Goal: Task Accomplishment & Management: Manage account settings

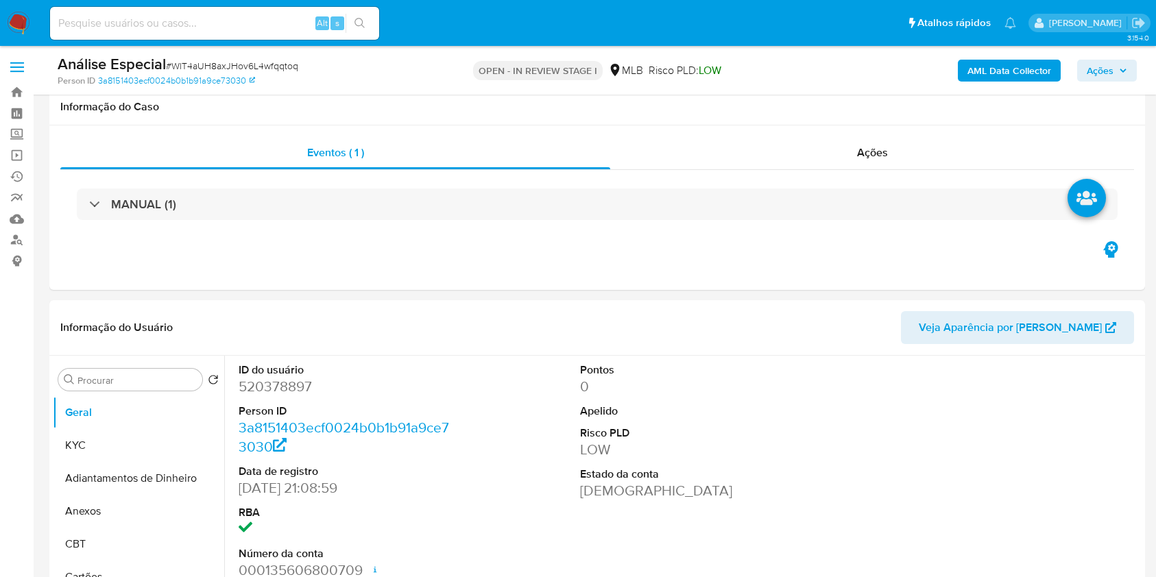
select select "10"
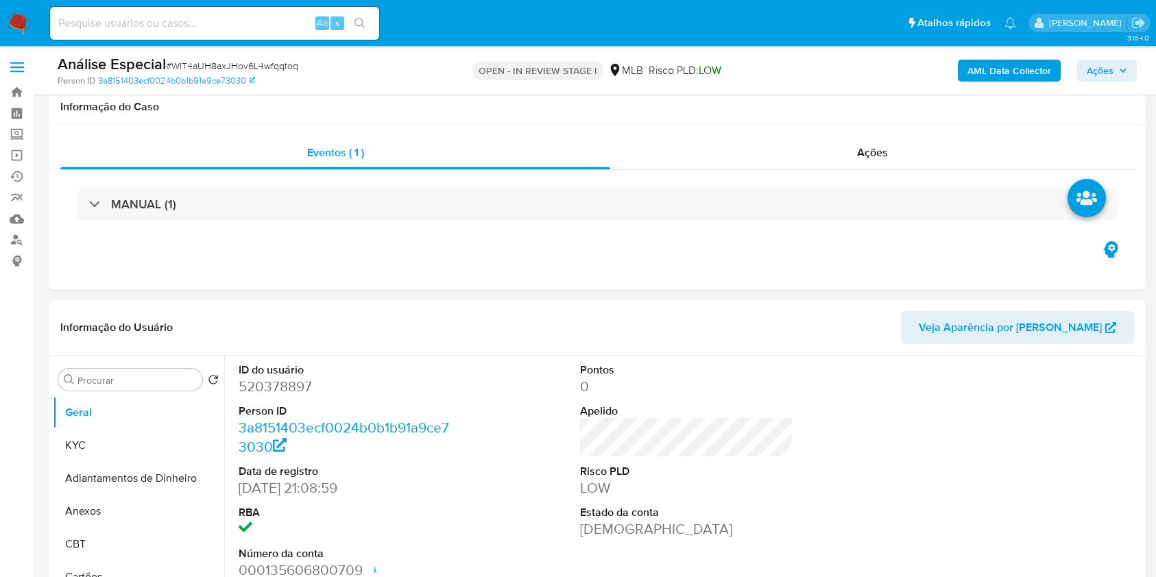
scroll to position [182, 0]
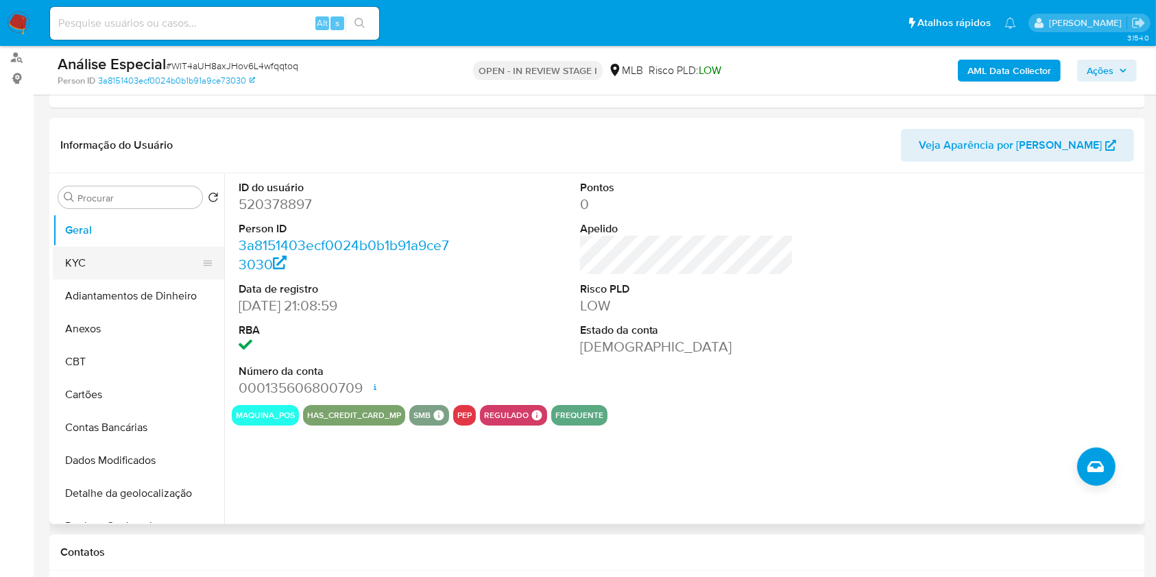
click at [131, 255] on button "KYC" at bounding box center [133, 263] width 160 height 33
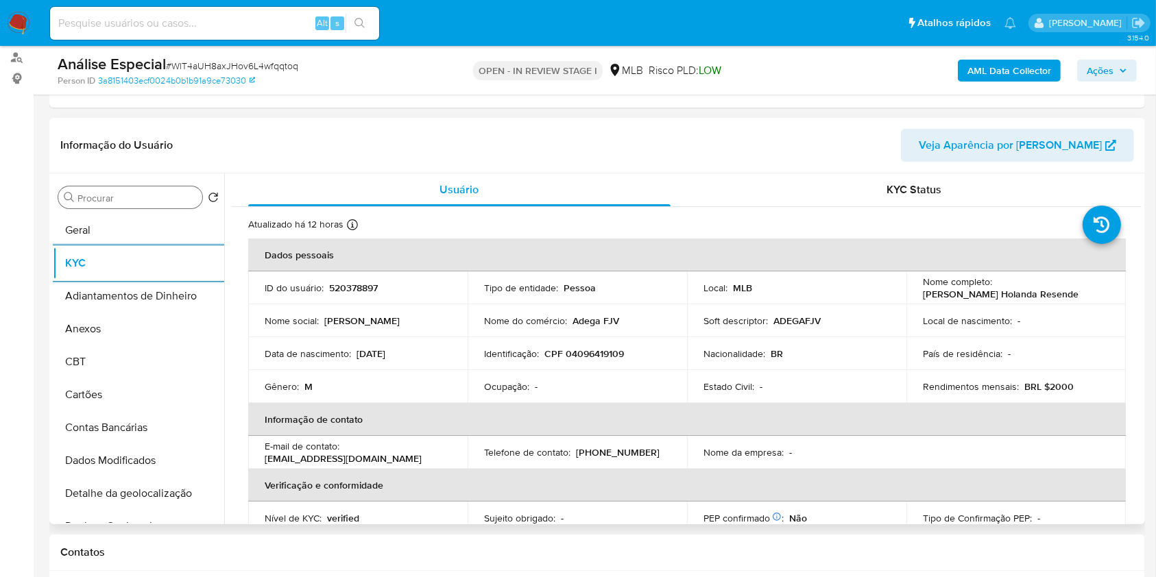
click at [156, 195] on input "Procurar" at bounding box center [136, 198] width 119 height 12
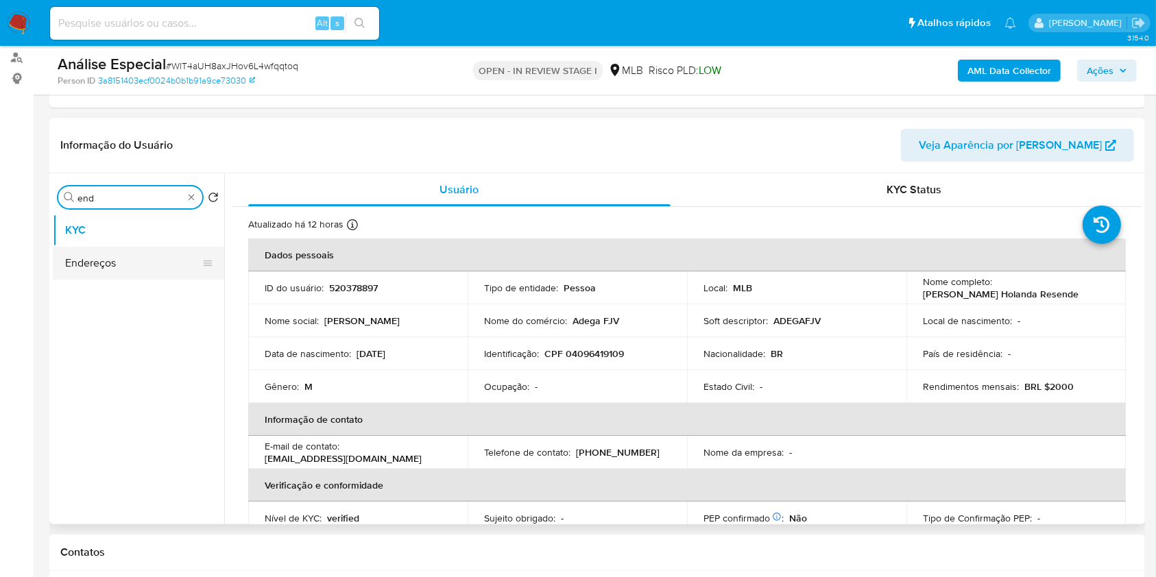
type input "end"
click at [167, 260] on button "Endereços" at bounding box center [133, 263] width 160 height 33
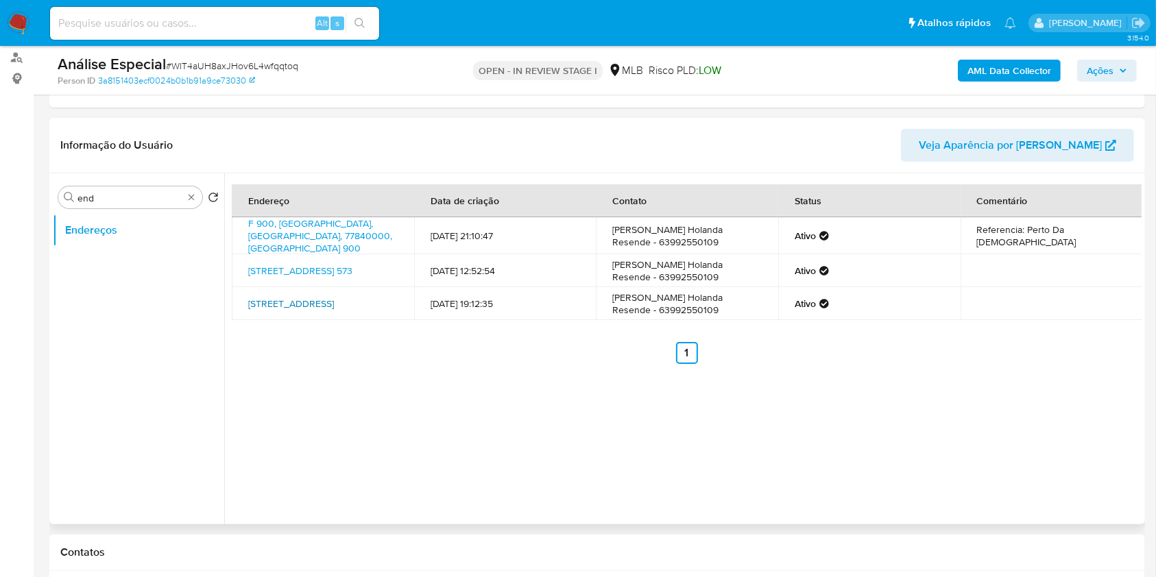
click at [334, 301] on link "Rua F 900, Carmolândia, Tocantins, 77840000, Brasil 900" at bounding box center [291, 304] width 86 height 14
click at [321, 264] on link "Avenida Adevaldo De Morais 573, Araguaína, Tocantins, 77805120, Brasil 573" at bounding box center [300, 271] width 104 height 14
click at [316, 225] on link "F 900, [GEOGRAPHIC_DATA], [GEOGRAPHIC_DATA], 77840000, [GEOGRAPHIC_DATA] 900" at bounding box center [320, 236] width 144 height 38
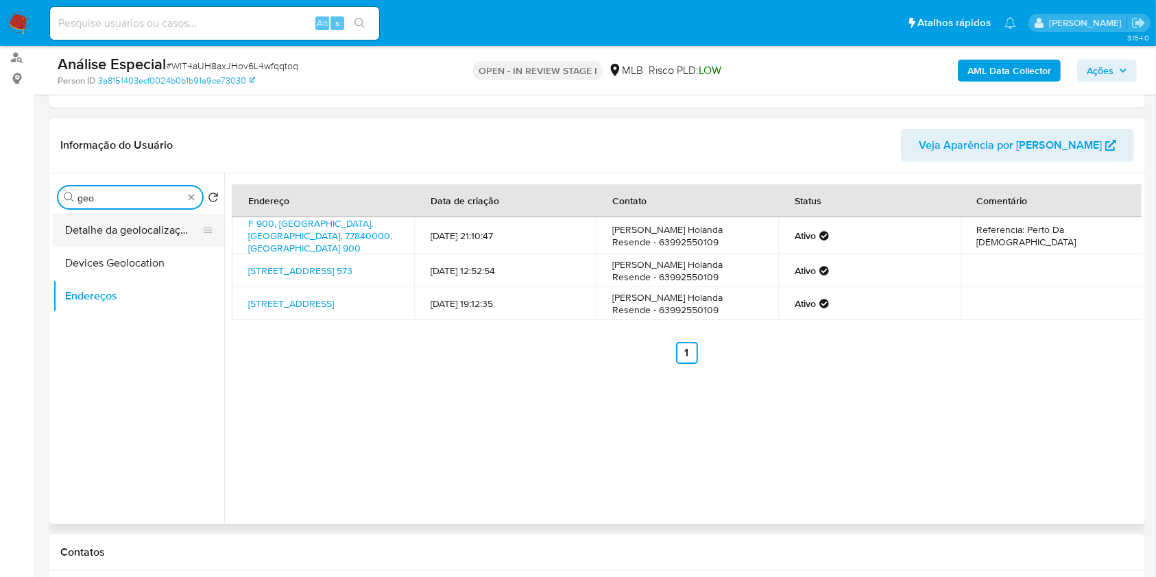
type input "geo"
click at [159, 230] on button "Detalhe da geolocalização" at bounding box center [133, 230] width 160 height 33
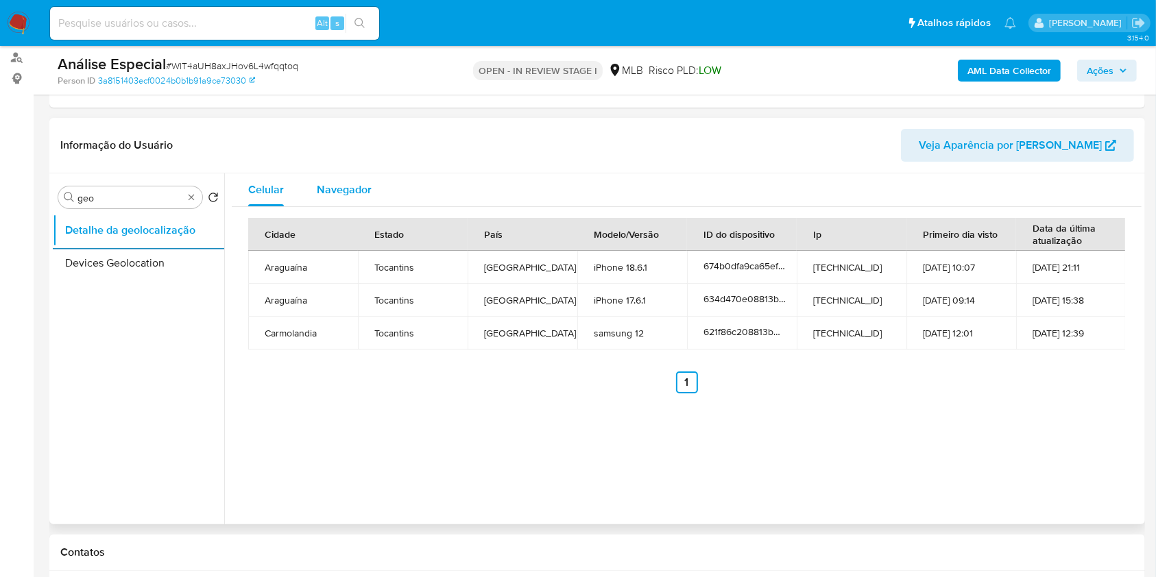
click at [373, 184] on button "Navegador" at bounding box center [344, 189] width 88 height 33
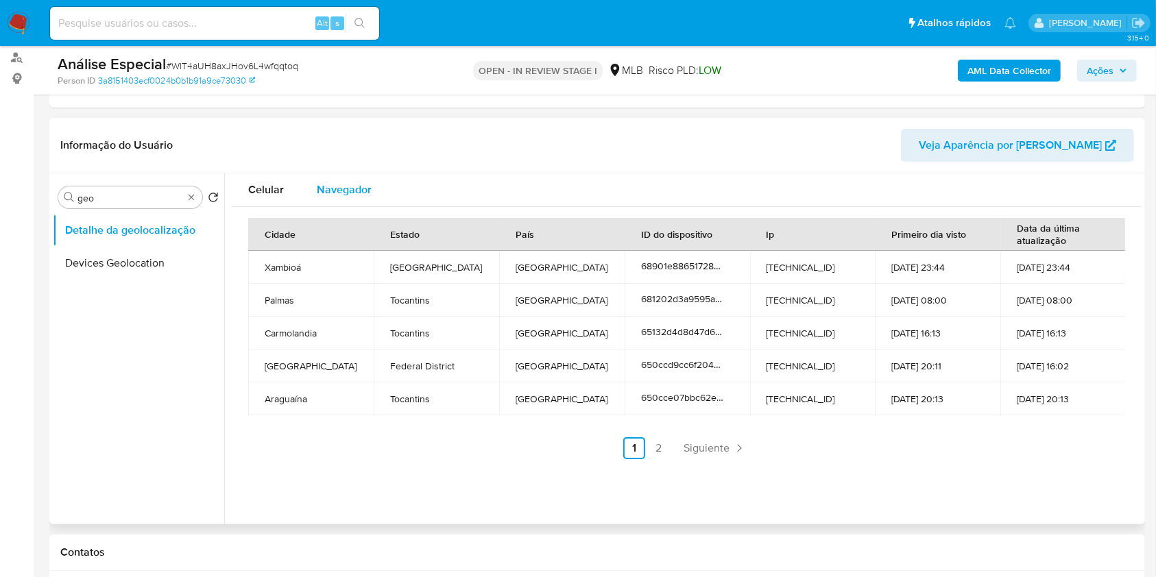
type button "1"
click at [296, 268] on td "Xambioá" at bounding box center [310, 267] width 125 height 33
copy td "Xambioá"
click at [269, 186] on span "Celular" at bounding box center [266, 190] width 36 height 16
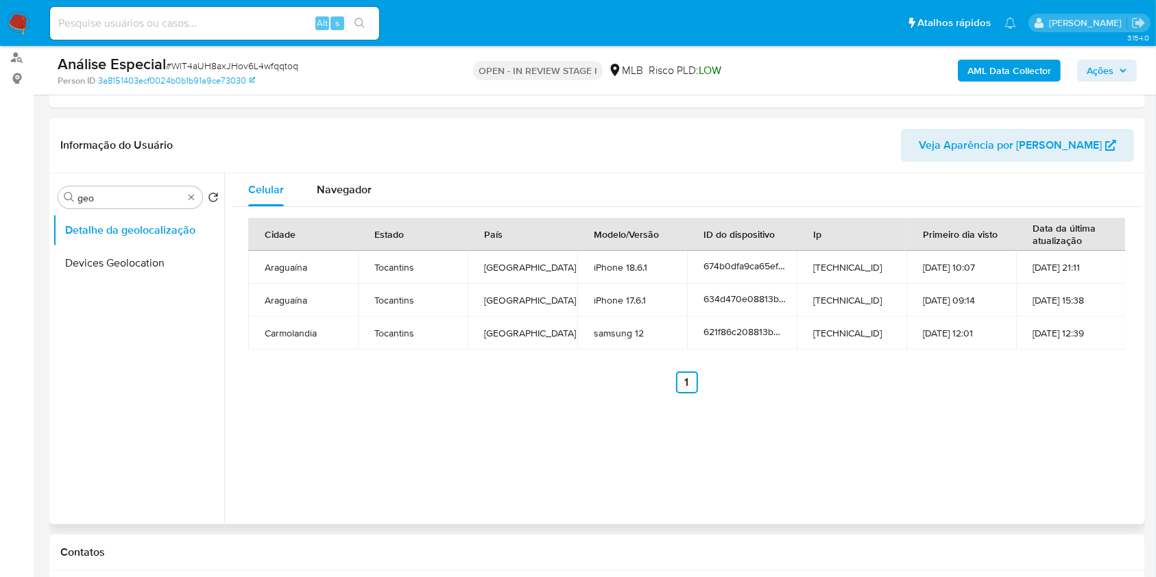
click at [298, 269] on td "Araguaína" at bounding box center [303, 267] width 110 height 33
copy td "Araguaína"
click at [298, 269] on td "Araguaína" at bounding box center [303, 267] width 110 height 33
click at [474, 372] on ul "Anterior 1 Siguiente" at bounding box center [686, 382] width 877 height 22
type input "rest"
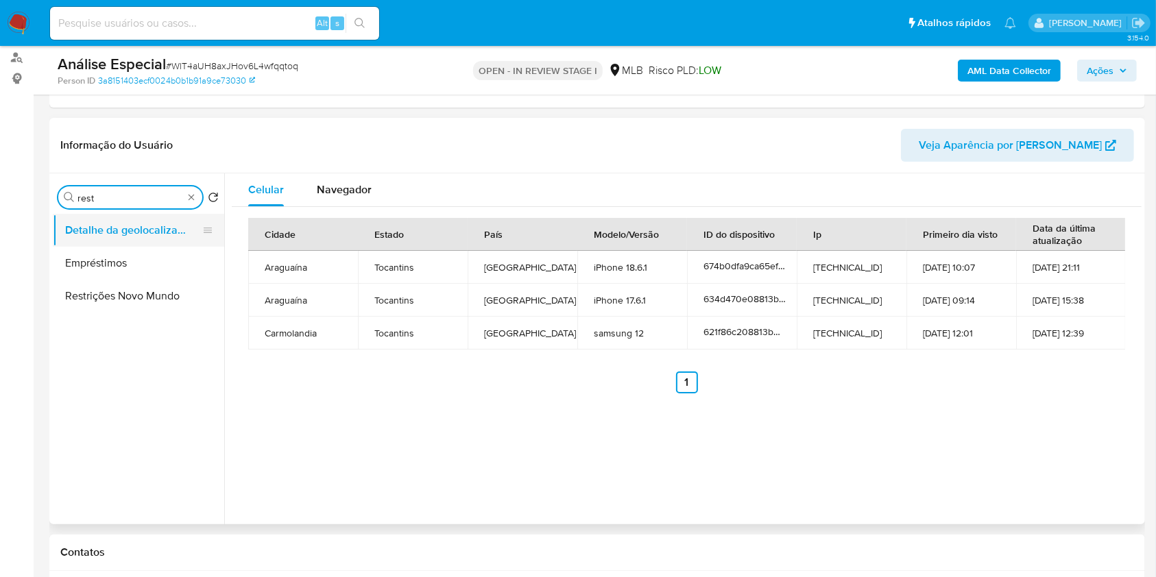
click at [131, 237] on button "Detalhe da geolocalização" at bounding box center [133, 230] width 160 height 33
click at [134, 314] on ul "Detalhe da geolocalização Empréstimos Restrições Novo Mundo" at bounding box center [138, 368] width 171 height 309
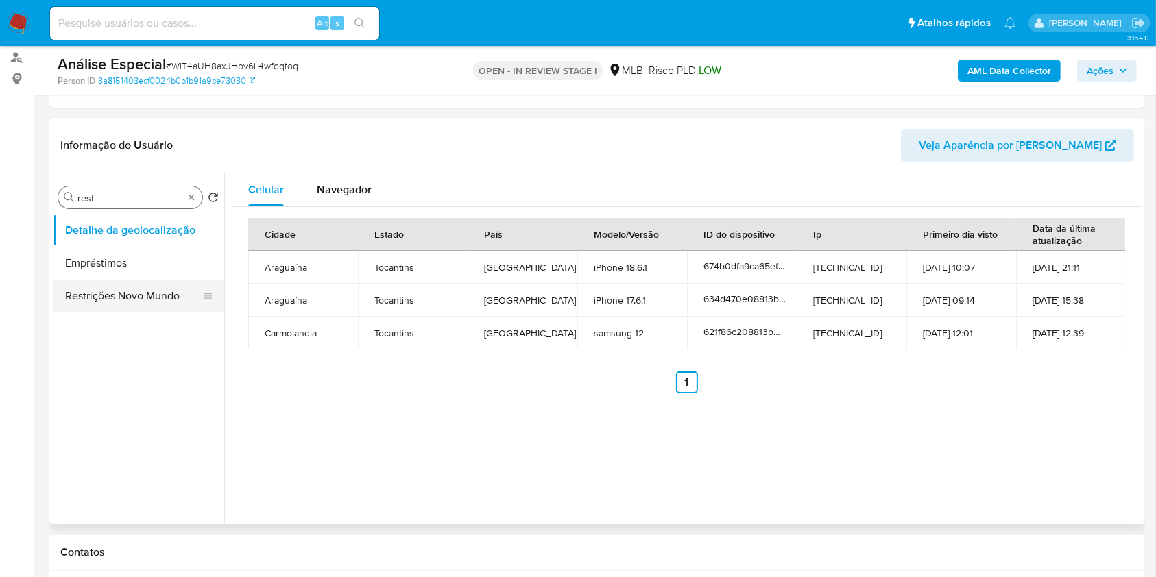
click at [136, 301] on button "Restrições Novo Mundo" at bounding box center [133, 296] width 160 height 33
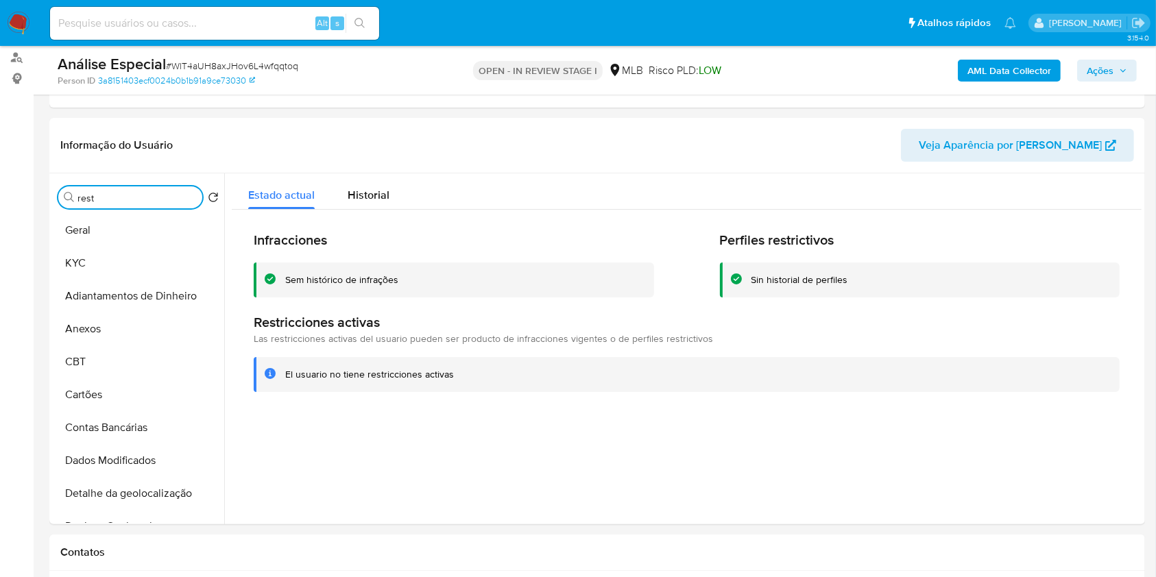
click at [180, 200] on input "rest" at bounding box center [136, 198] width 119 height 12
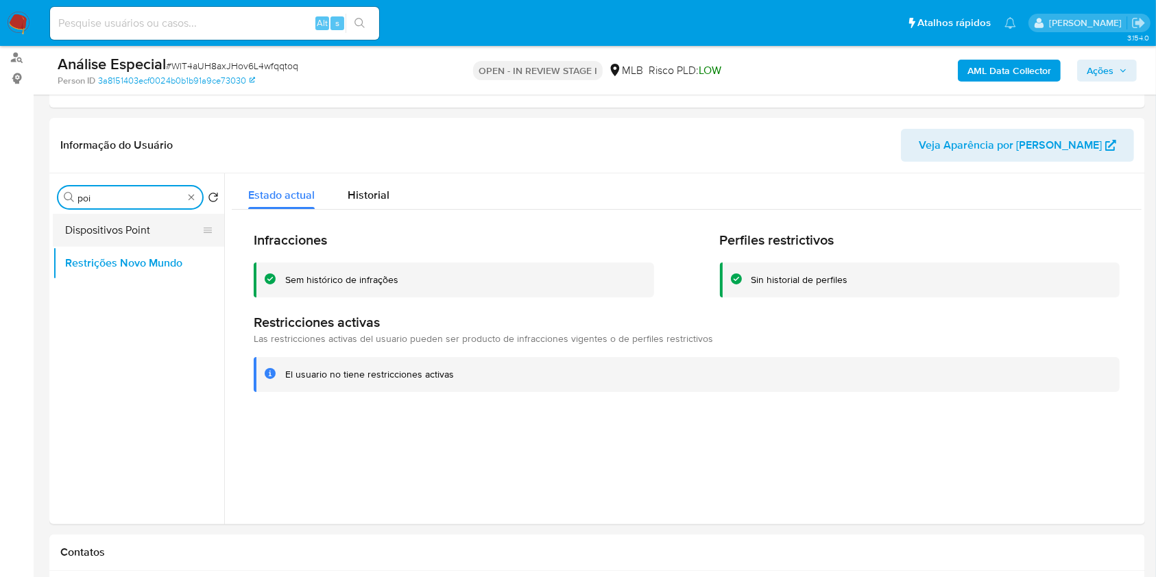
type input "poi"
click at [152, 221] on button "Dispositivos Point" at bounding box center [133, 230] width 160 height 33
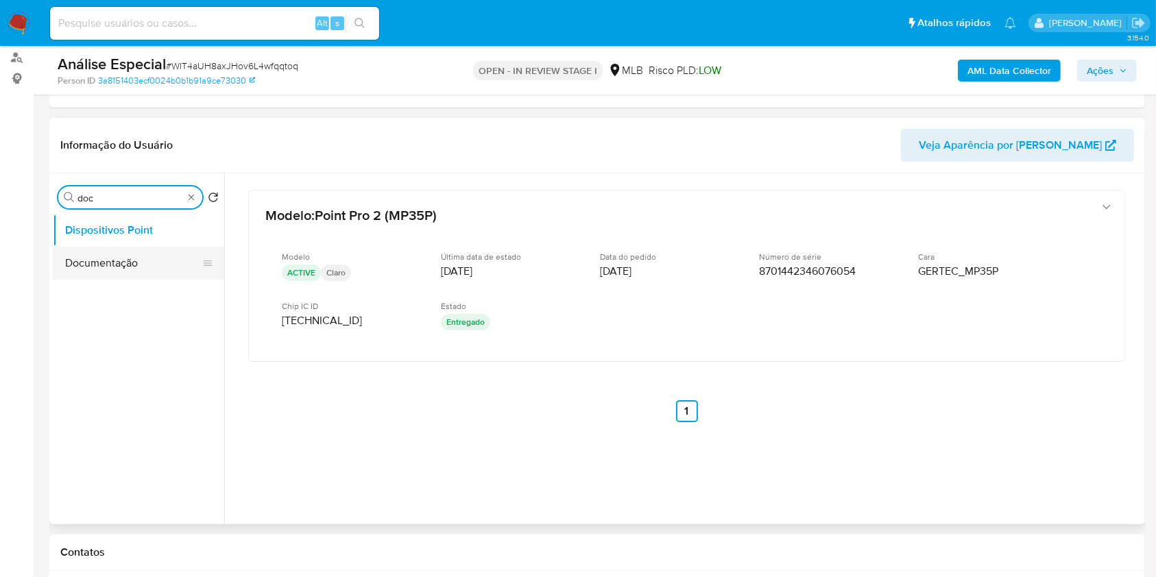
type input "doc"
click at [126, 270] on button "Documentação" at bounding box center [133, 263] width 160 height 33
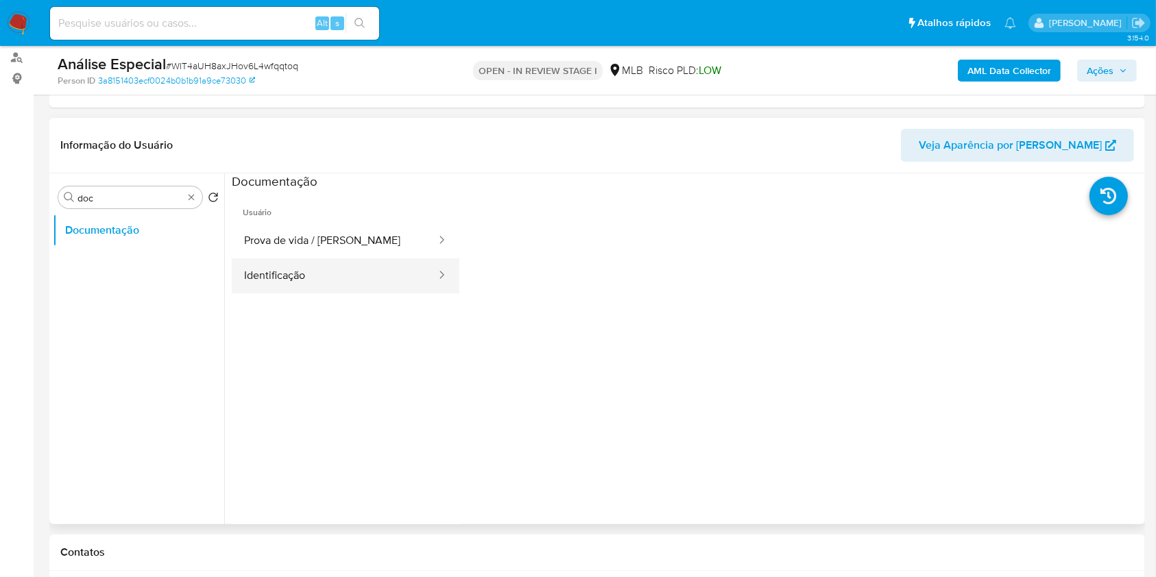
click at [304, 273] on button "Identificação" at bounding box center [335, 275] width 206 height 35
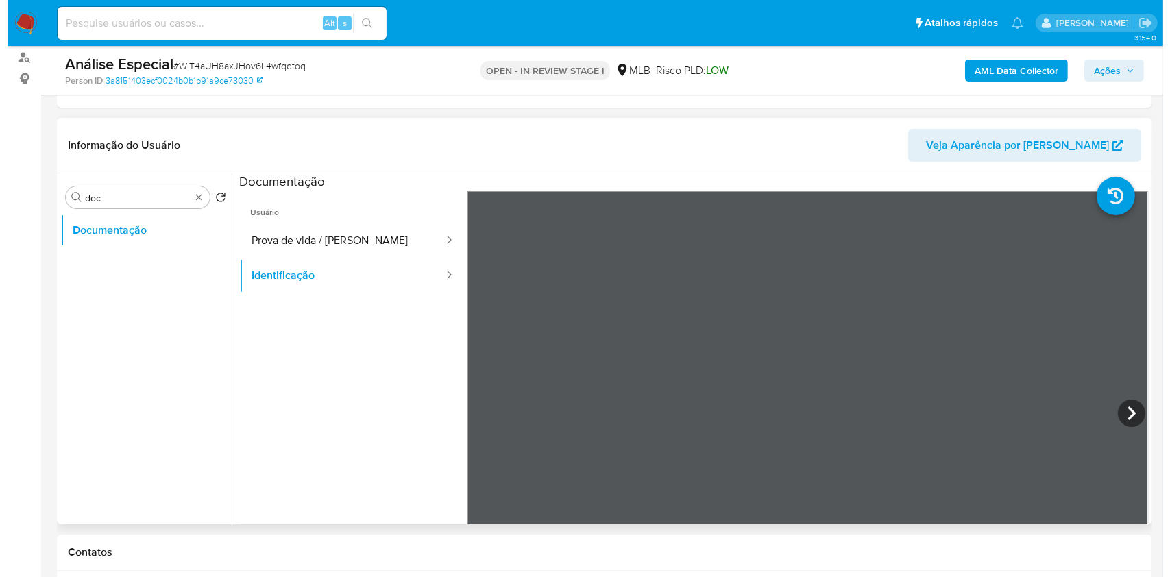
scroll to position [393, 0]
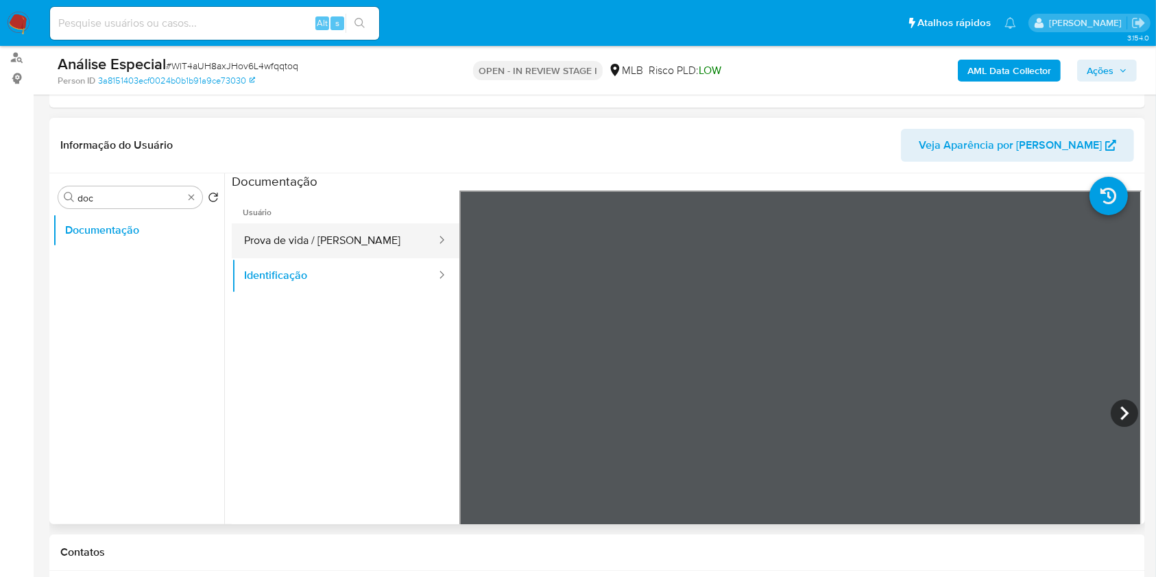
click at [337, 249] on button "Prova de vida / Selfie" at bounding box center [335, 240] width 206 height 35
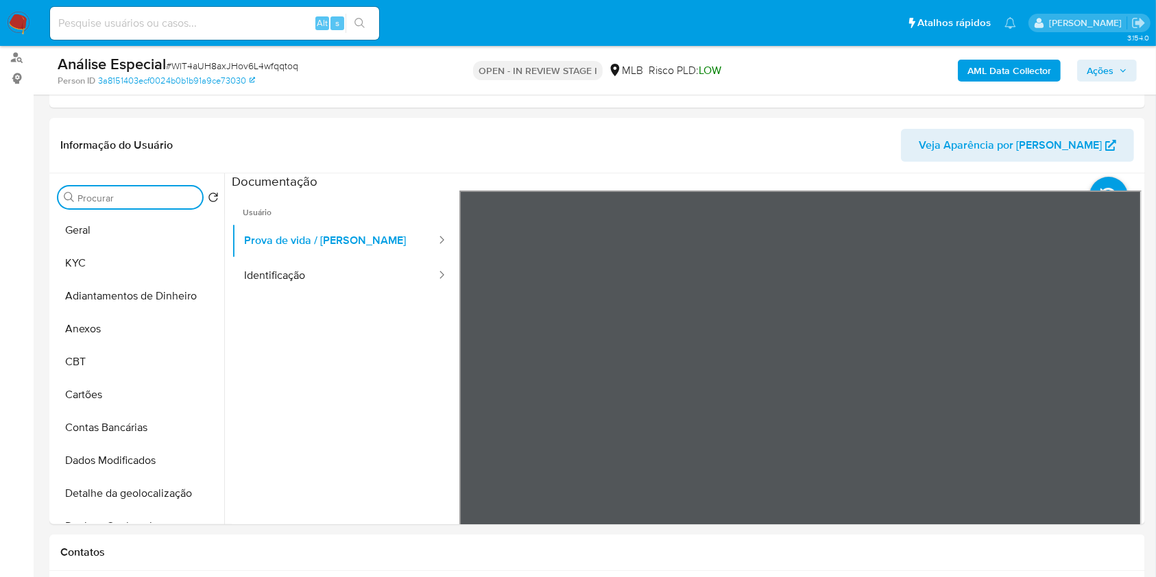
click at [1001, 75] on b "AML Data Collector" at bounding box center [1009, 71] width 84 height 22
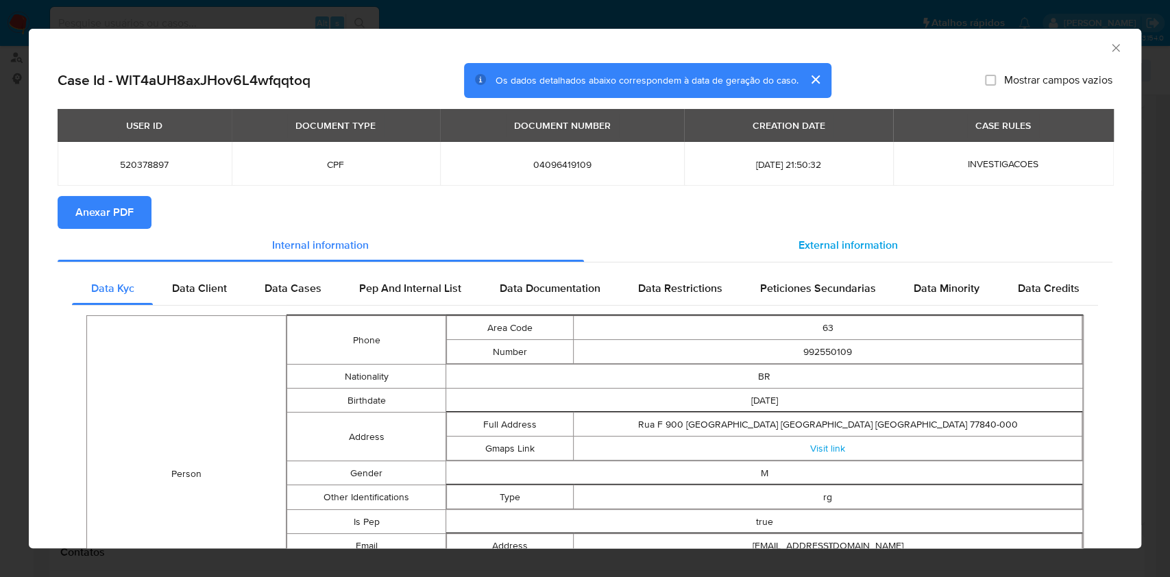
click at [872, 241] on span "External information" at bounding box center [847, 245] width 99 height 16
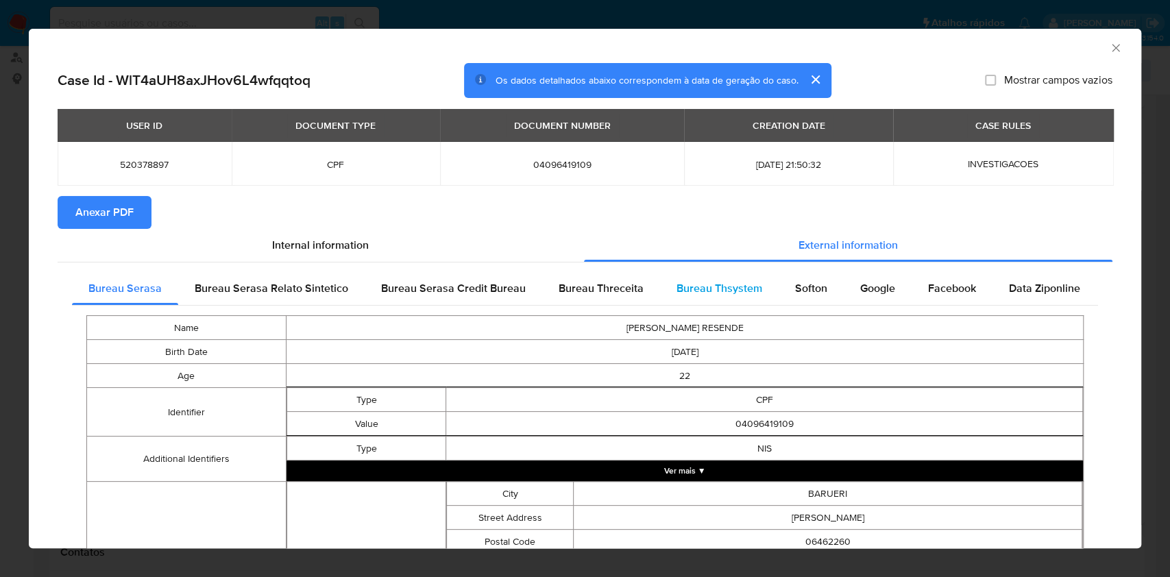
click at [696, 288] on span "Bureau Thsystem" at bounding box center [719, 288] width 86 height 16
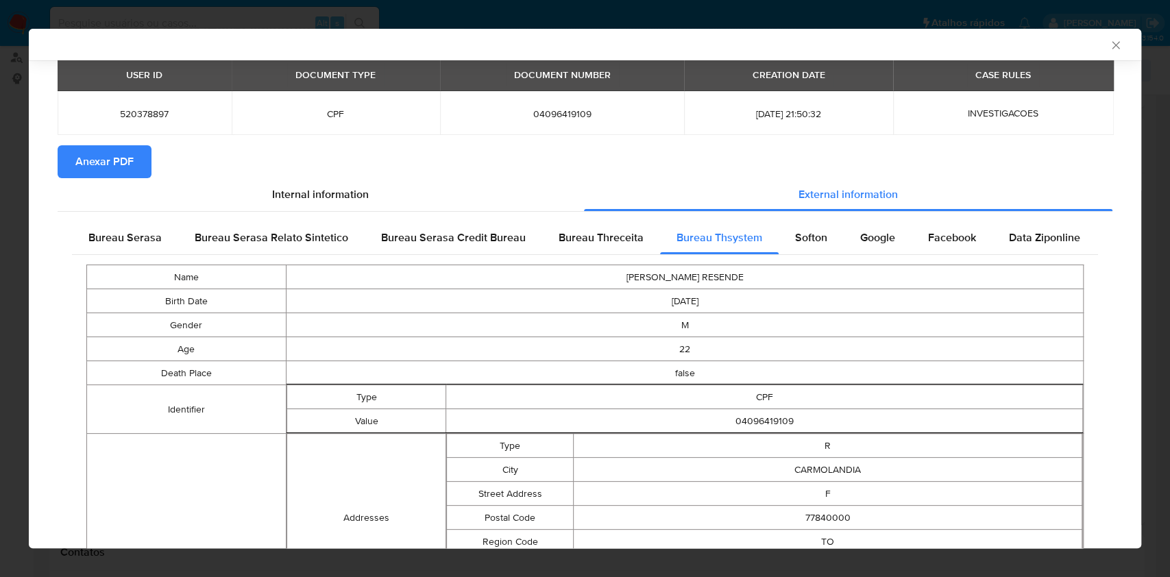
scroll to position [88, 0]
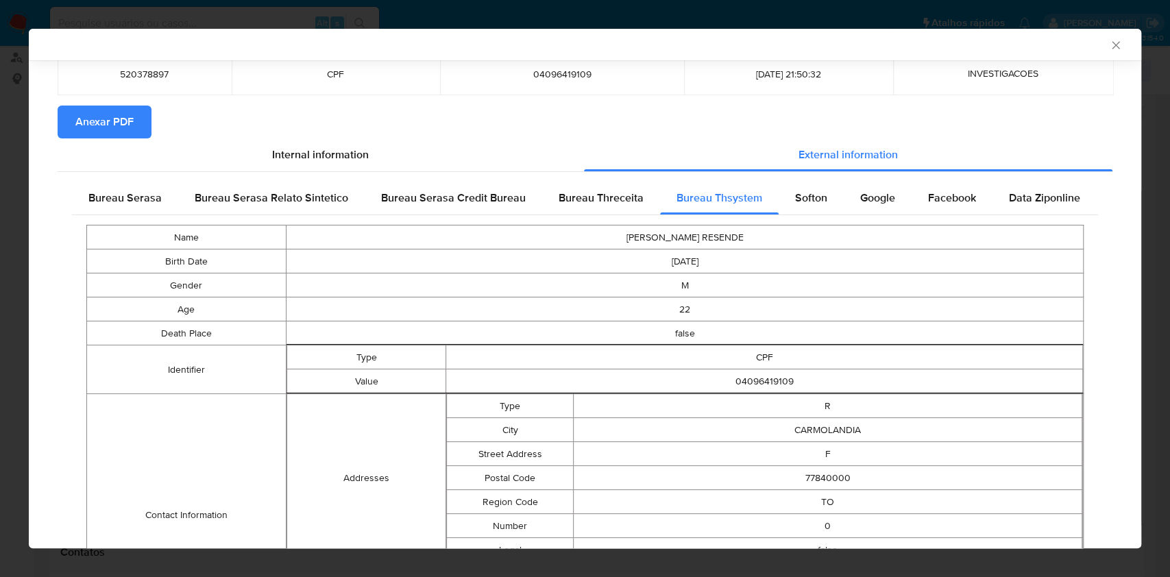
click at [724, 310] on td "22" at bounding box center [684, 309] width 797 height 24
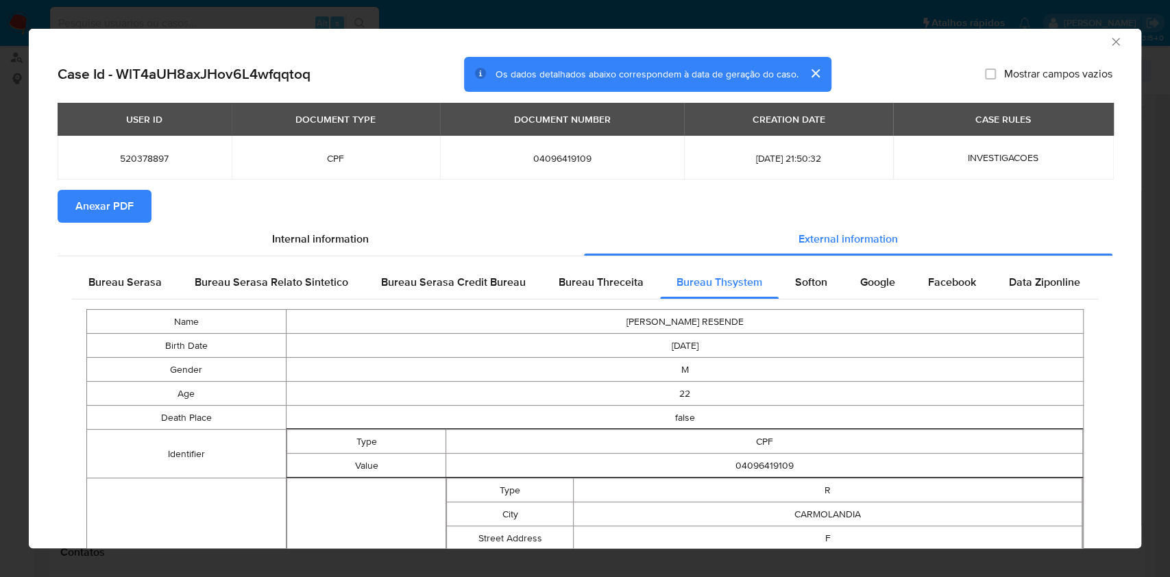
scroll to position [0, 0]
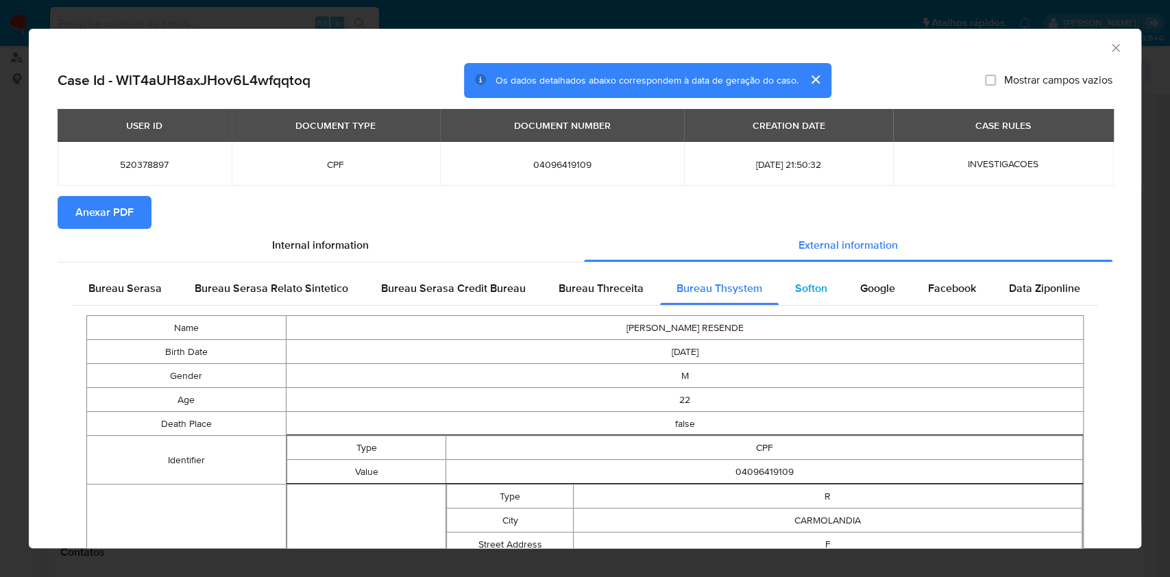
click at [814, 284] on span "Softon" at bounding box center [811, 288] width 32 height 16
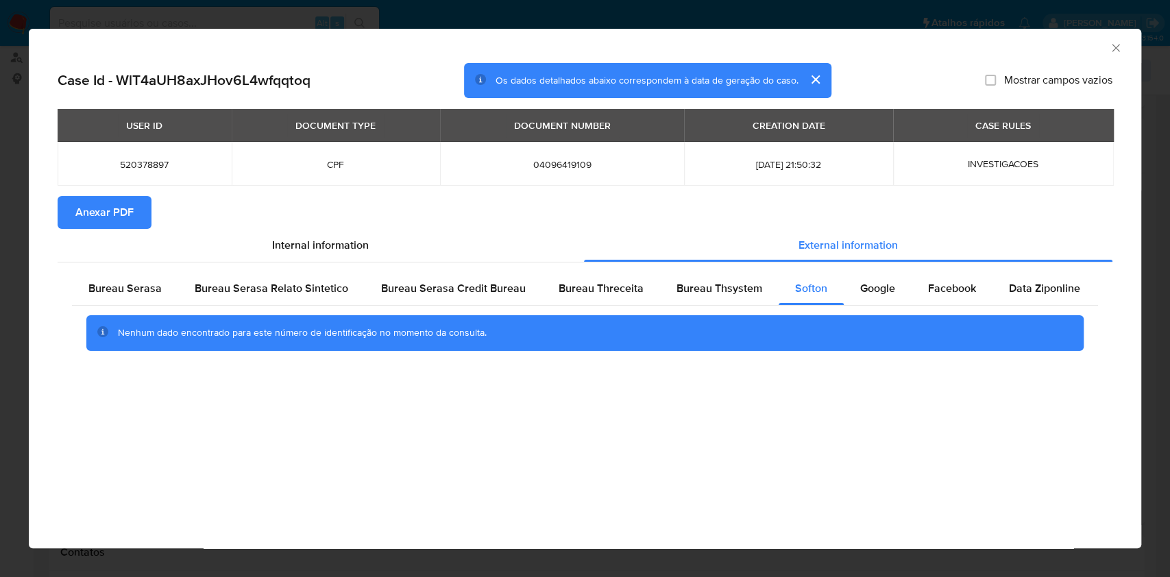
click at [816, 337] on div "Nenhum dado encontrado para este número de identificação no momento da consulta." at bounding box center [584, 333] width 933 height 14
click at [877, 291] on span "Google" at bounding box center [877, 288] width 35 height 16
click at [925, 301] on div "Facebook" at bounding box center [952, 288] width 81 height 33
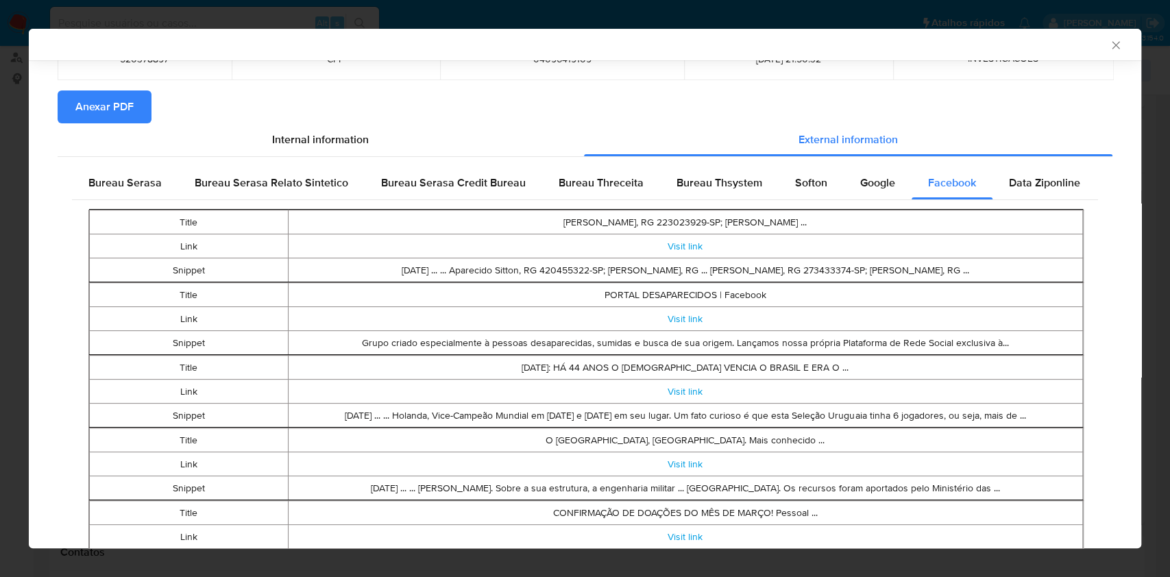
scroll to position [180, 0]
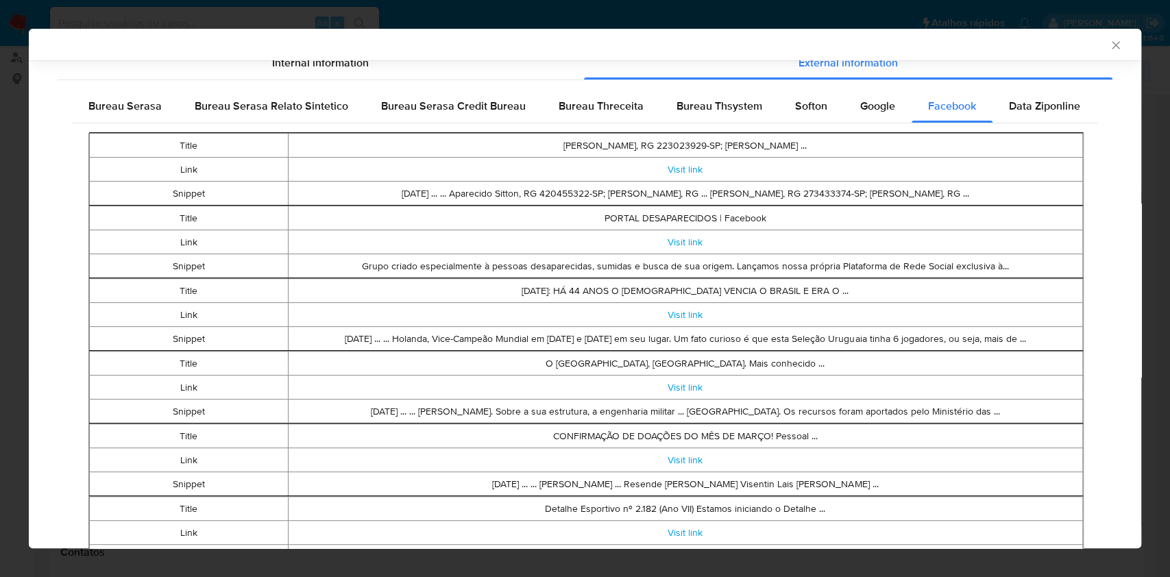
click at [816, 321] on td "Visit link" at bounding box center [685, 315] width 794 height 24
click at [1022, 107] on span "Data Ziponline" at bounding box center [1044, 106] width 71 height 16
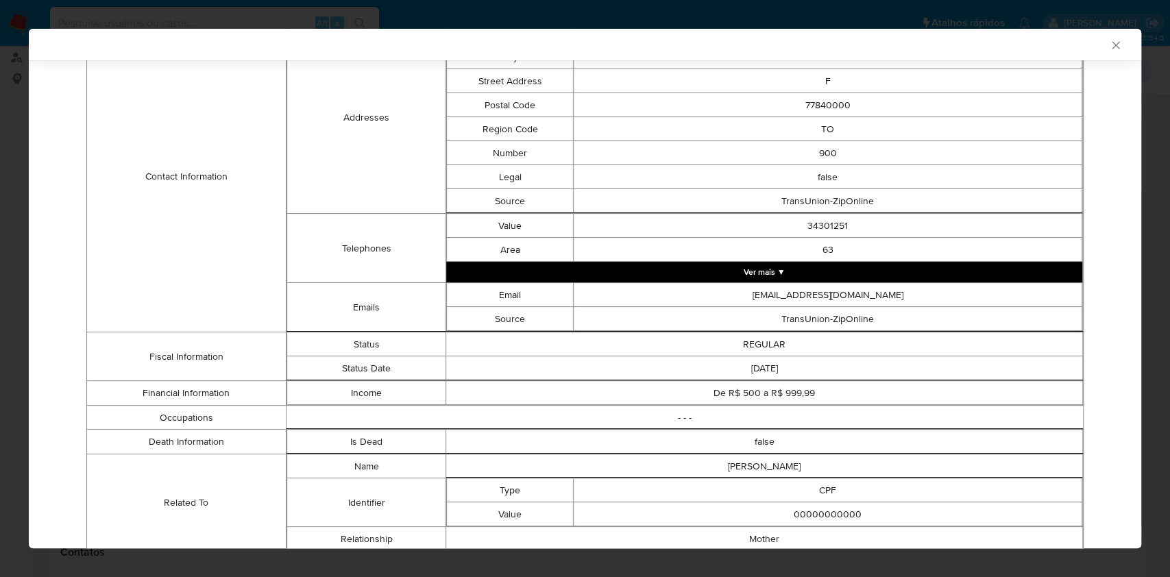
scroll to position [510, 0]
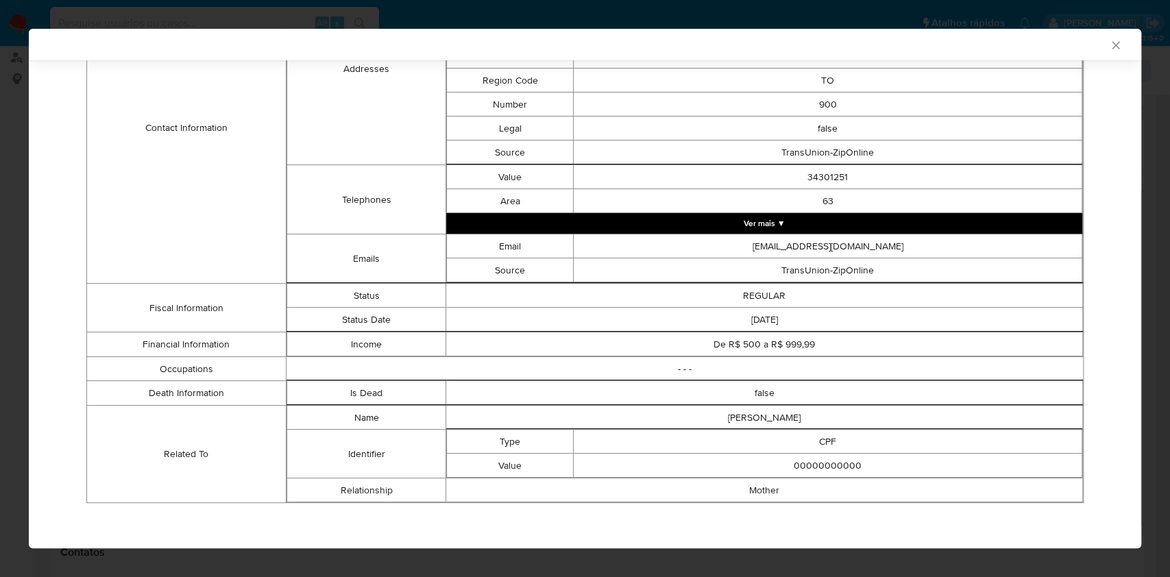
click at [998, 273] on td "TransUnion-ZipOnline" at bounding box center [828, 270] width 509 height 24
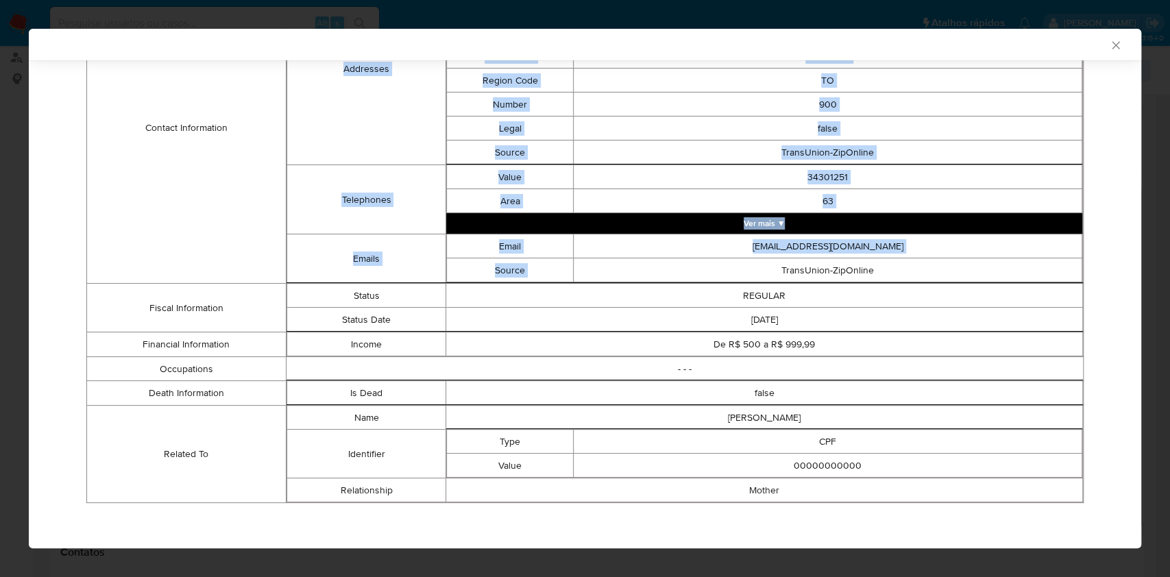
click at [998, 273] on td "TransUnion-ZipOnline" at bounding box center [828, 270] width 509 height 24
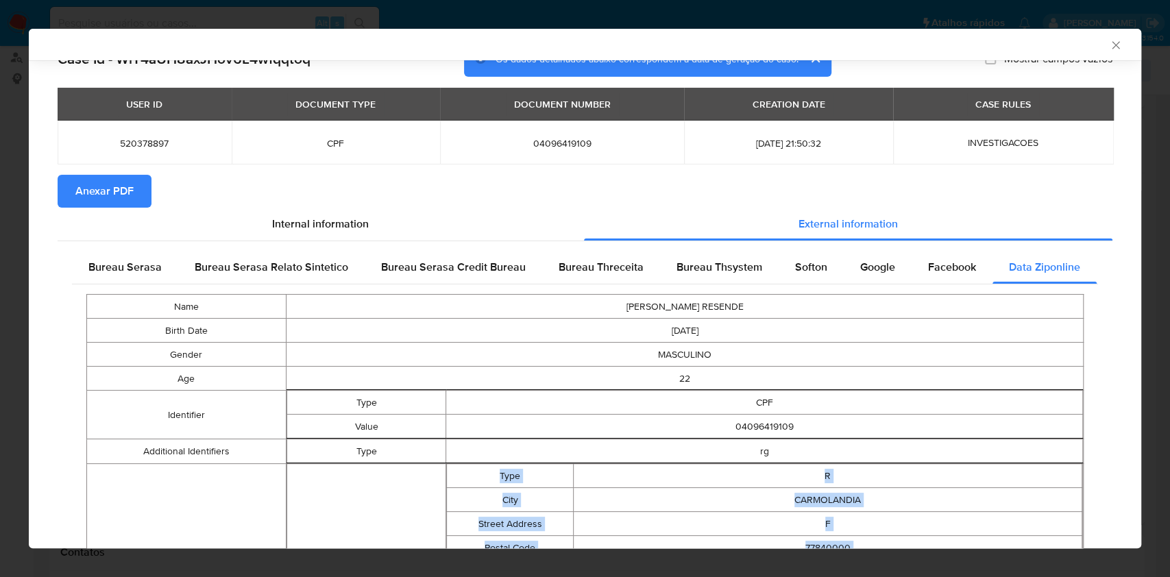
scroll to position [0, 0]
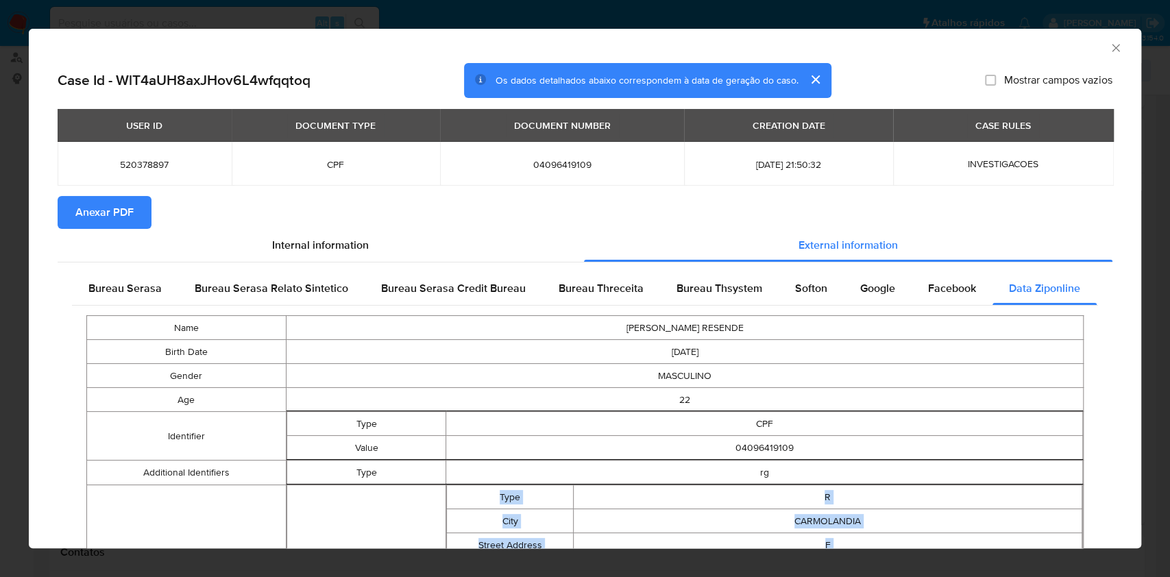
click at [1109, 47] on icon "Fechar a janela" at bounding box center [1116, 48] width 14 height 14
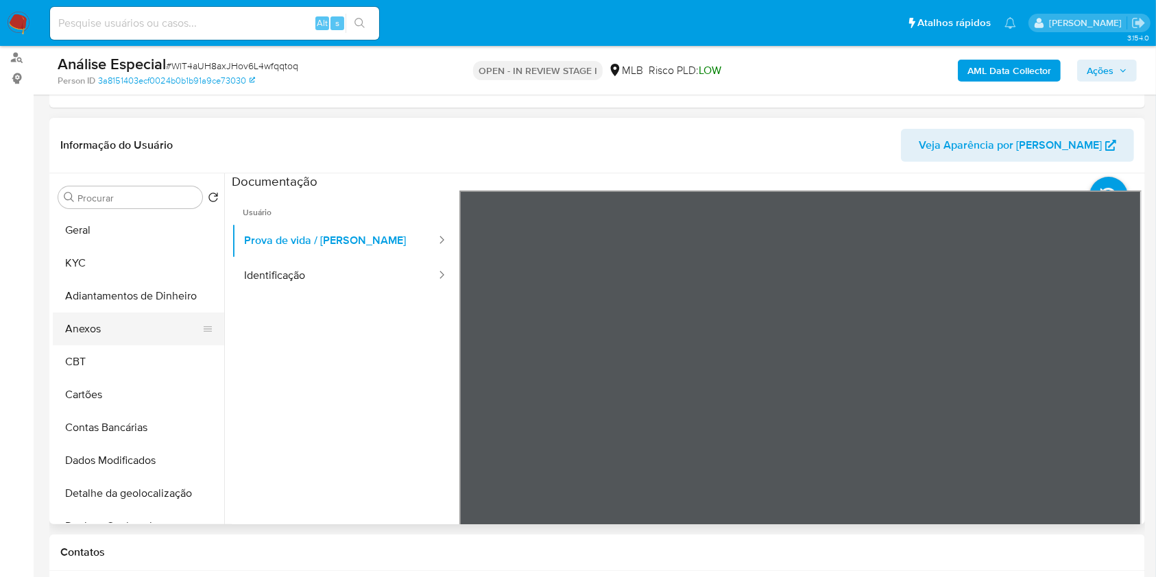
click at [132, 317] on button "Anexos" at bounding box center [133, 329] width 160 height 33
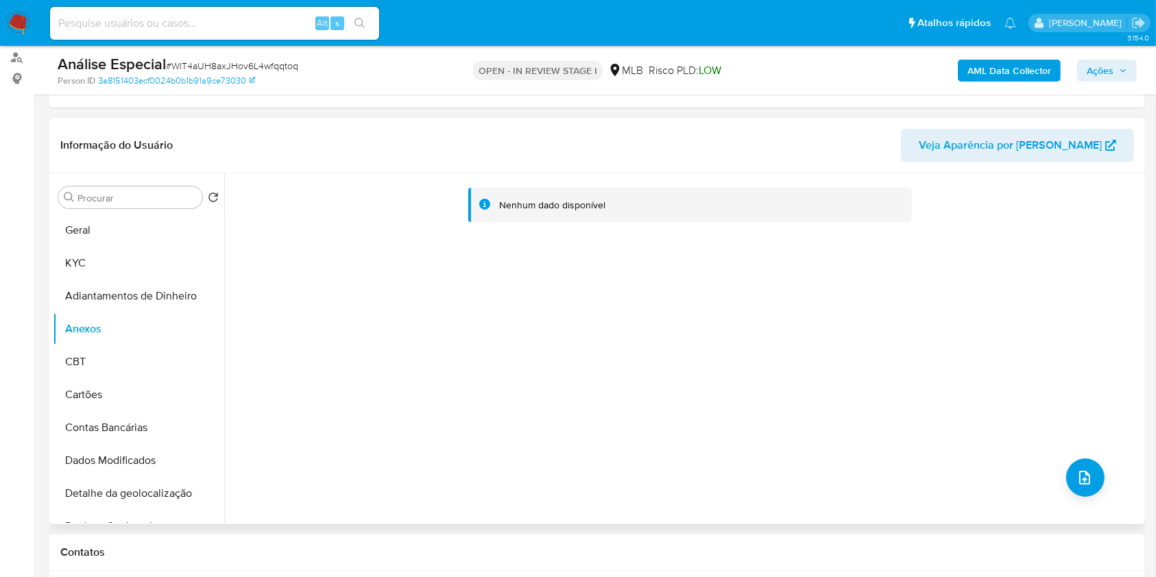
click at [1104, 479] on div "Nenhum dado disponível" at bounding box center [682, 348] width 917 height 351
click at [1098, 478] on div "Nenhum dado disponível" at bounding box center [682, 348] width 917 height 351
click at [1089, 472] on button "upload-file" at bounding box center [1085, 478] width 38 height 38
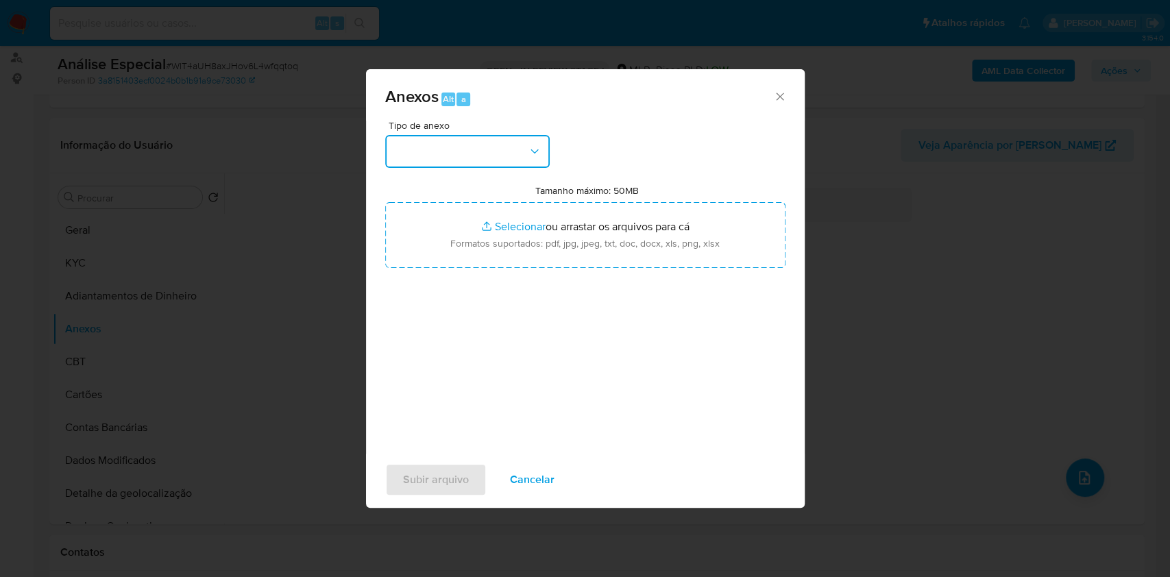
click at [477, 148] on button "button" at bounding box center [467, 151] width 164 height 33
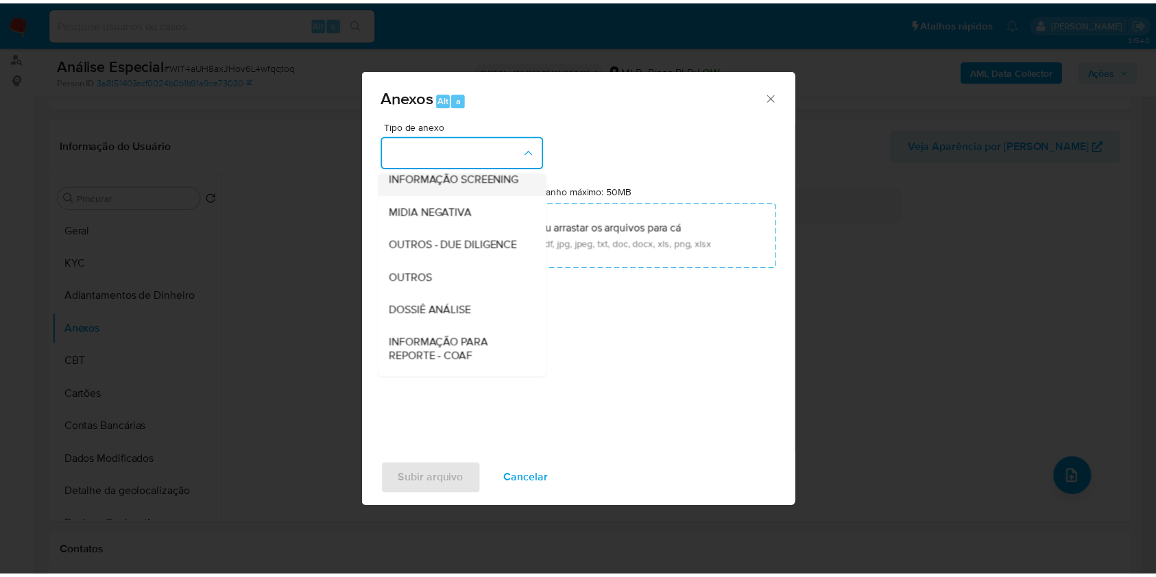
scroll to position [210, 0]
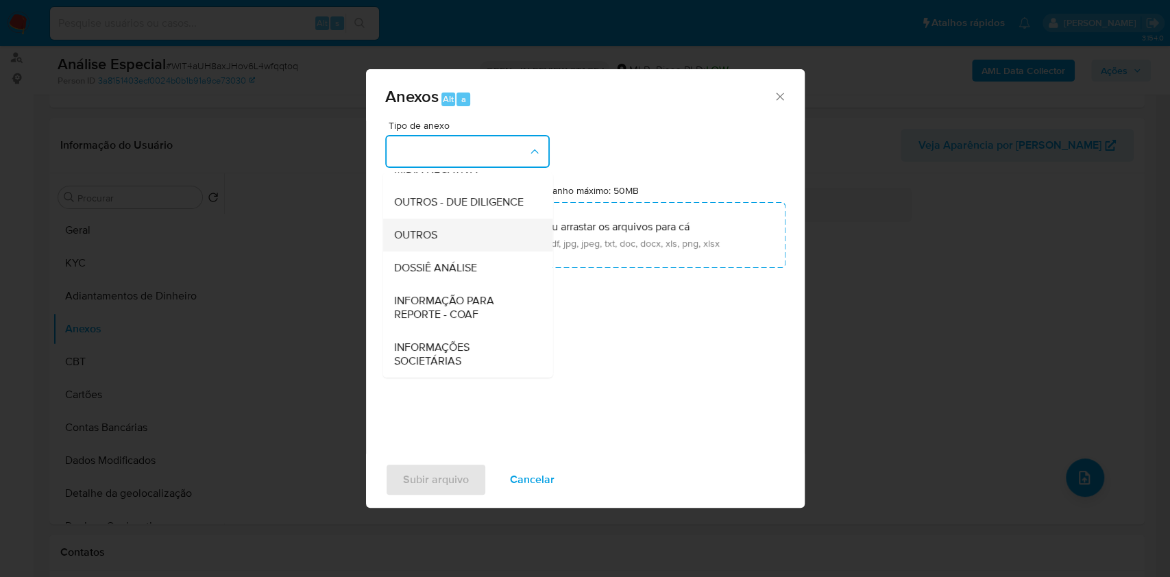
click at [454, 237] on div "OUTROS" at bounding box center [463, 235] width 140 height 33
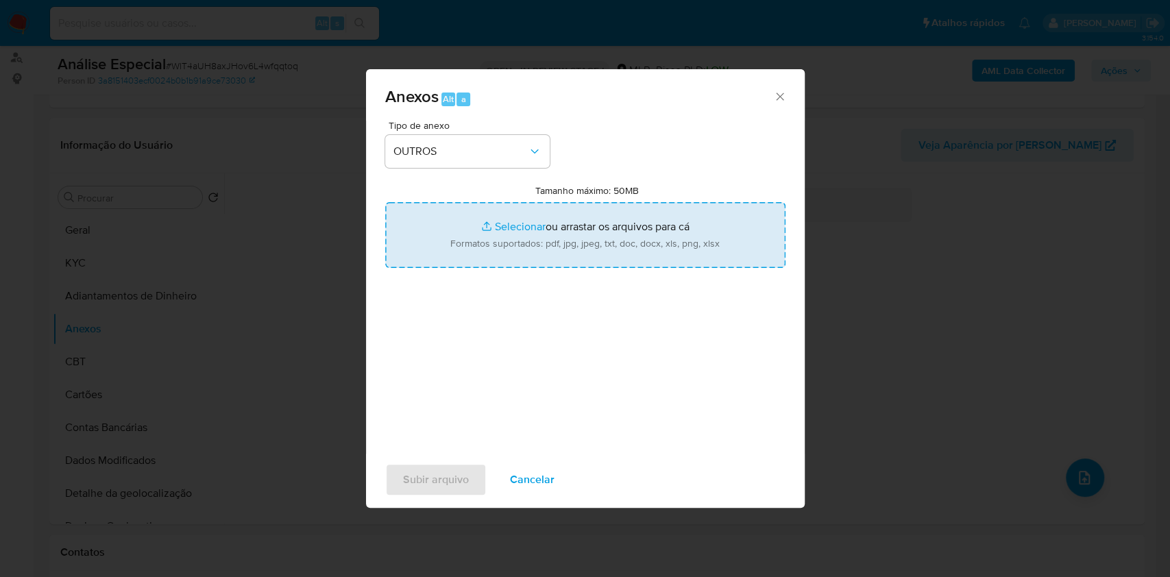
type input "C:\fakepath\Mulan 520378897_Francisco Aparecido Holanda Resende 2025_08_19_11_1…"
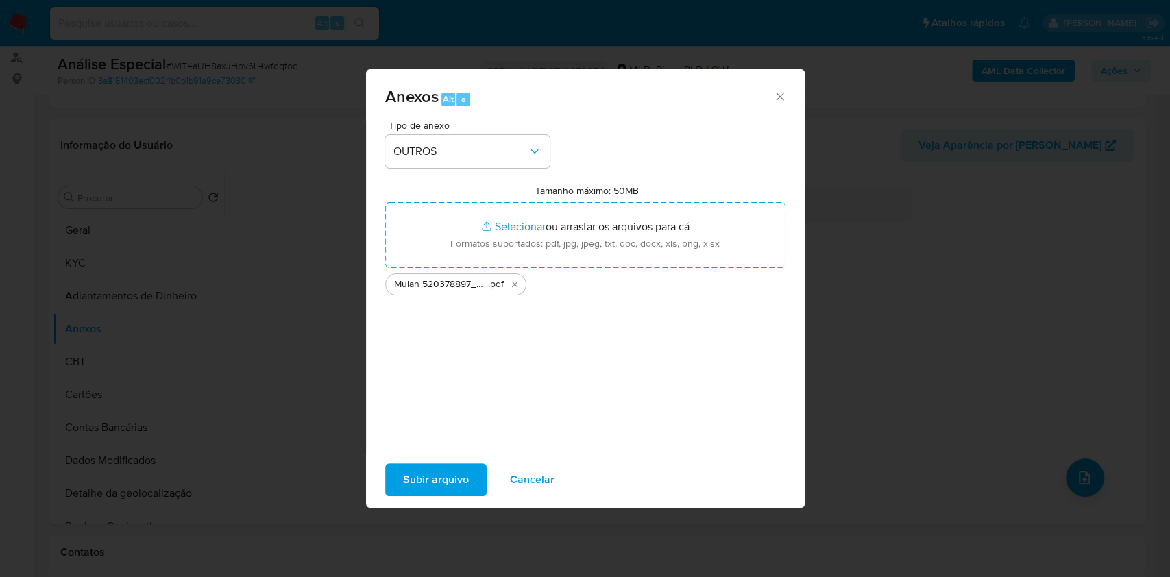
click at [455, 474] on span "Subir arquivo" at bounding box center [436, 480] width 66 height 30
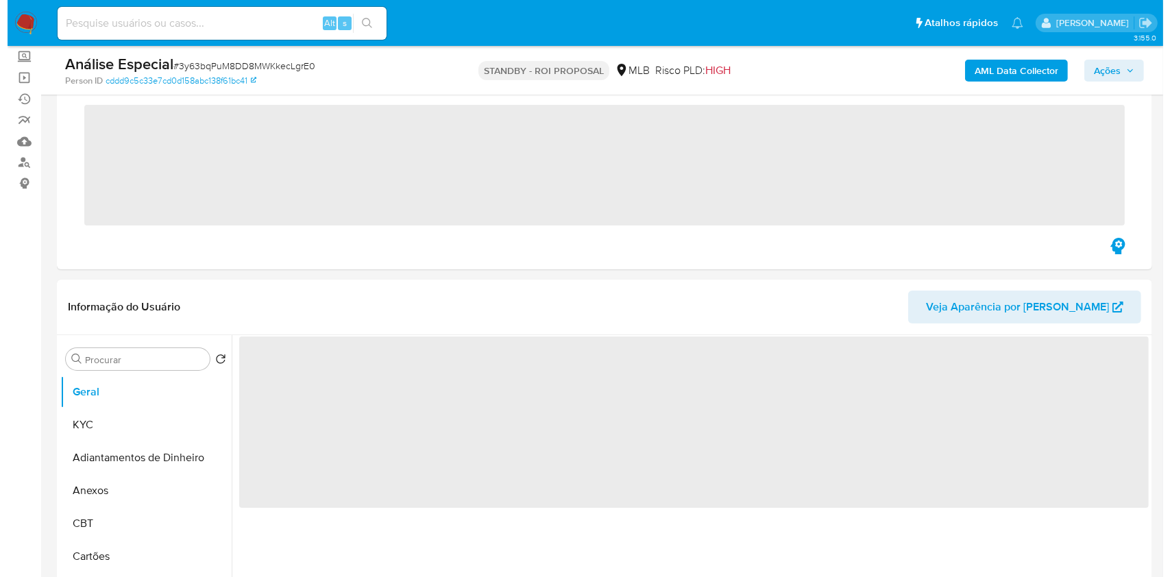
scroll to position [182, 0]
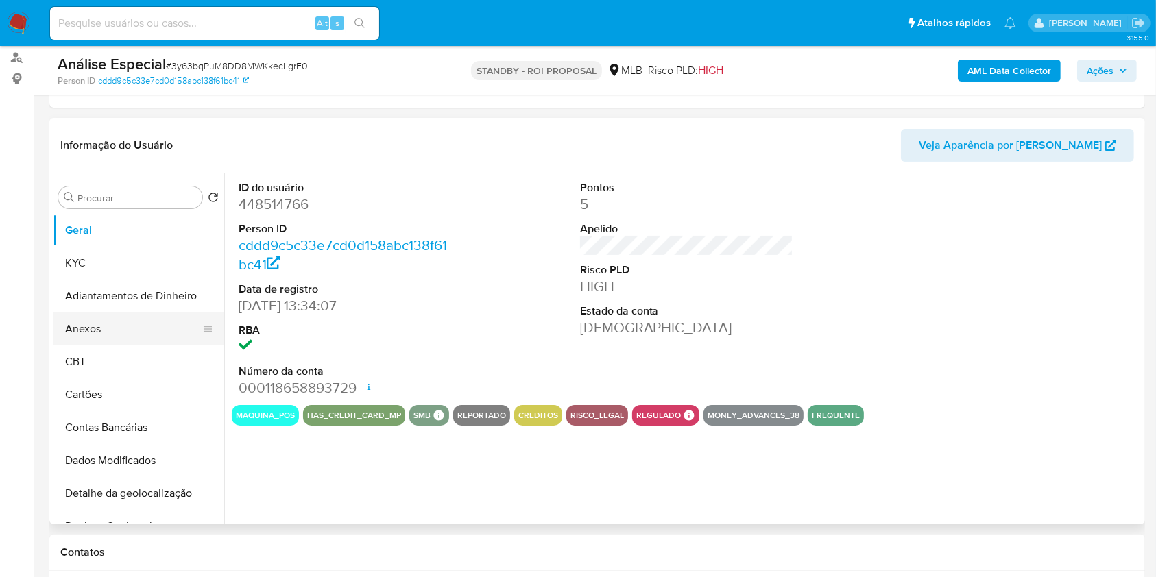
click at [106, 324] on button "Anexos" at bounding box center [133, 329] width 160 height 33
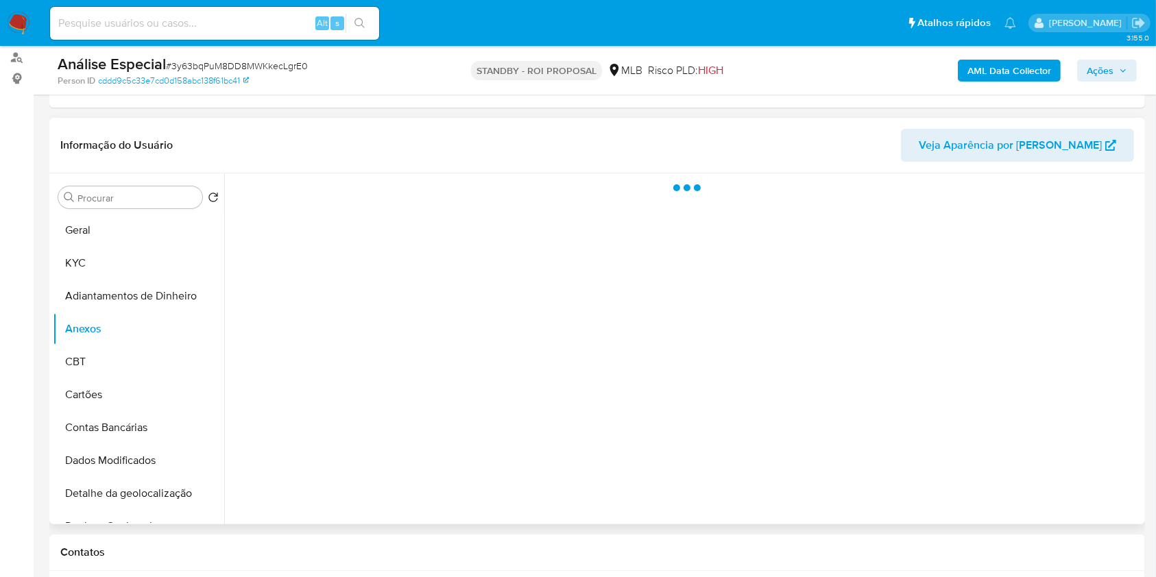
select select "10"
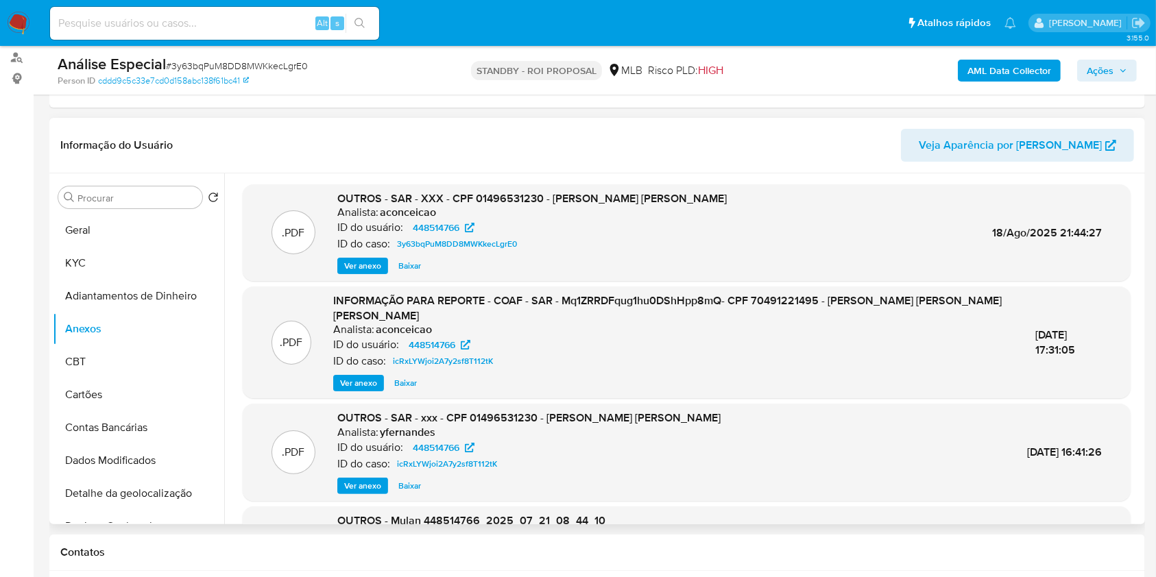
click at [360, 264] on span "Ver anexo" at bounding box center [362, 266] width 37 height 14
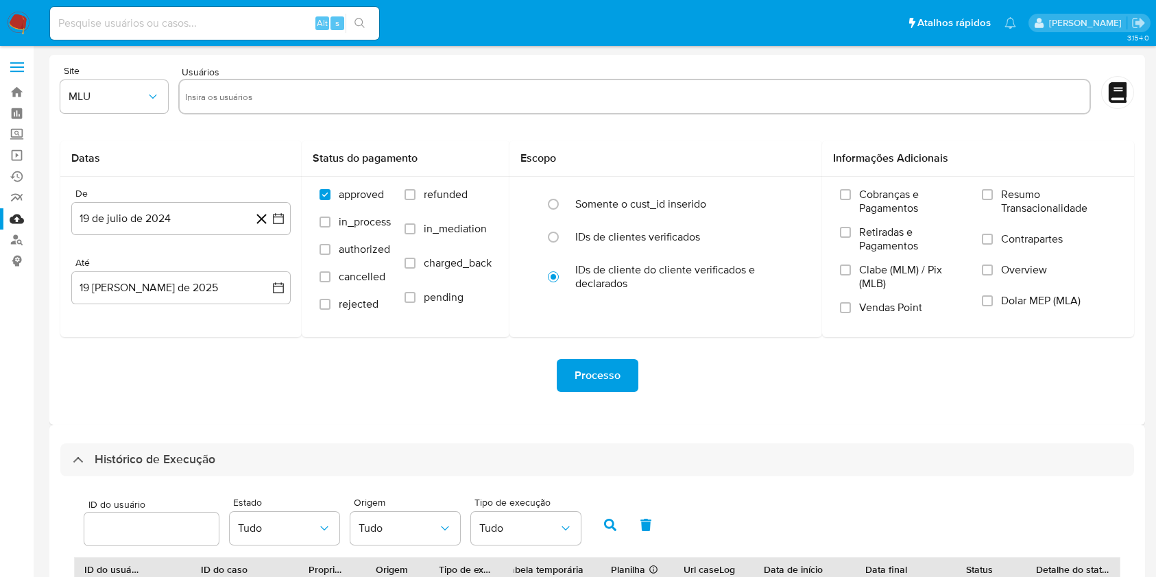
select select "50"
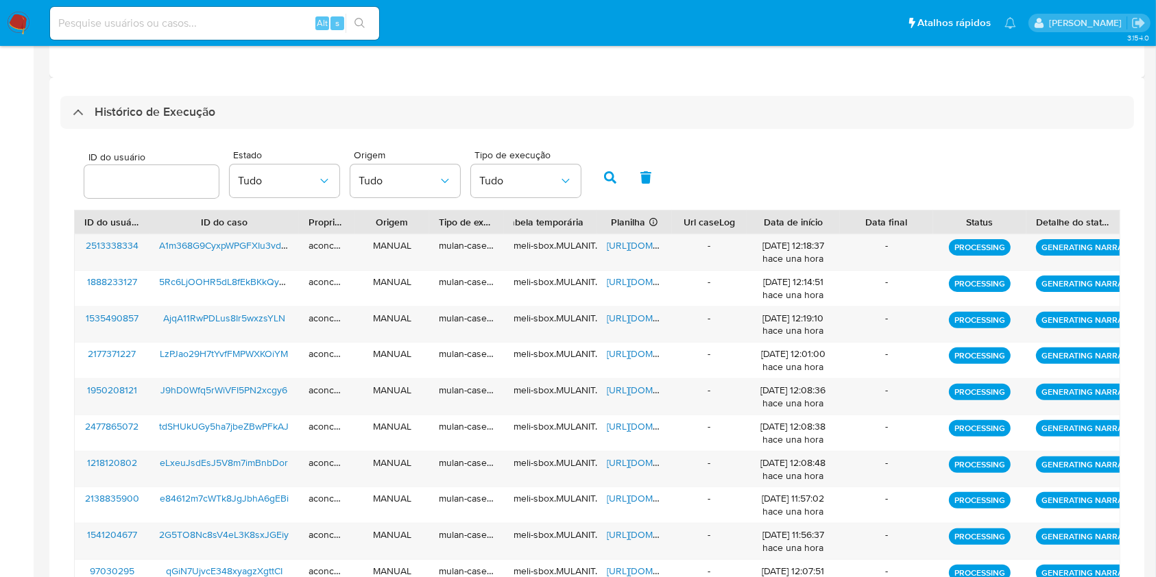
scroll to position [170, 0]
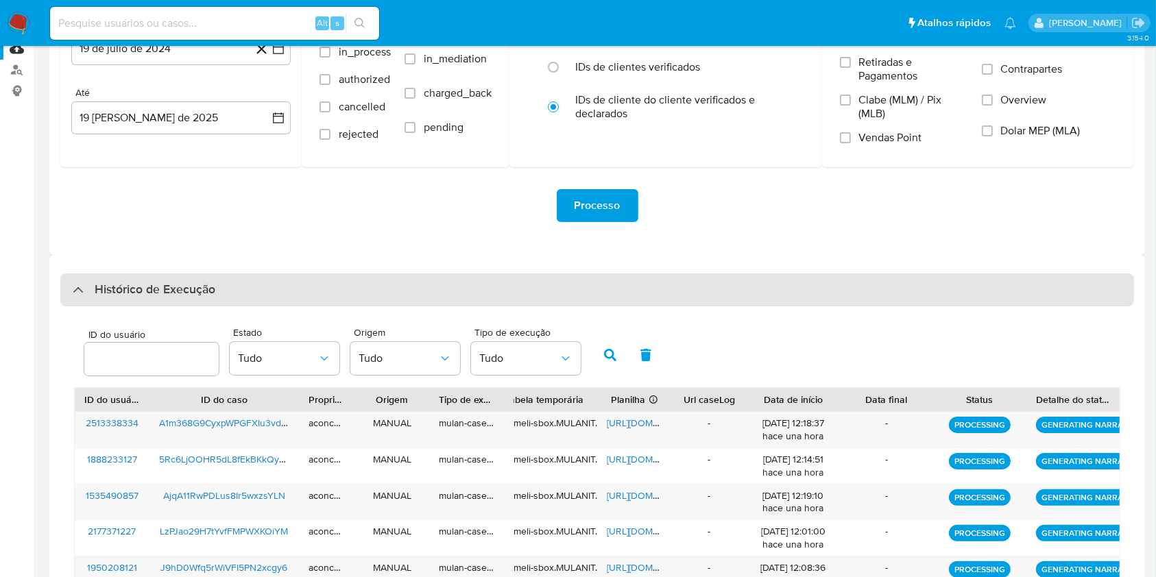
click at [474, 278] on div "Histórico de Execução" at bounding box center [596, 289] width 1073 height 33
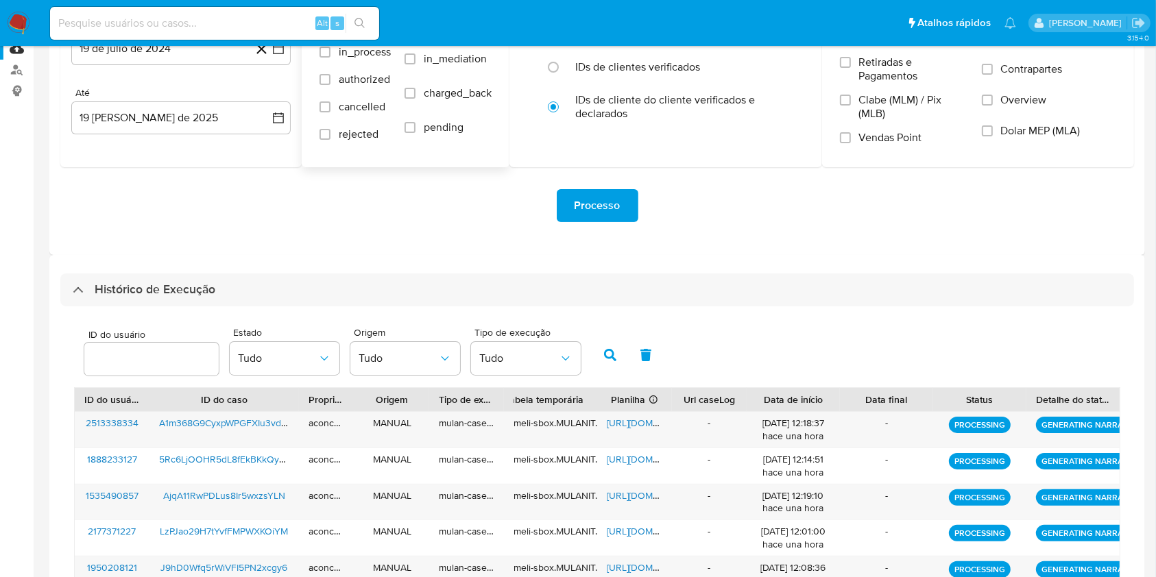
scroll to position [0, 0]
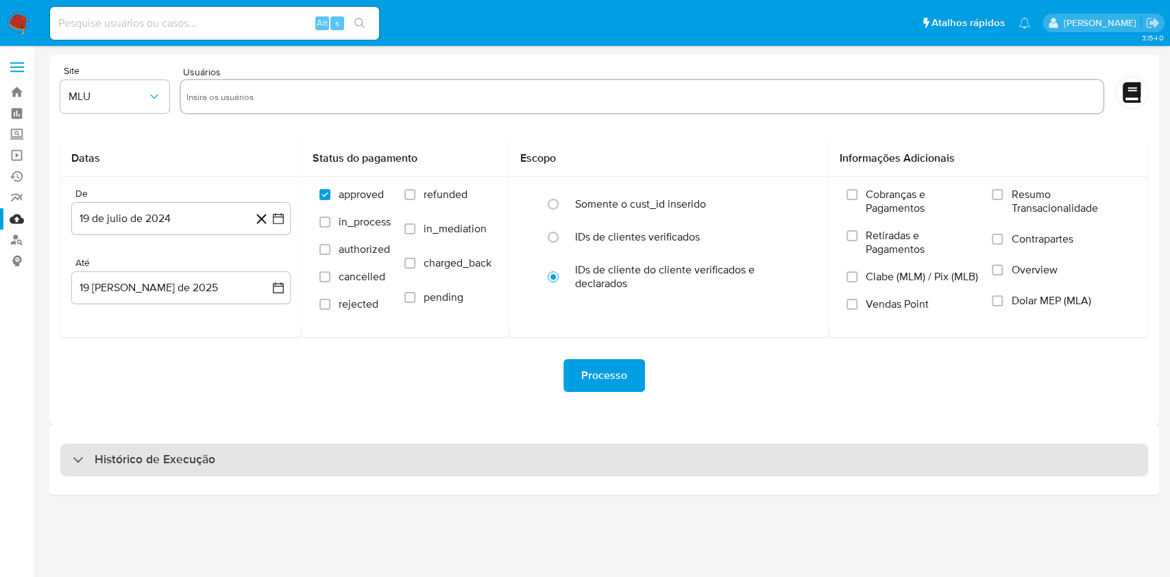
click at [508, 449] on div "Histórico de Execução" at bounding box center [604, 459] width 1088 height 33
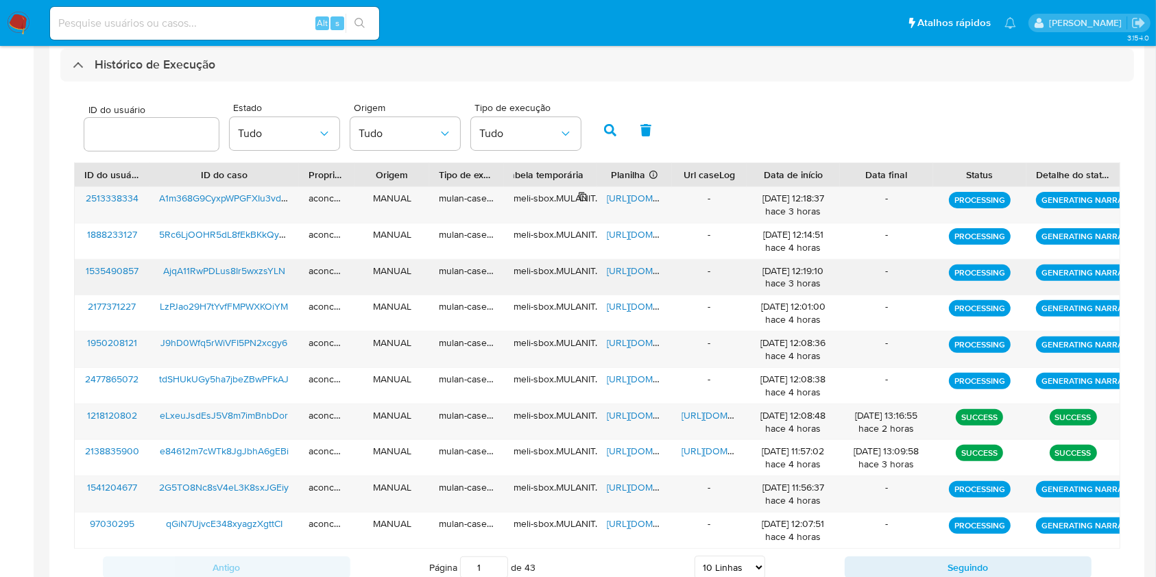
scroll to position [444, 0]
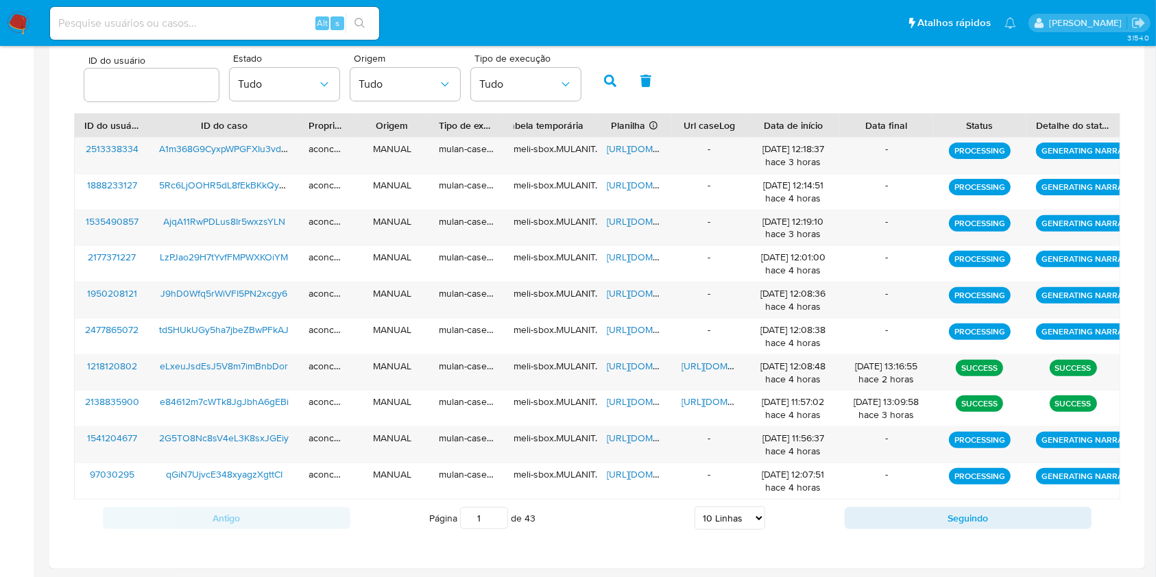
click at [738, 522] on select "5 Linhas 10 Linhas 20 Linhas 25 Linhas 50 Linhas 100 Linhas" at bounding box center [729, 517] width 71 height 23
select select "50"
click at [694, 506] on select "5 Linhas 10 Linhas 20 Linhas 25 Linhas 50 Linhas 100 Linhas" at bounding box center [729, 517] width 71 height 23
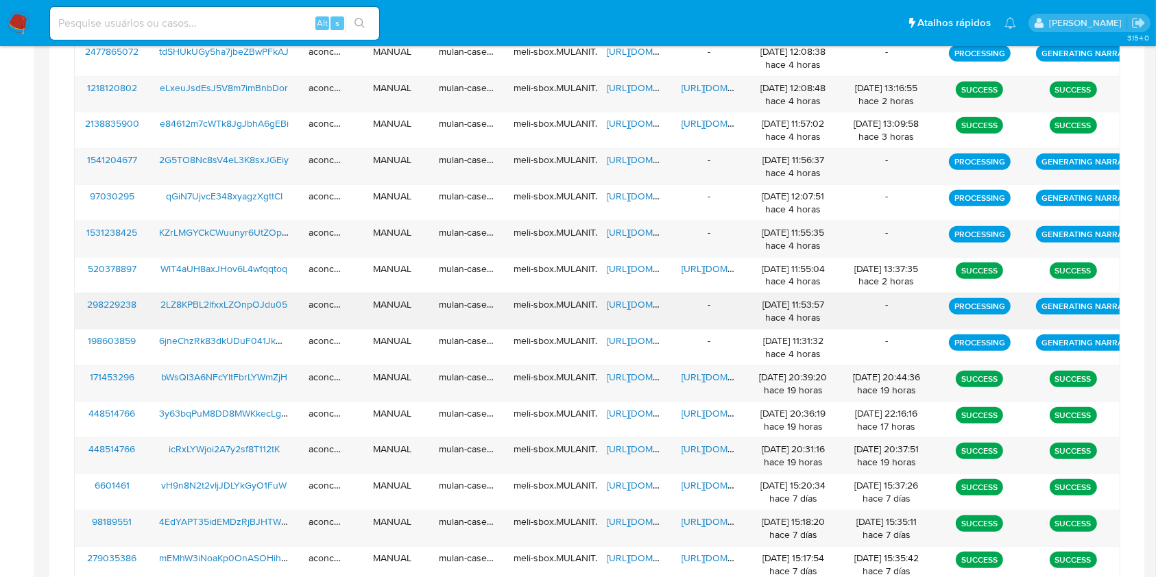
scroll to position [626, 0]
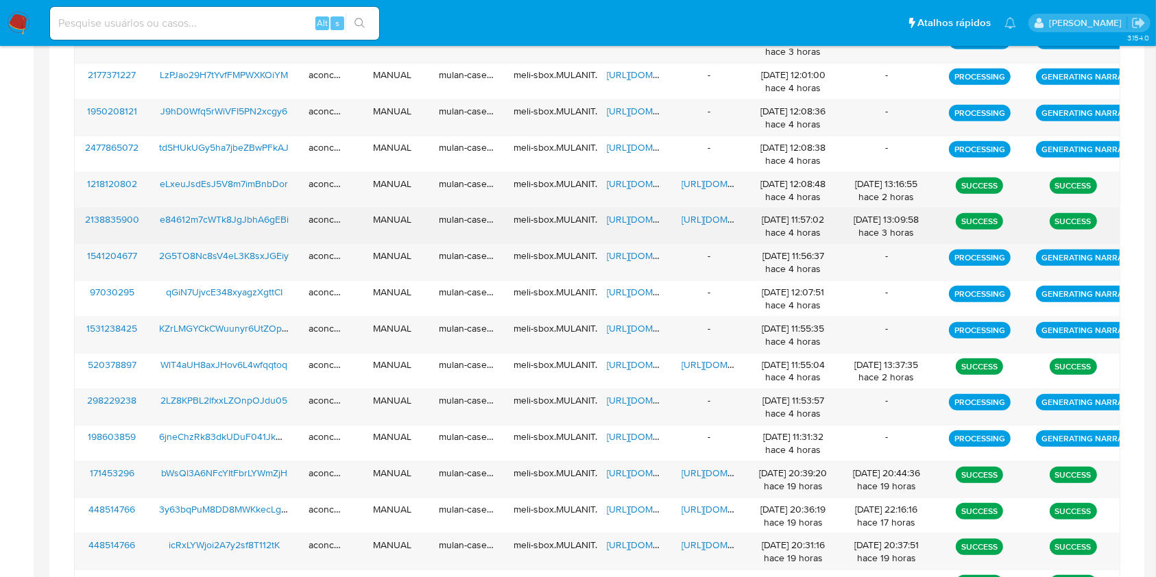
click at [707, 219] on span "https://docs.google.com/document/d/1CFWPElfI1e2zOm7MVEEF6-FSRRh6wu93uNQOzaQPqeU…" at bounding box center [728, 219] width 95 height 14
click at [646, 219] on span "https://docs.google.com/spreadsheets/d/1ss2HkpQKpdU1G9lWYqwQRNNyJfJZzpKkEdudgvY…" at bounding box center [654, 219] width 95 height 14
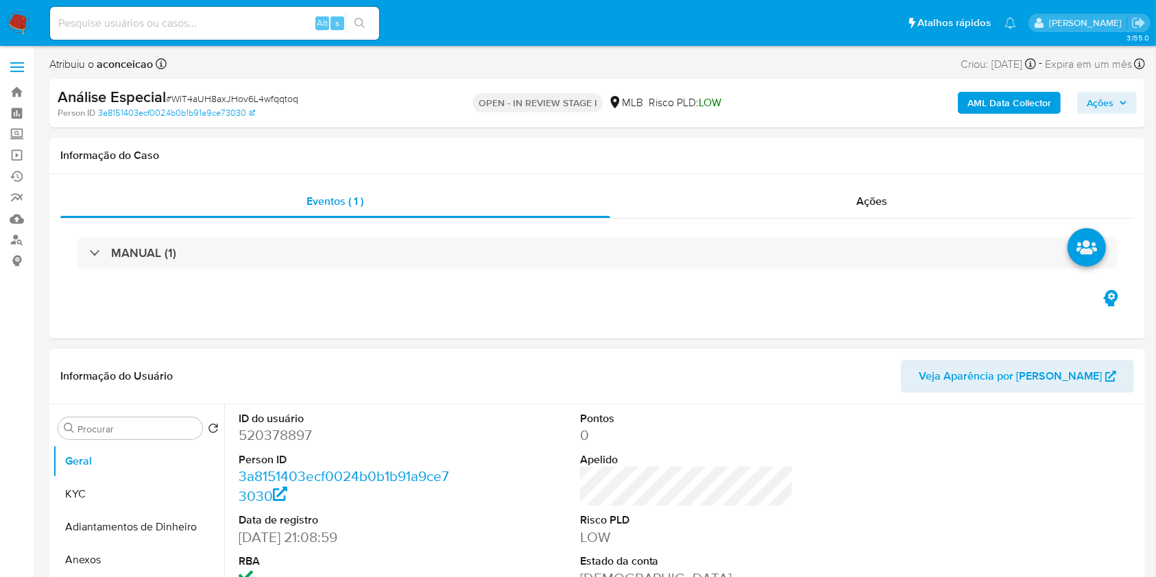
select select "10"
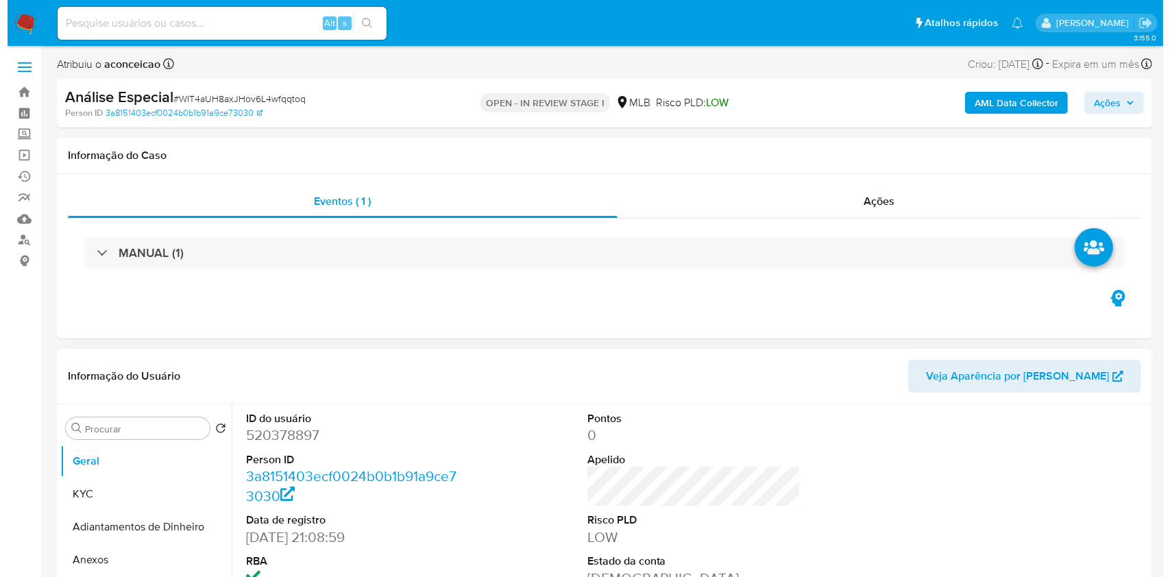
scroll to position [182, 0]
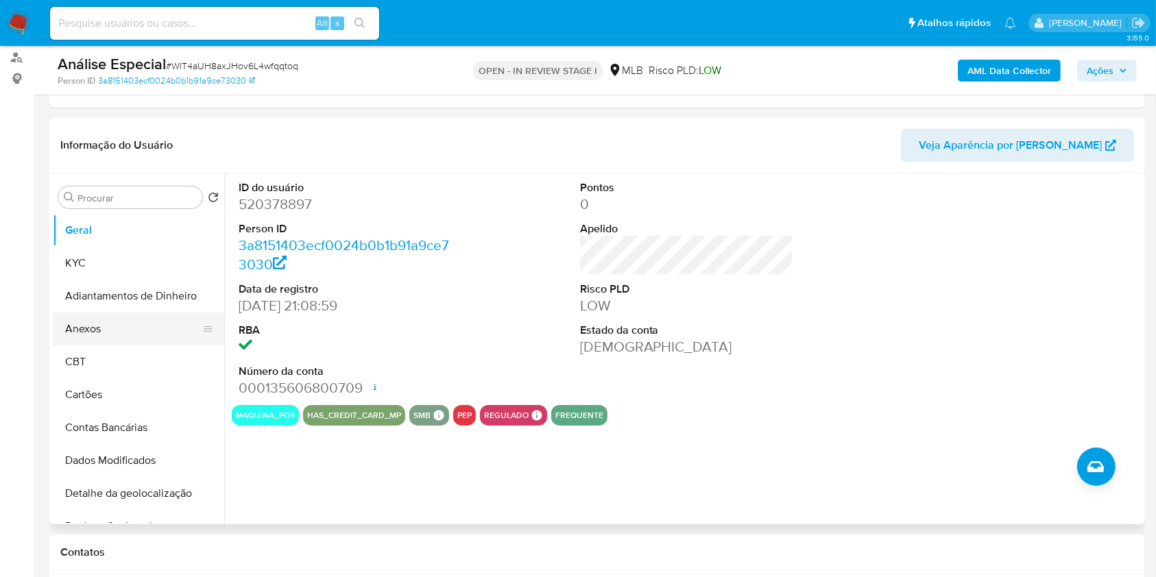
click at [121, 334] on button "Anexos" at bounding box center [133, 329] width 160 height 33
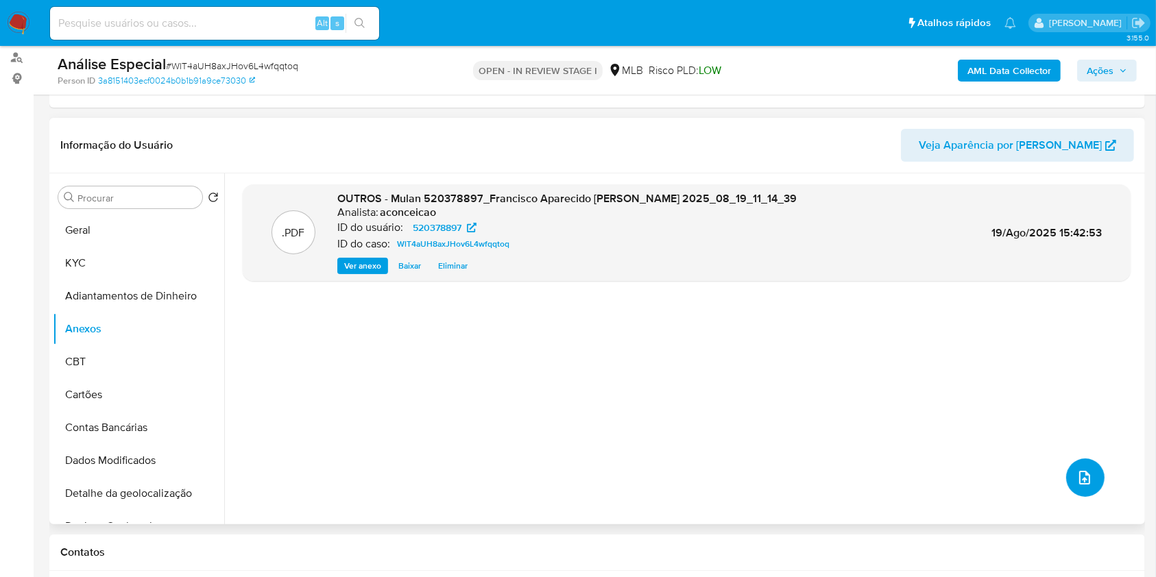
click at [1076, 472] on icon "upload-file" at bounding box center [1084, 477] width 16 height 16
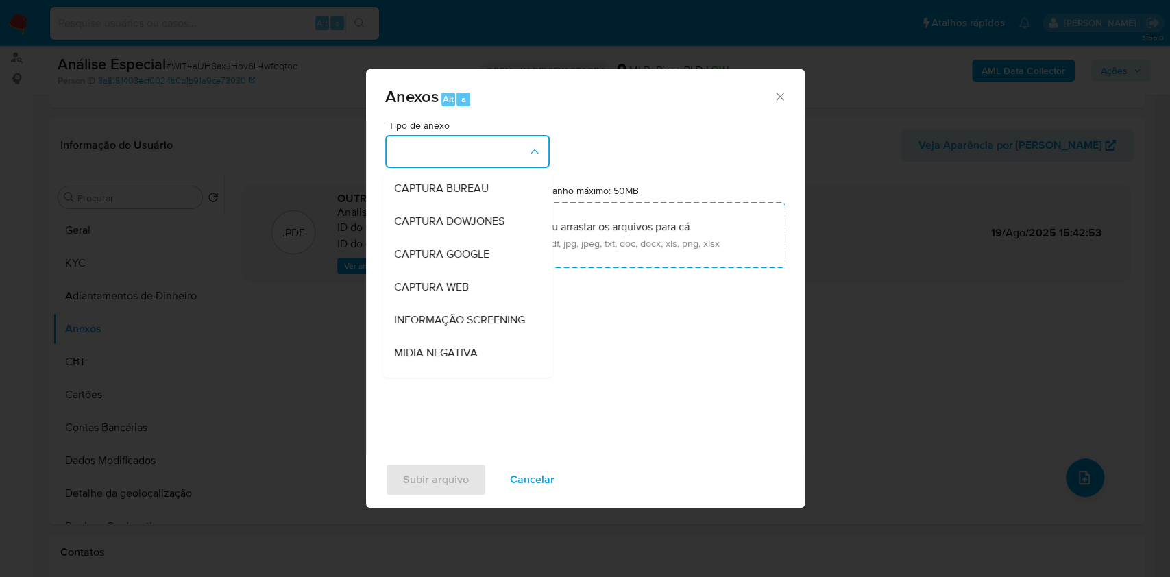
click at [474, 159] on button "button" at bounding box center [467, 151] width 164 height 33
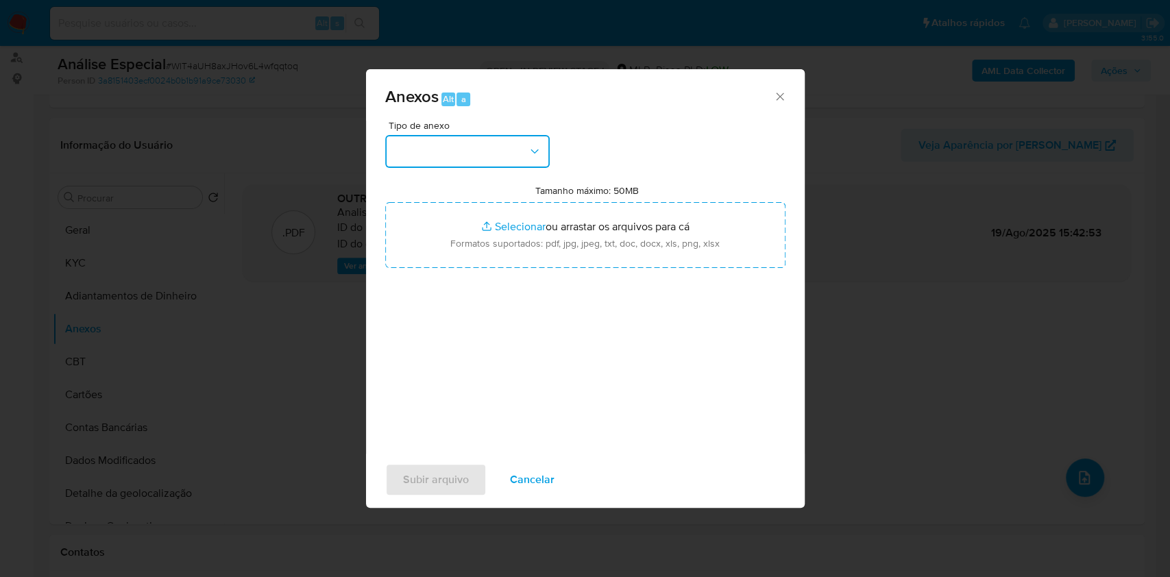
click at [470, 159] on button "button" at bounding box center [467, 151] width 164 height 33
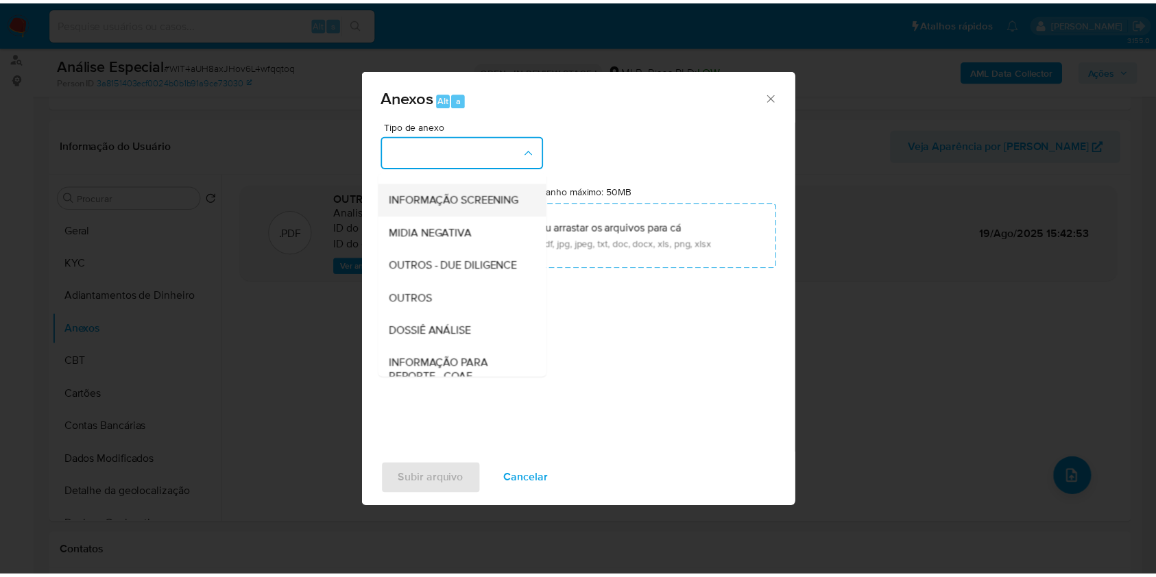
scroll to position [210, 0]
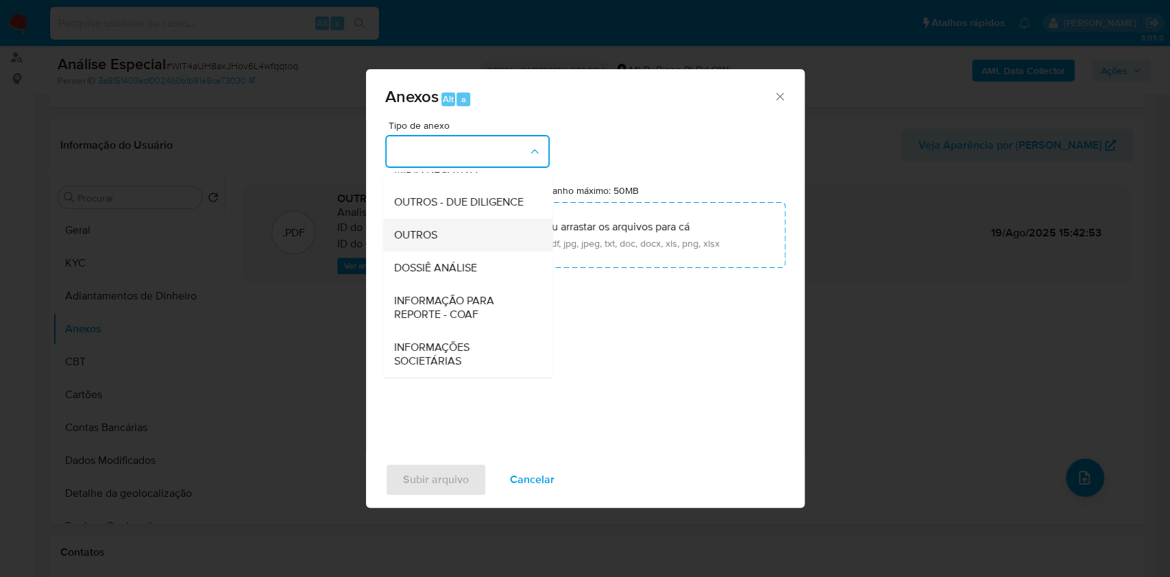
click at [455, 234] on div "OUTROS" at bounding box center [463, 235] width 140 height 33
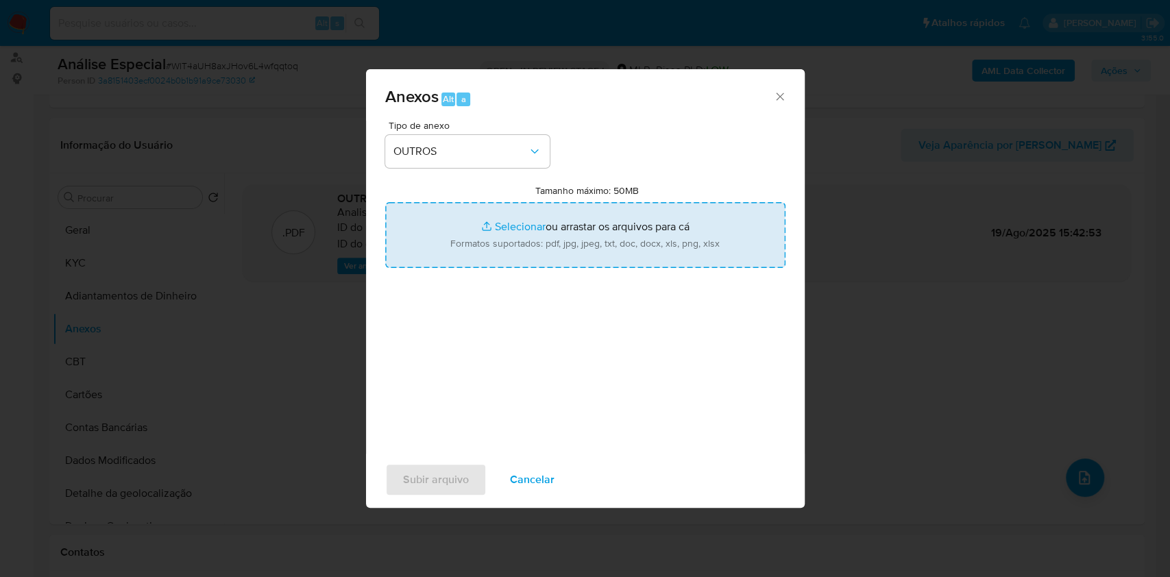
type input "C:\fakepath\SAR - XXXX - CPF 04096419109 - FRANCISCO APARECIDO HOLANDA RESENDE …"
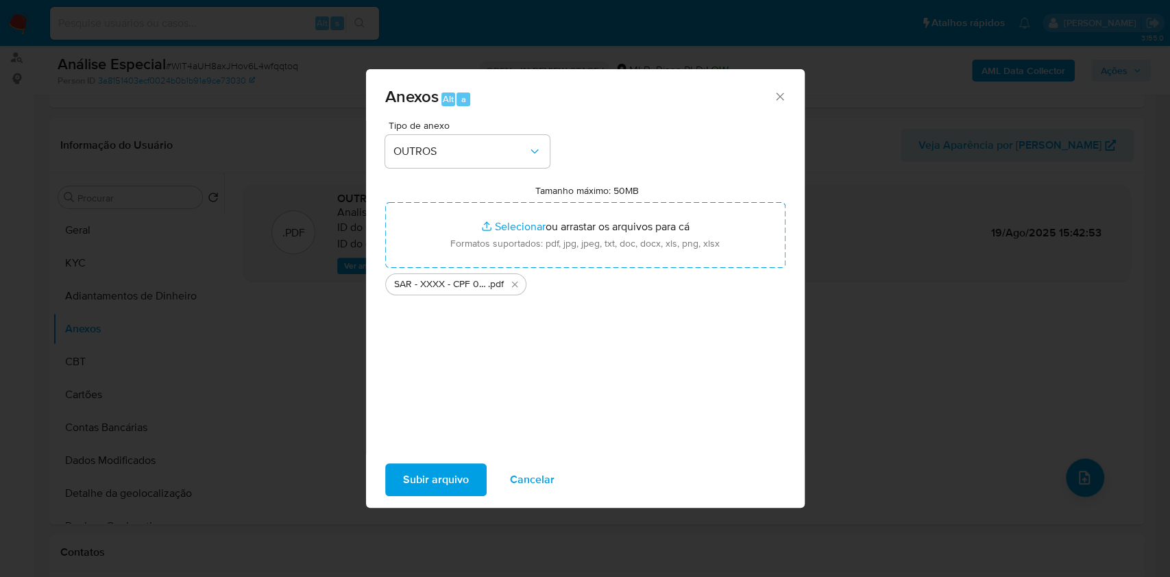
click at [448, 484] on span "Subir arquivo" at bounding box center [436, 480] width 66 height 30
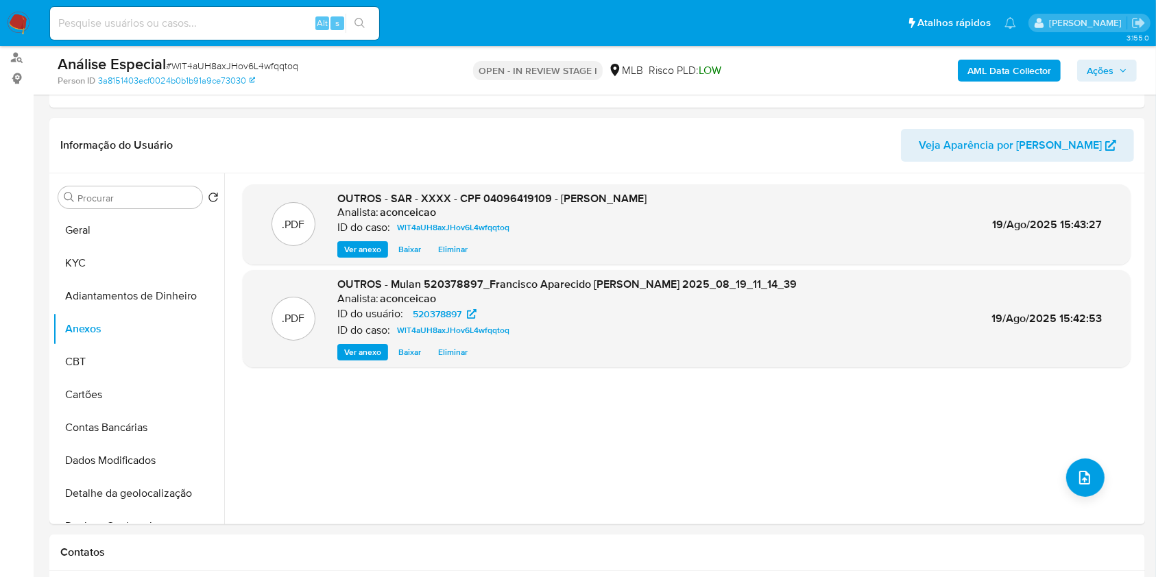
click at [1086, 73] on button "Ações" at bounding box center [1107, 71] width 60 height 22
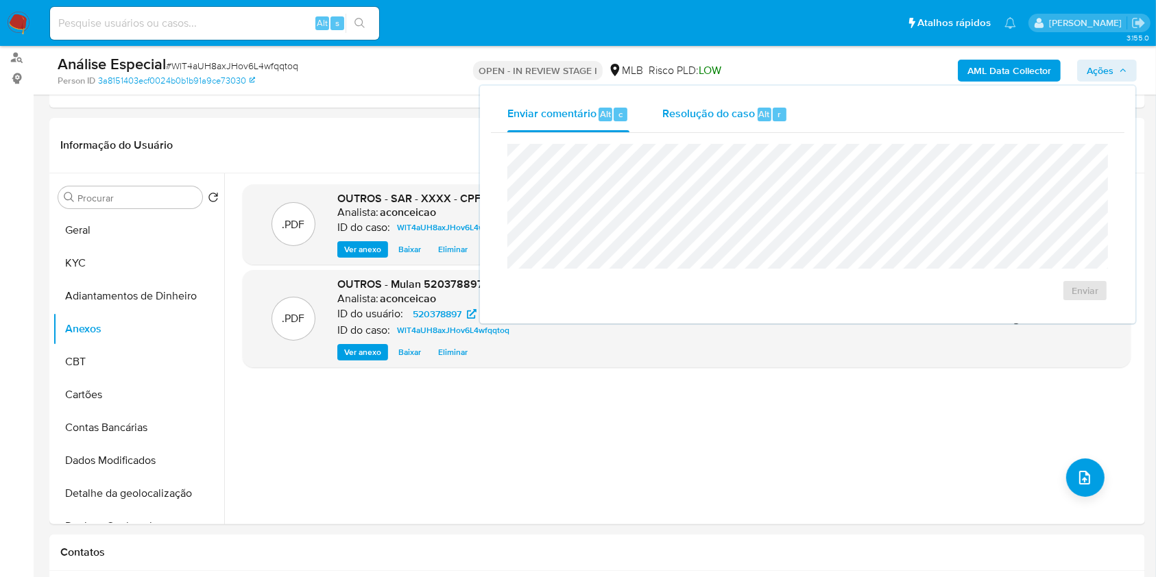
click at [731, 107] on span "Resolução do caso" at bounding box center [708, 114] width 93 height 16
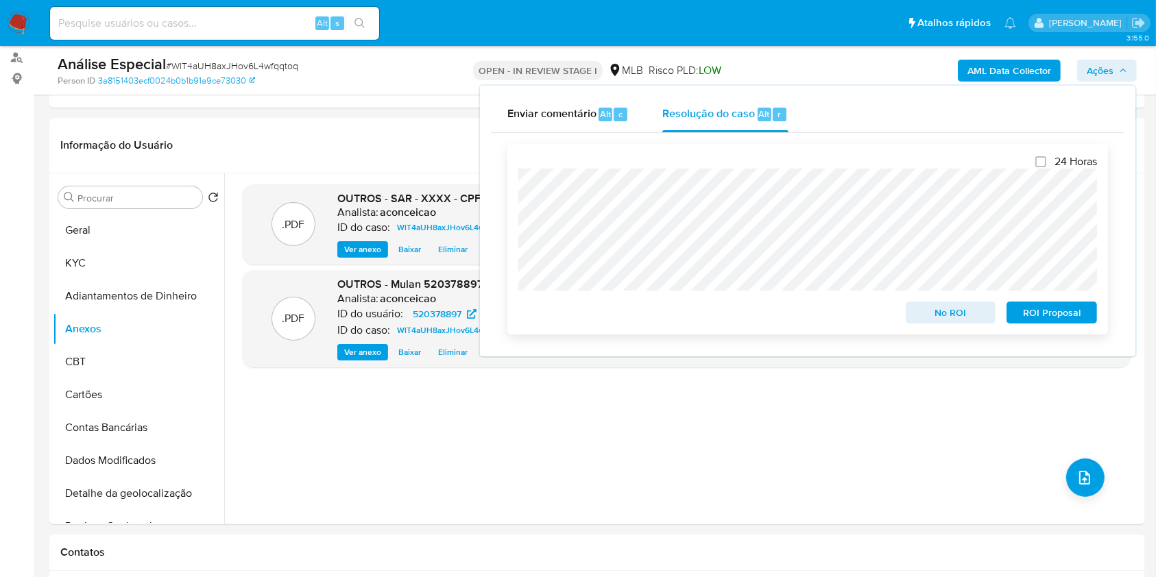
click at [1059, 315] on span "ROI Proposal" at bounding box center [1051, 312] width 71 height 19
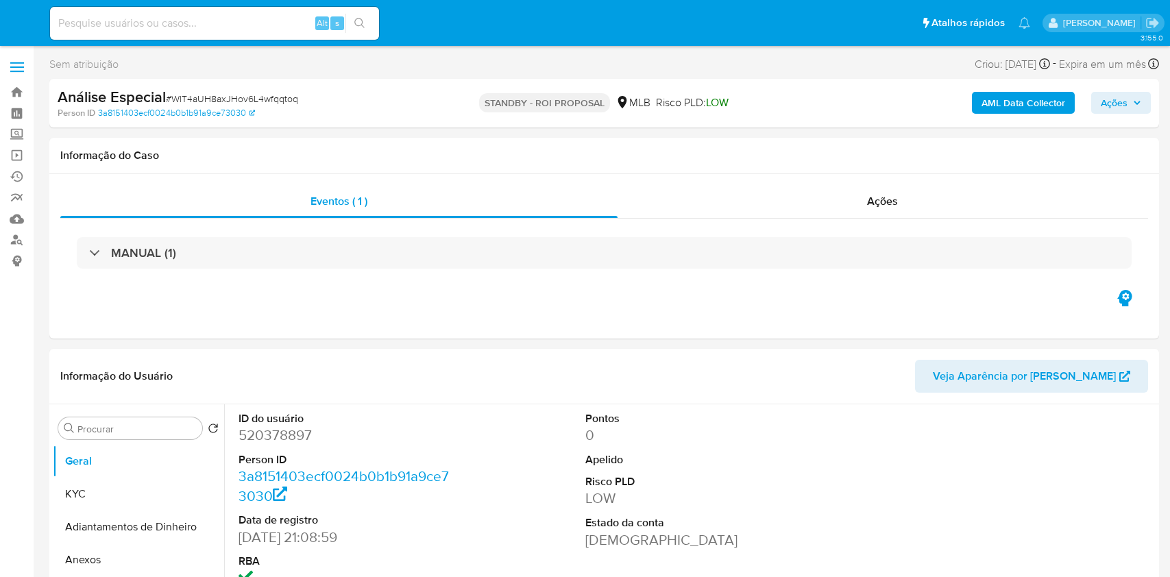
select select "10"
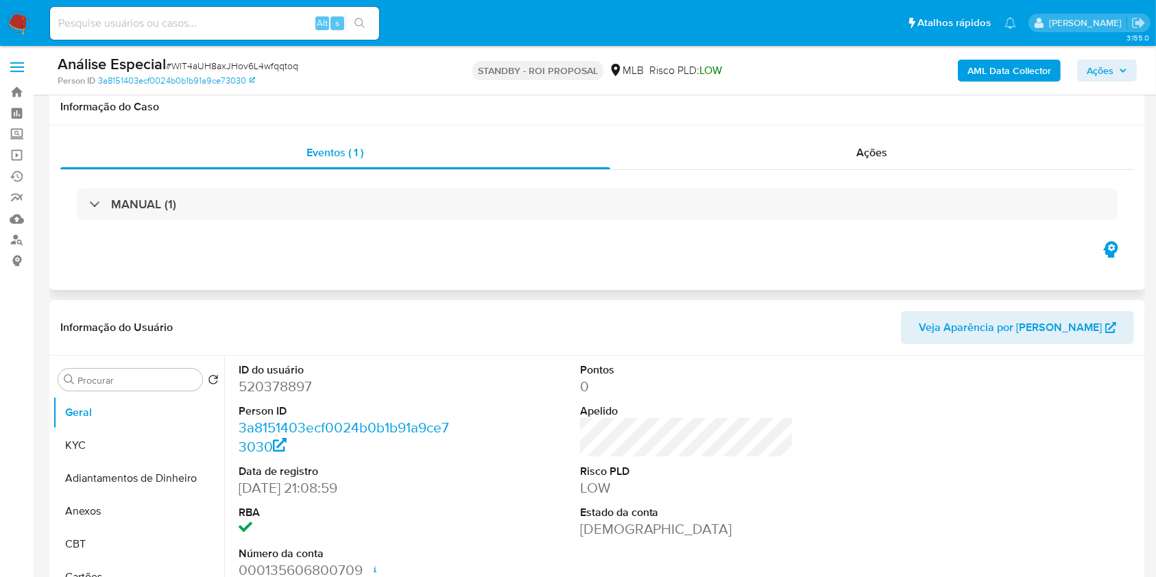
scroll to position [91, 0]
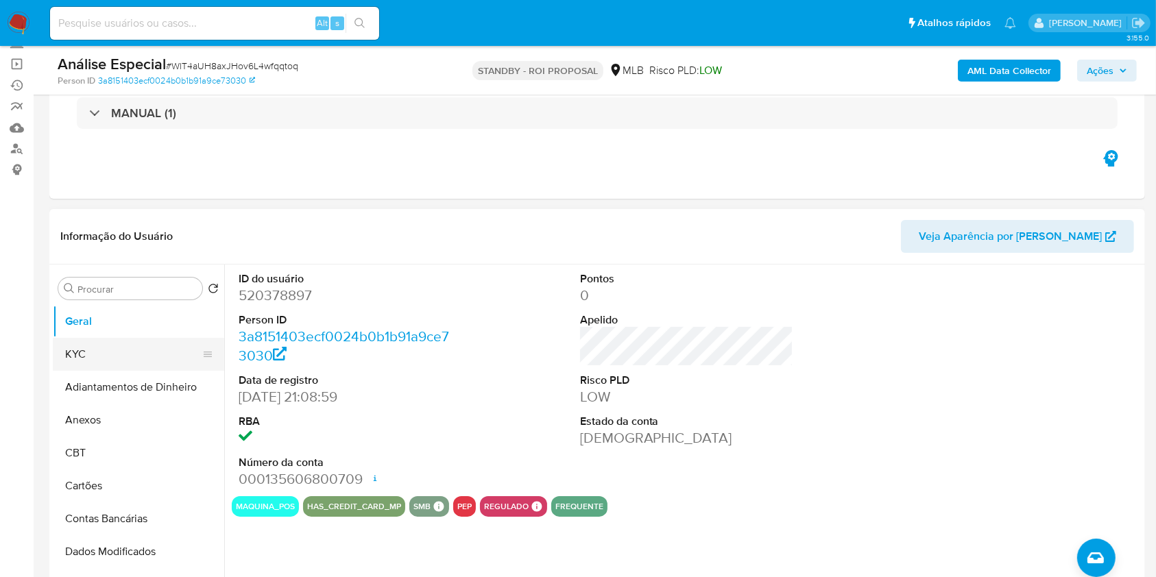
click at [164, 342] on button "KYC" at bounding box center [133, 354] width 160 height 33
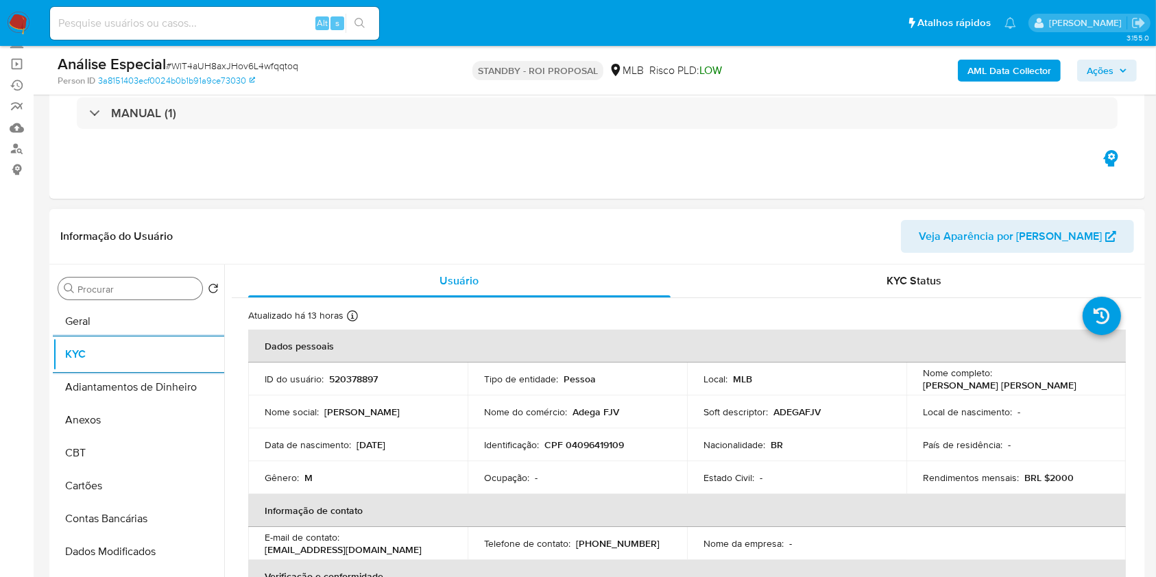
click at [104, 288] on input "Procurar" at bounding box center [136, 289] width 119 height 12
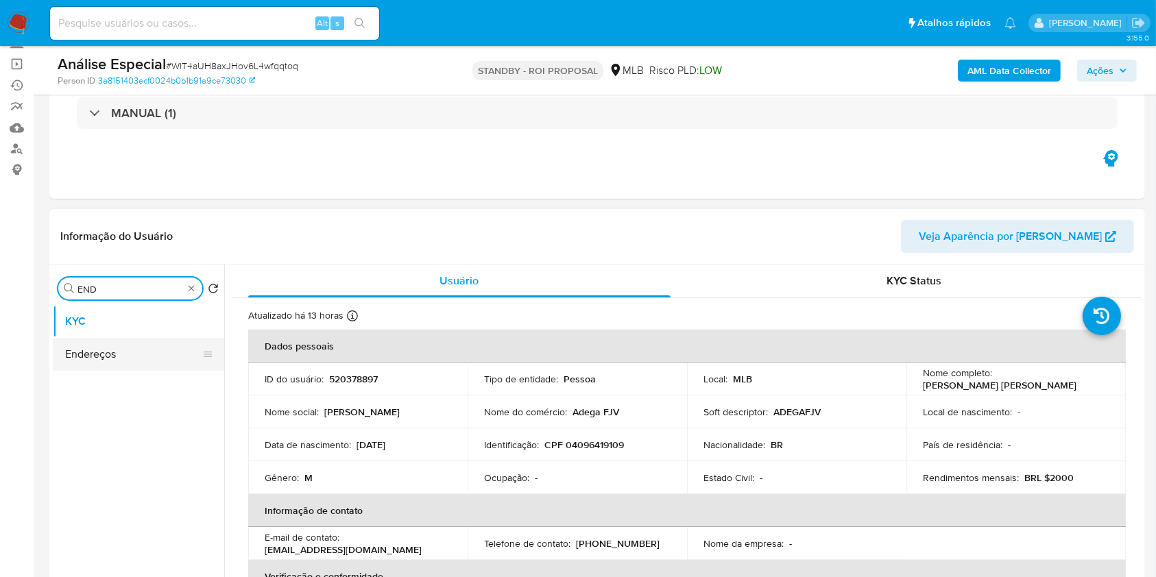
type input "END"
click at [119, 357] on button "Endereços" at bounding box center [133, 354] width 160 height 33
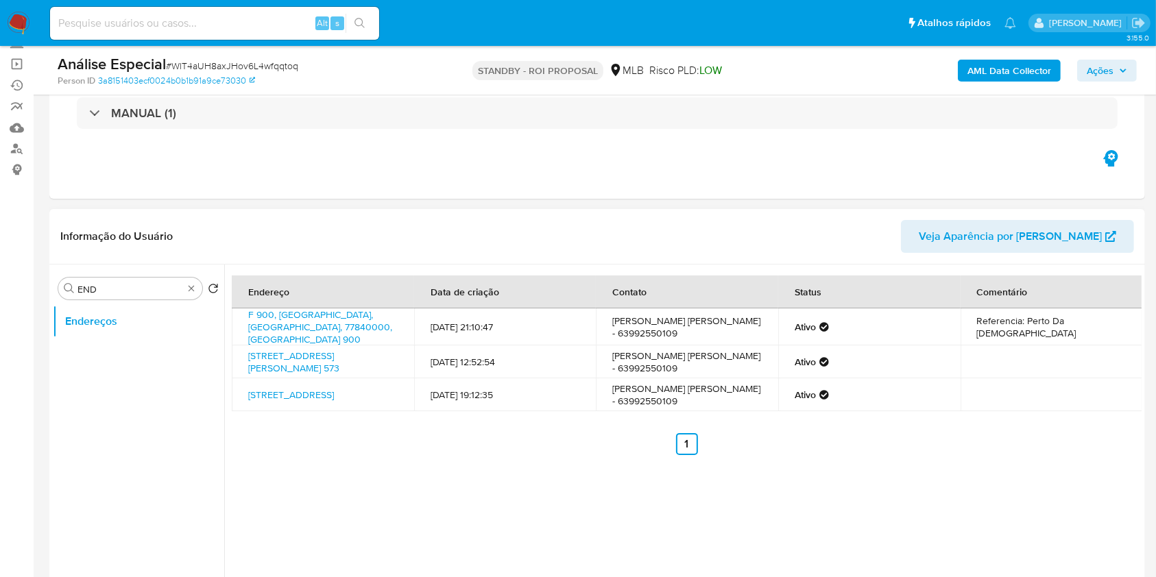
click at [520, 451] on ul "Anterior 1 Siguiente" at bounding box center [686, 444] width 909 height 22
click at [334, 388] on link "[STREET_ADDRESS]" at bounding box center [291, 395] width 86 height 14
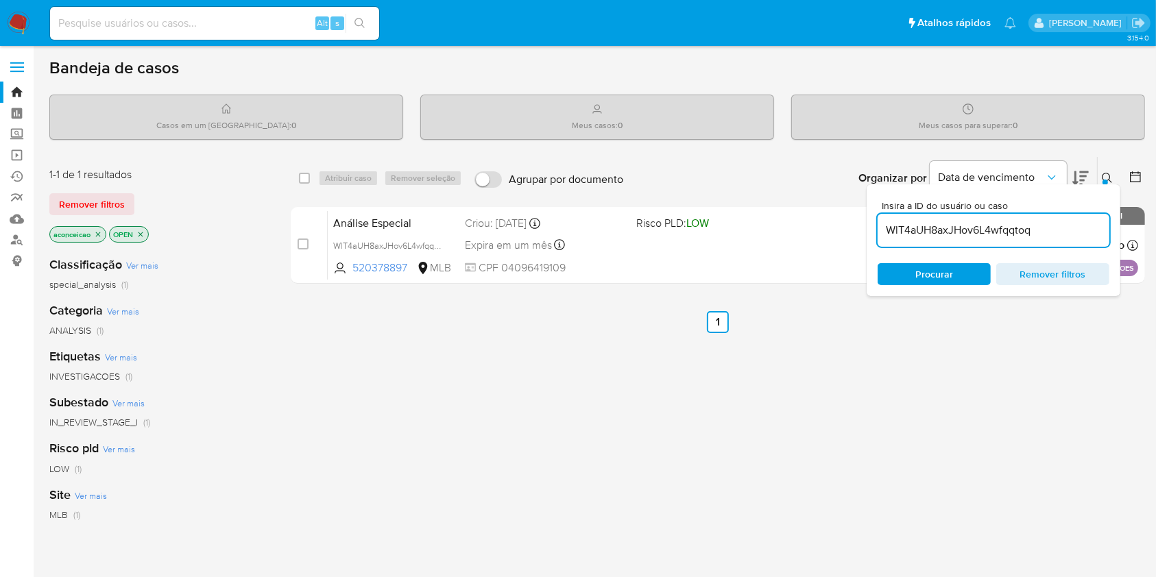
click at [914, 235] on input "WlT4aUH8axJHov6L4wfqqtoq" at bounding box center [993, 230] width 232 height 18
click at [914, 234] on input "WlT4aUH8axJHov6L4wfqqtoq" at bounding box center [993, 230] width 232 height 18
paste input "e84612m7cWTk8JgJbhA6gEBi"
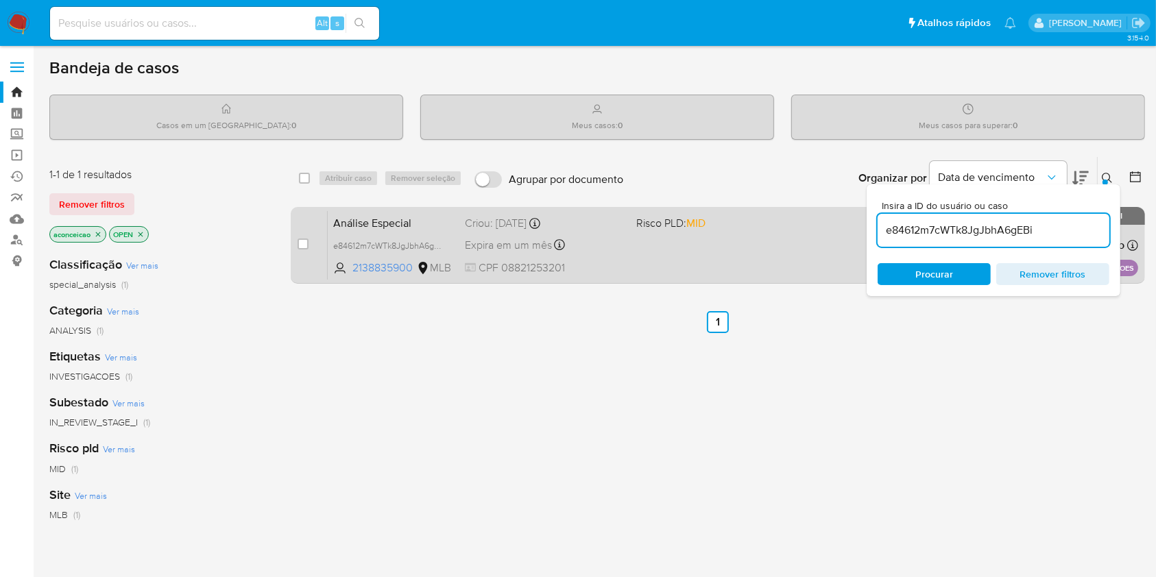
click at [666, 249] on div "Análise Especial e84612m7cWTk8JgJbhA6gEBi 2138835900 MLB Risco PLD: MID Criou: …" at bounding box center [733, 244] width 810 height 69
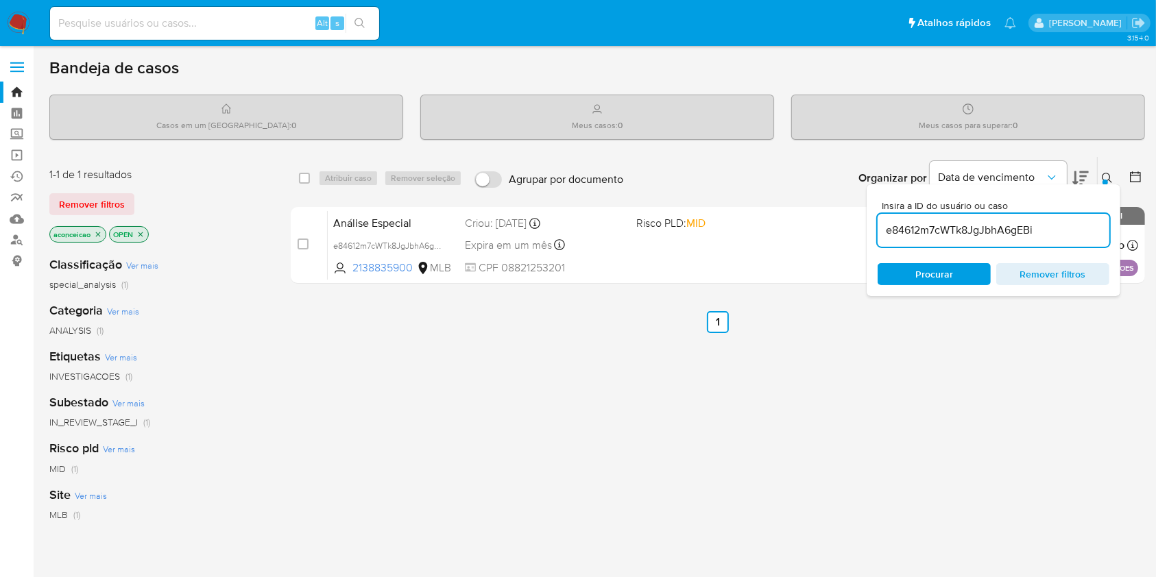
click at [944, 227] on input "e84612m7cWTk8JgJbhA6gEBi" at bounding box center [993, 230] width 232 height 18
paste input "LxeuJsdEsJ5V8m7imBnbDor"
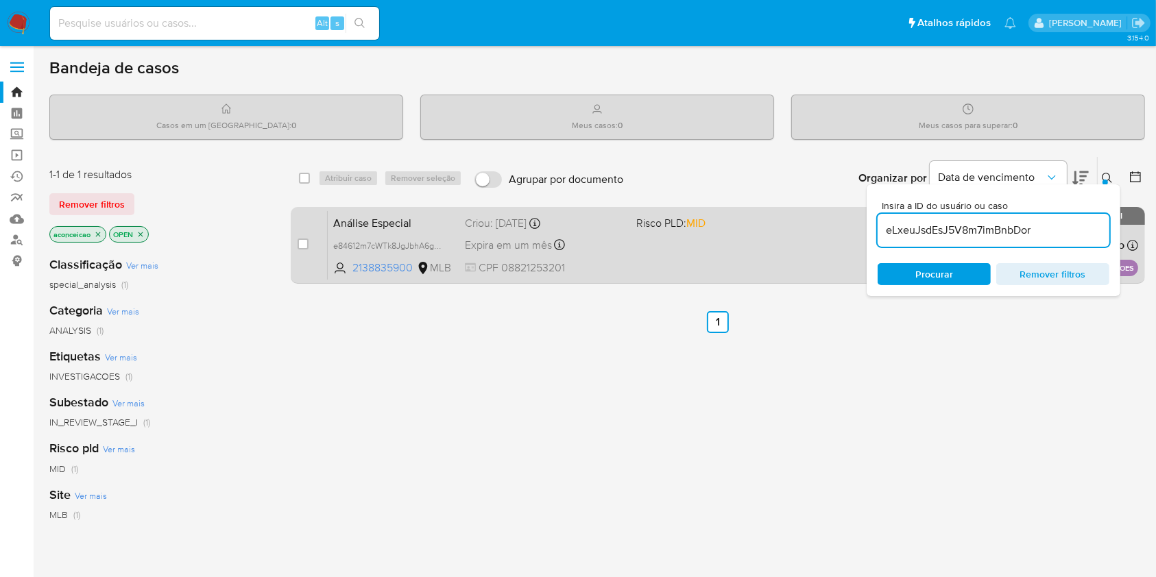
type input "eLxeuJsdEsJ5V8m7imBnbDor"
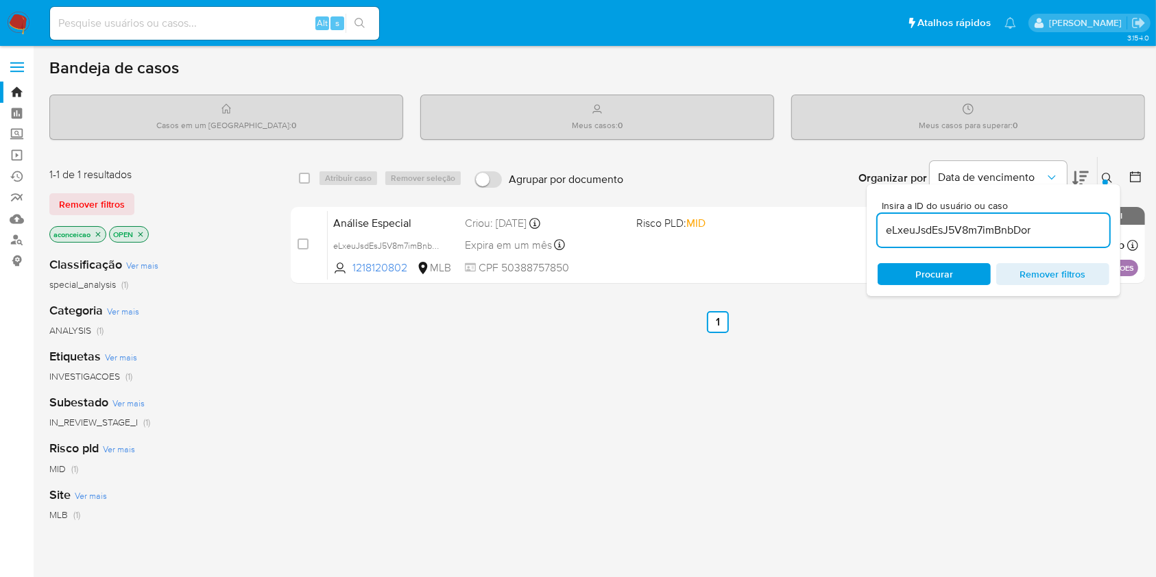
click at [749, 250] on div "Análise Especial eLxeuJsdEsJ5V8m7imBnbDor 1218120802 MLB Risco PLD: MID Criou: …" at bounding box center [733, 244] width 810 height 69
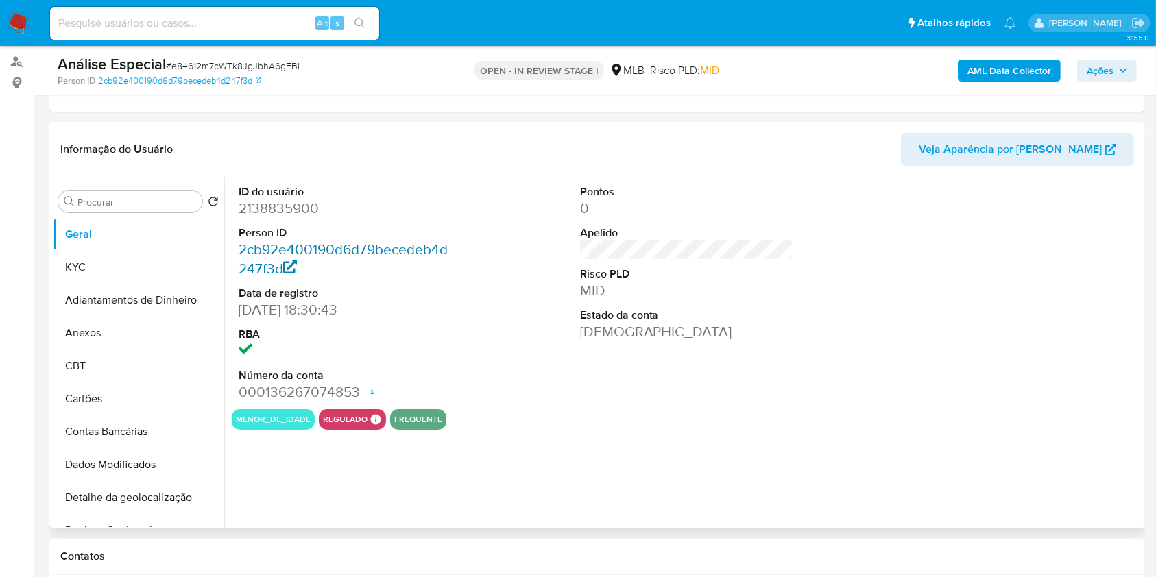
scroll to position [182, 0]
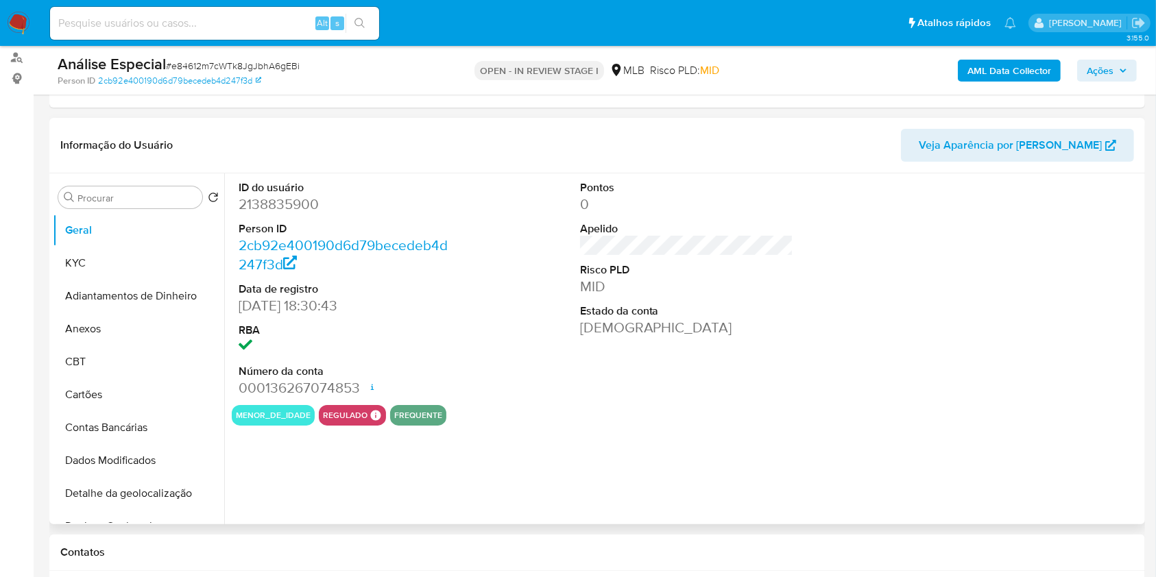
select select "10"
click at [128, 257] on button "KYC" at bounding box center [133, 263] width 160 height 33
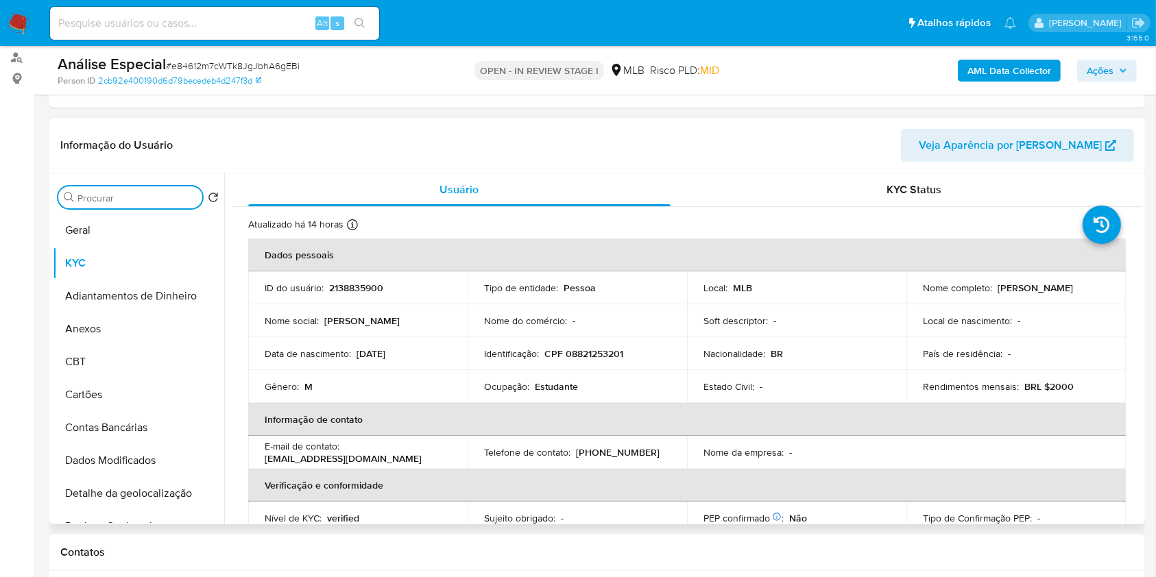
click at [126, 195] on input "Procurar" at bounding box center [136, 198] width 119 height 12
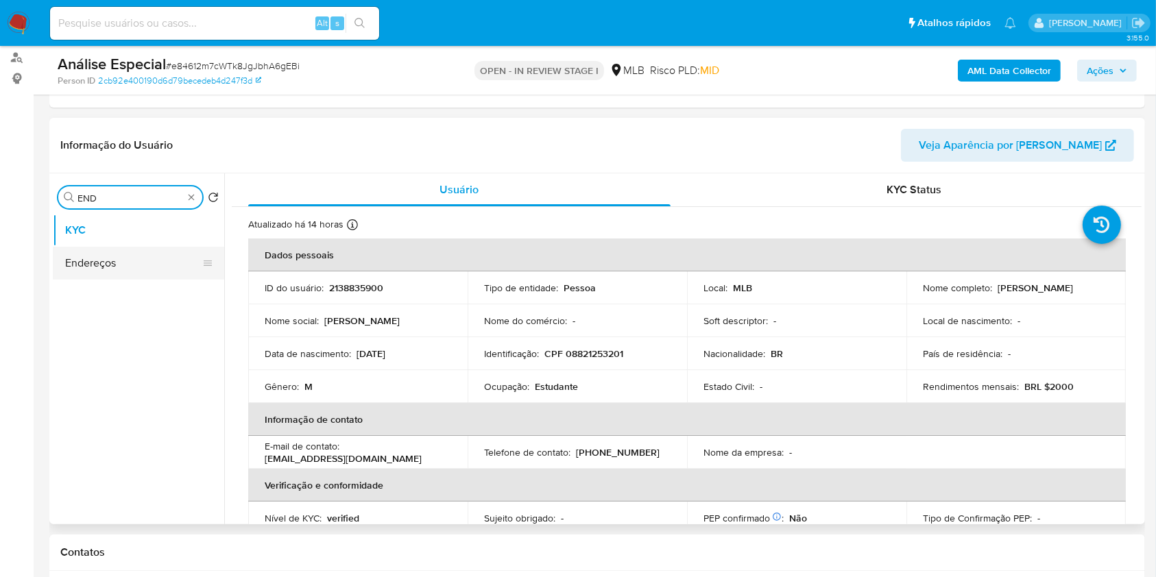
type input "END"
click at [114, 269] on button "Endereços" at bounding box center [133, 263] width 160 height 33
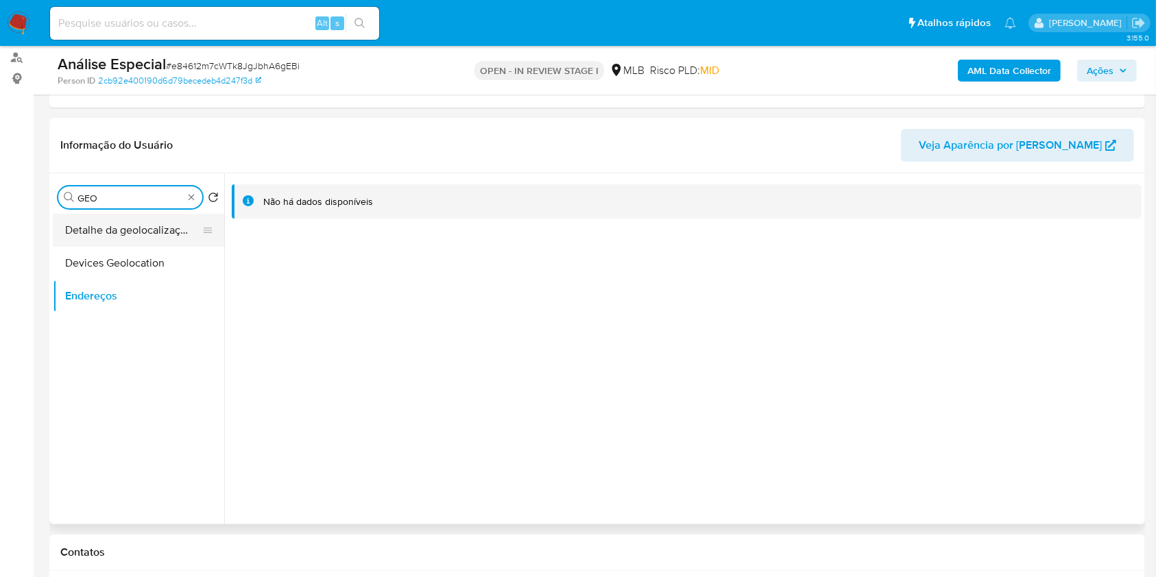
type input "GEO"
click at [152, 229] on button "Detalhe da geolocalização" at bounding box center [133, 230] width 160 height 33
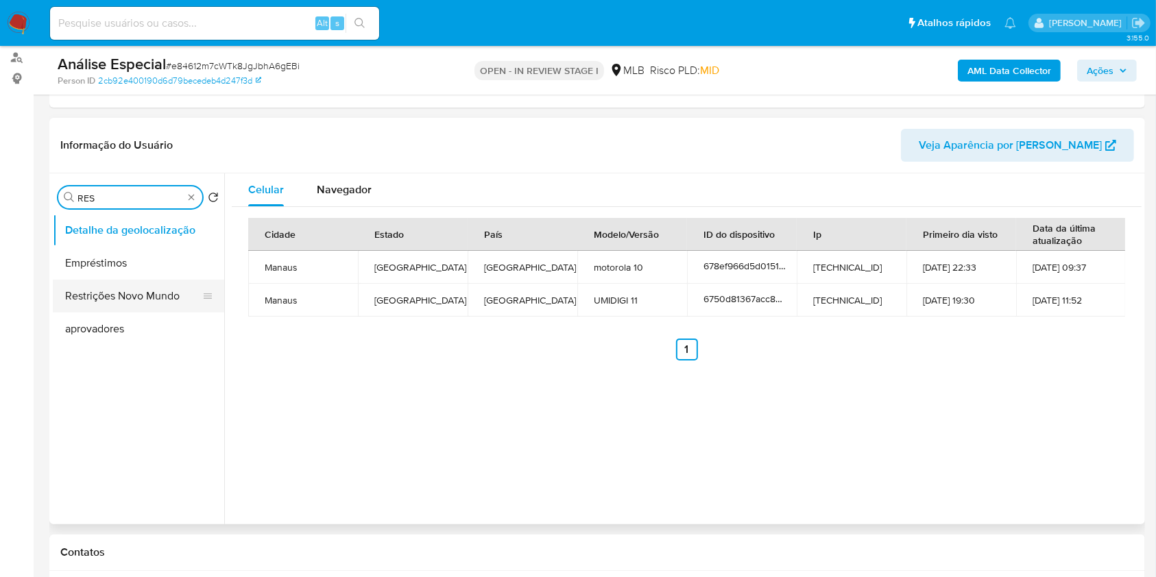
type input "RES"
click at [144, 297] on button "Restrições Novo Mundo" at bounding box center [133, 296] width 160 height 33
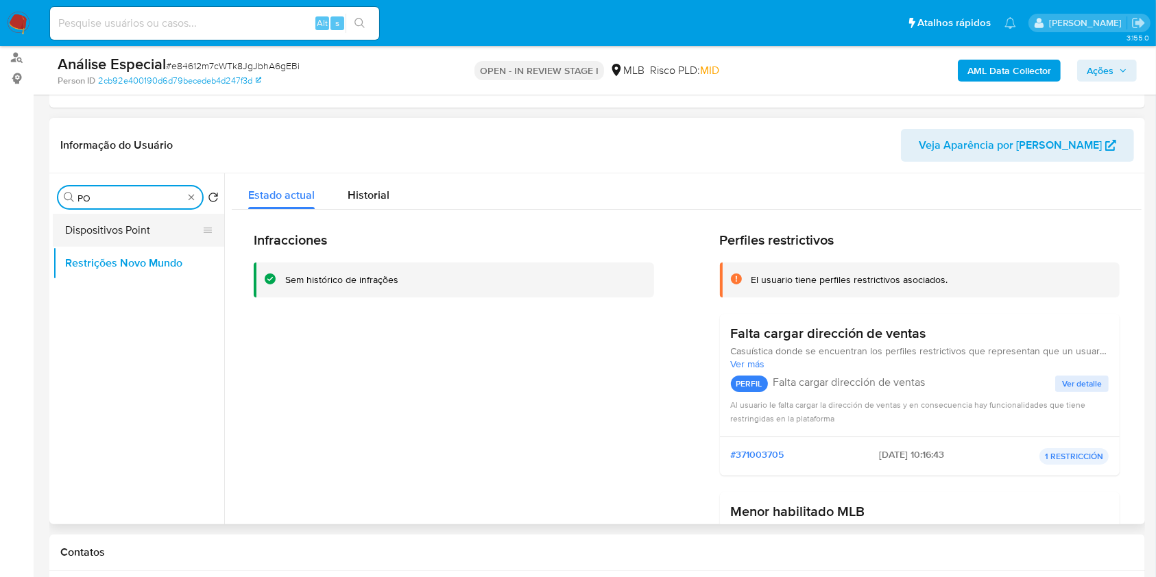
type input "PO"
click at [170, 227] on button "Dispositivos Point" at bounding box center [133, 230] width 160 height 33
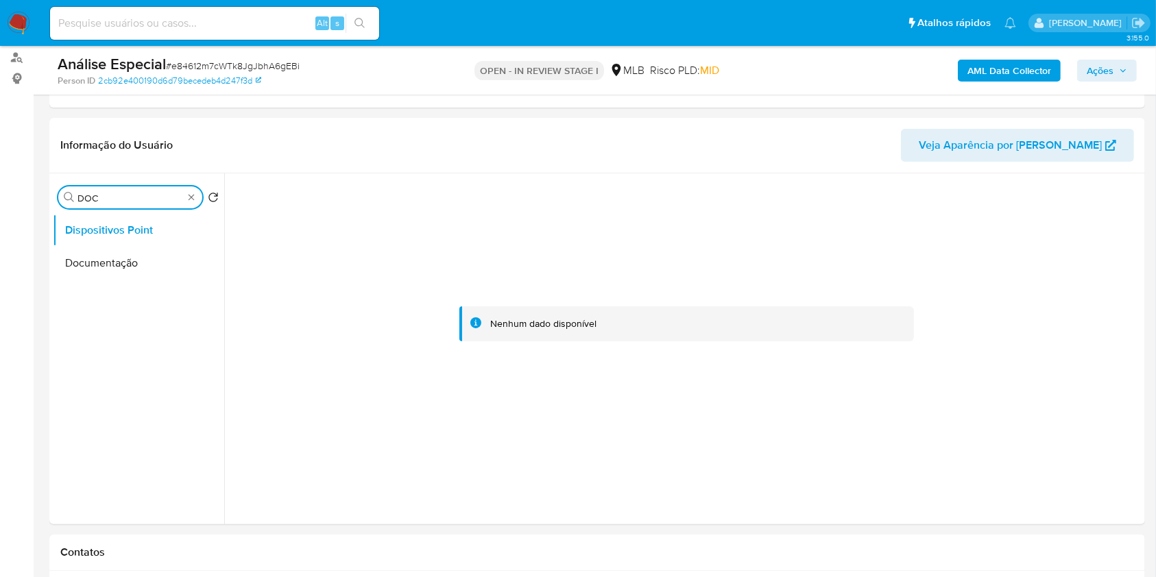
type input "DOC"
click at [143, 254] on button "Documentação" at bounding box center [133, 263] width 160 height 33
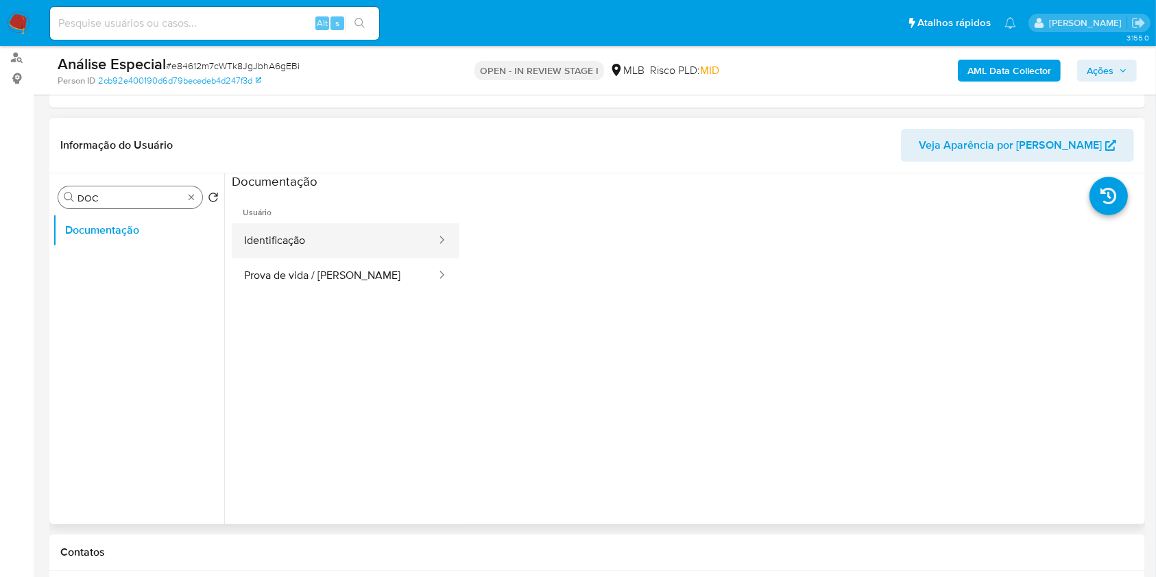
click at [332, 245] on button "Identificação" at bounding box center [335, 240] width 206 height 35
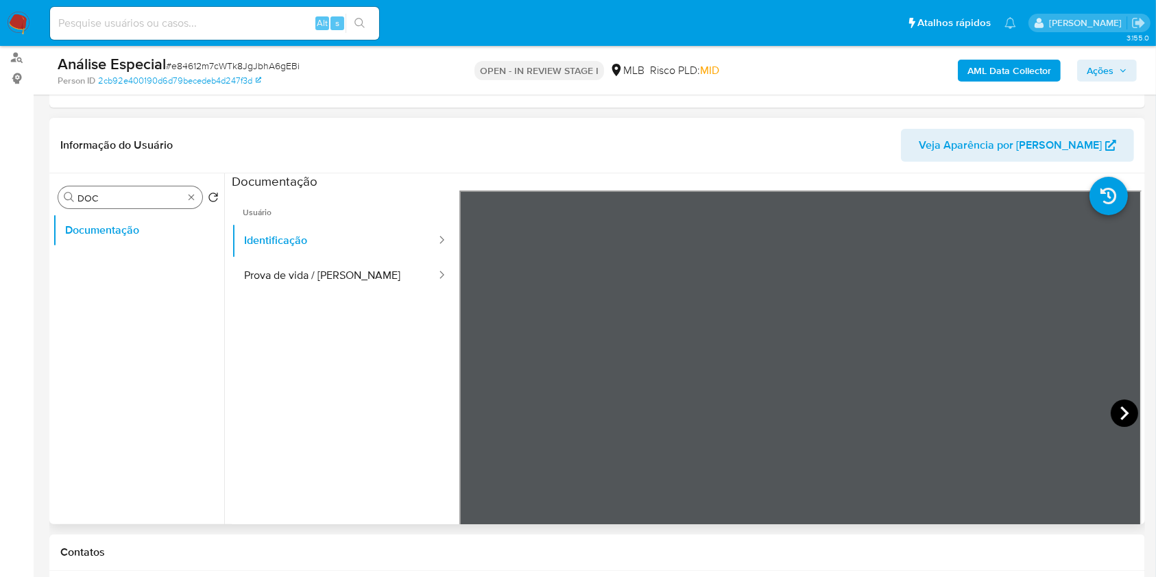
click at [1127, 406] on icon at bounding box center [1123, 413] width 27 height 27
click at [373, 271] on button "Prova de vida / [PERSON_NAME]" at bounding box center [335, 275] width 206 height 35
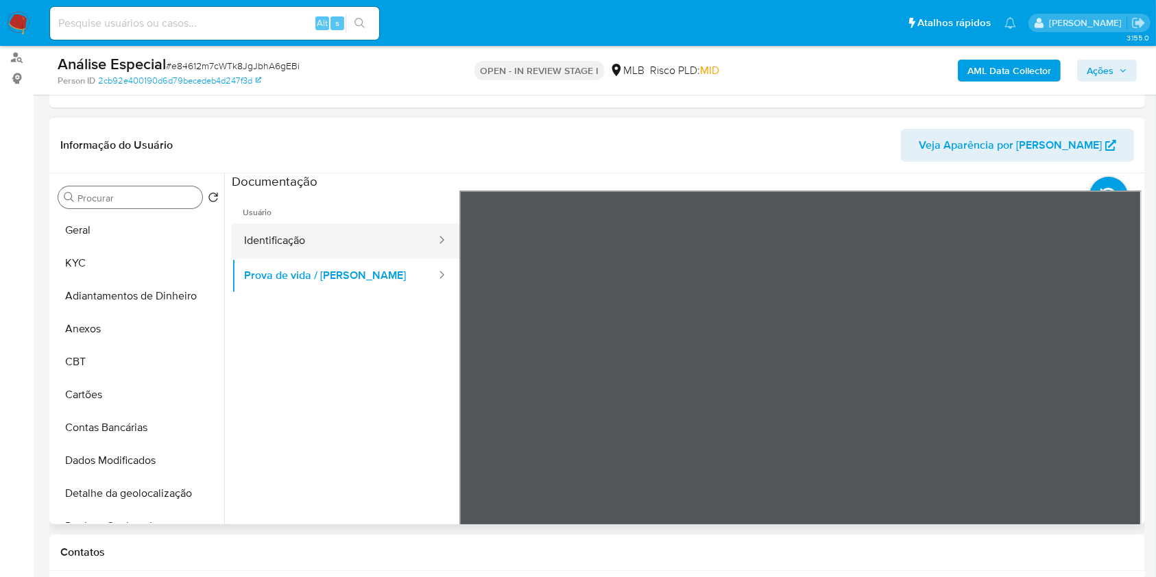
click at [283, 249] on button "Identificação" at bounding box center [335, 240] width 206 height 35
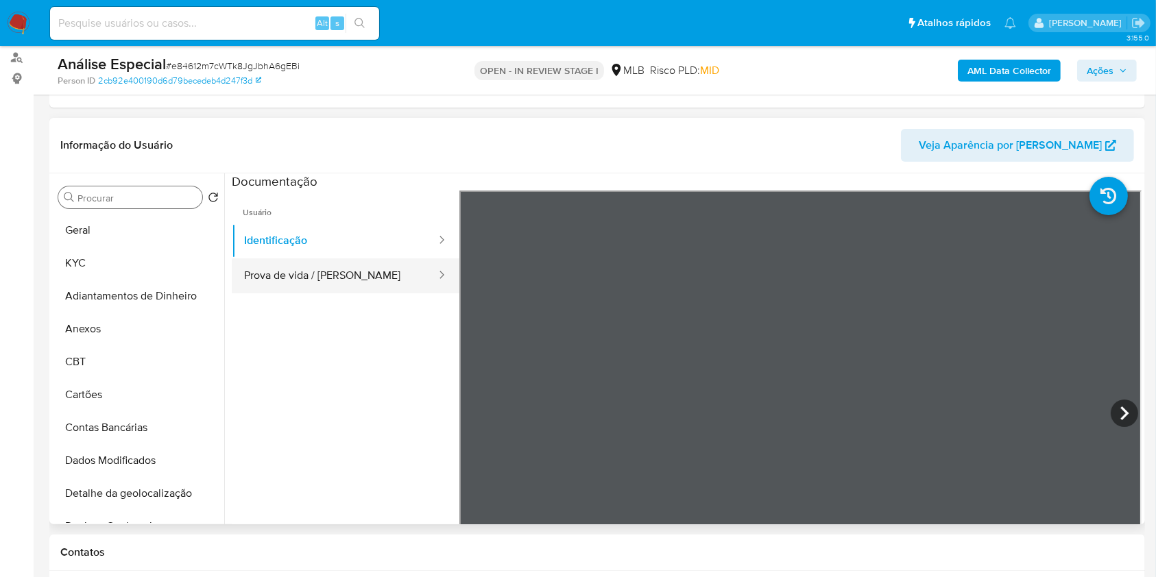
click at [305, 270] on button "Prova de vida / [PERSON_NAME]" at bounding box center [335, 275] width 206 height 35
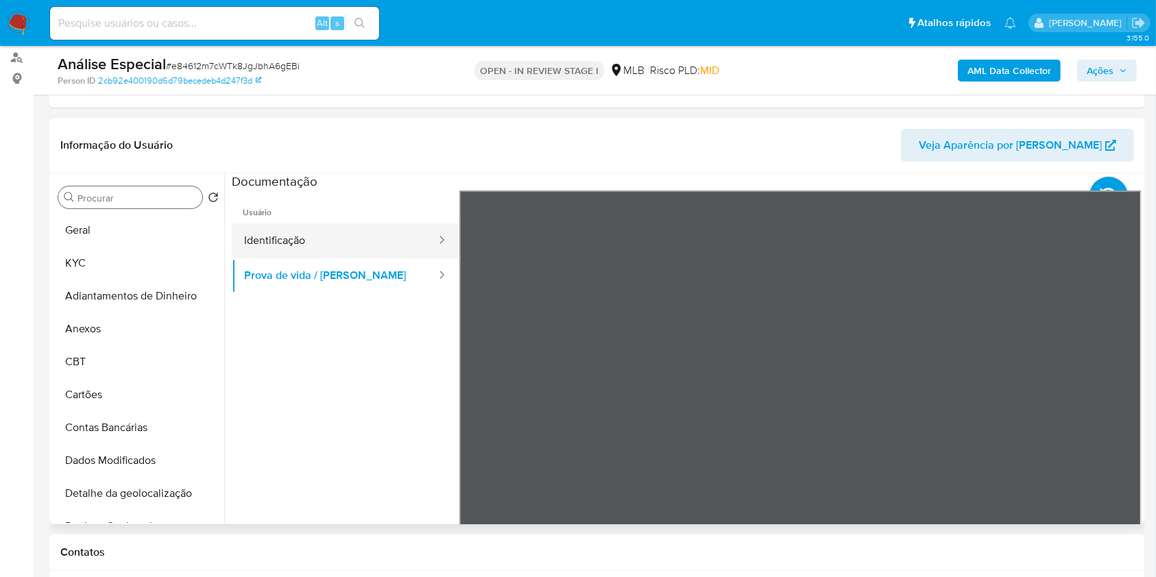
click at [313, 252] on button "Identificação" at bounding box center [335, 240] width 206 height 35
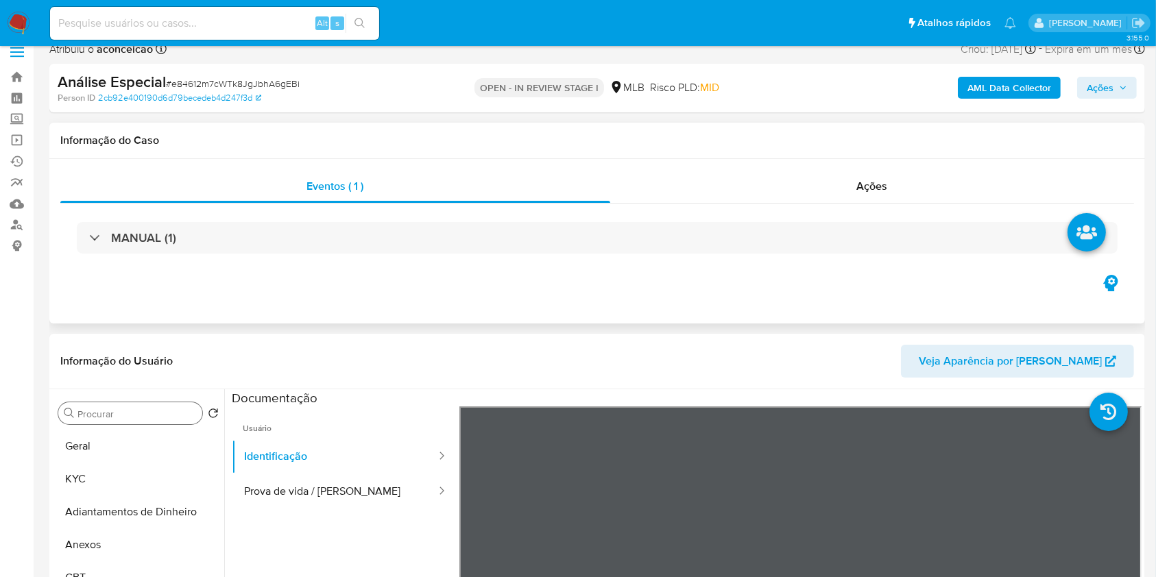
scroll to position [0, 0]
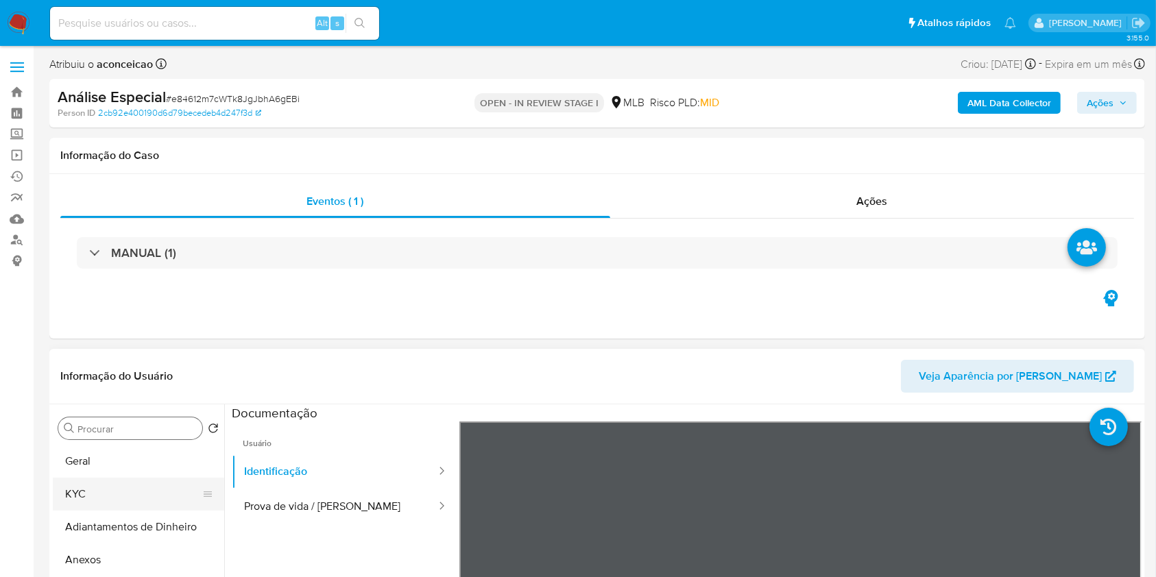
click at [99, 502] on button "KYC" at bounding box center [133, 494] width 160 height 33
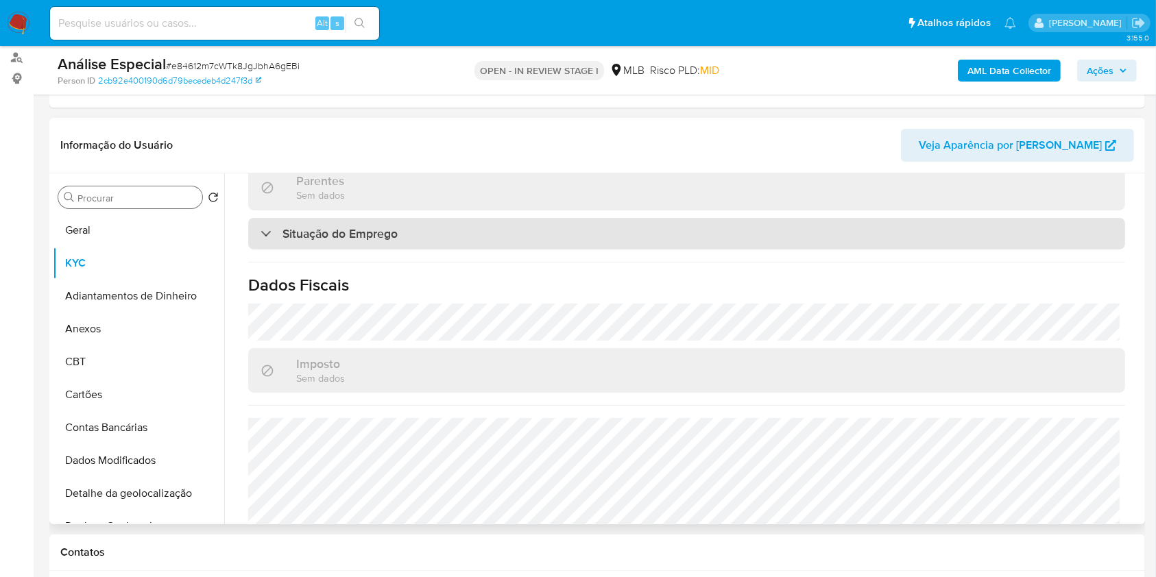
scroll to position [492, 0]
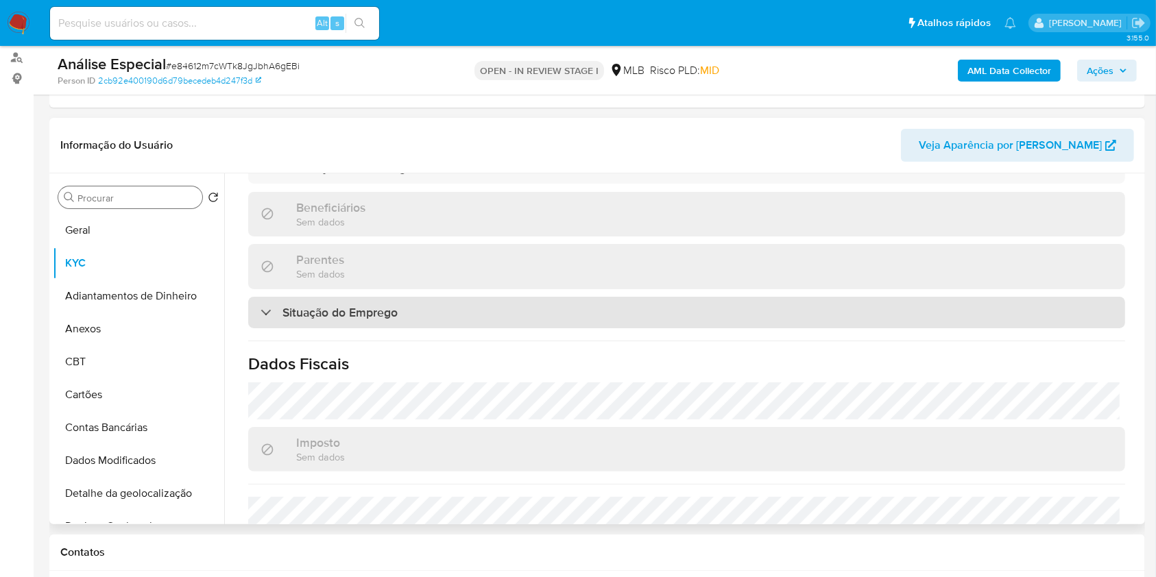
click at [408, 307] on div "Situação do Emprego" at bounding box center [686, 313] width 877 height 32
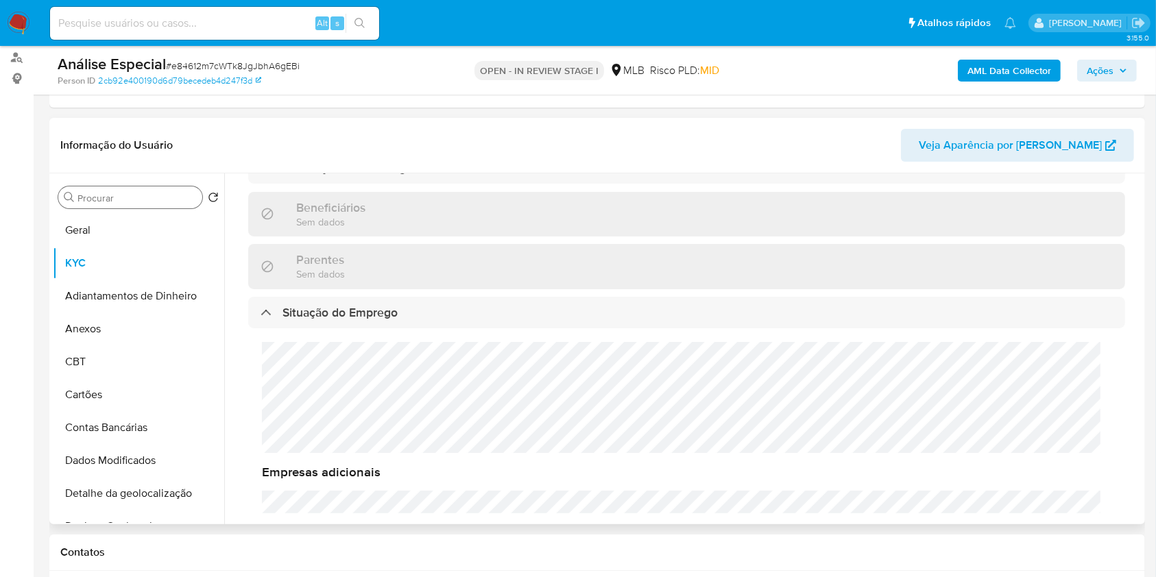
scroll to position [400, 0]
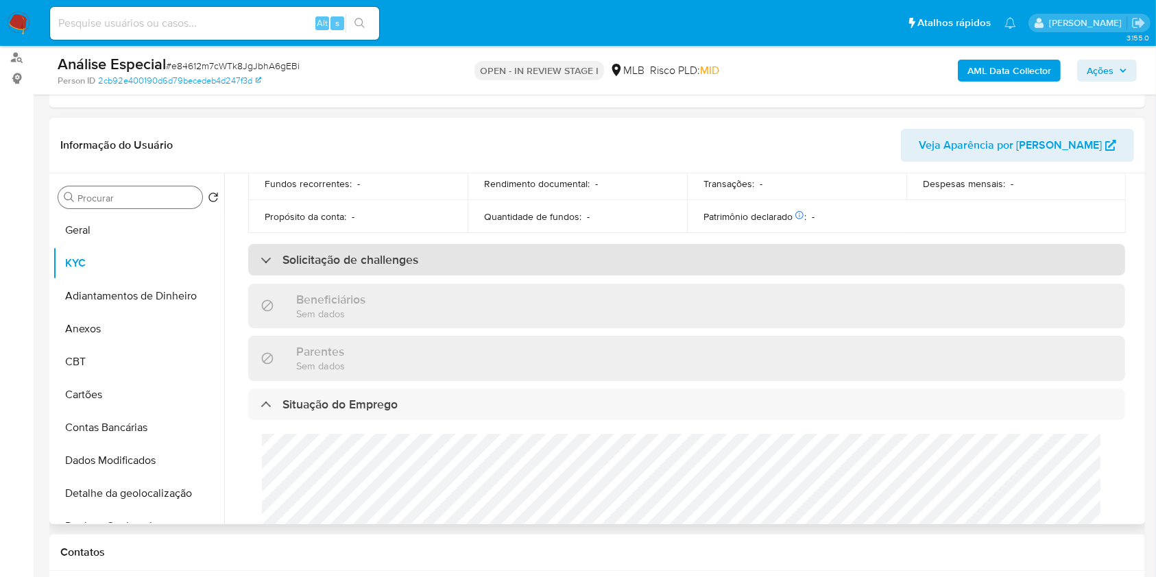
click at [393, 271] on div "Solicitação de challenges" at bounding box center [686, 260] width 877 height 32
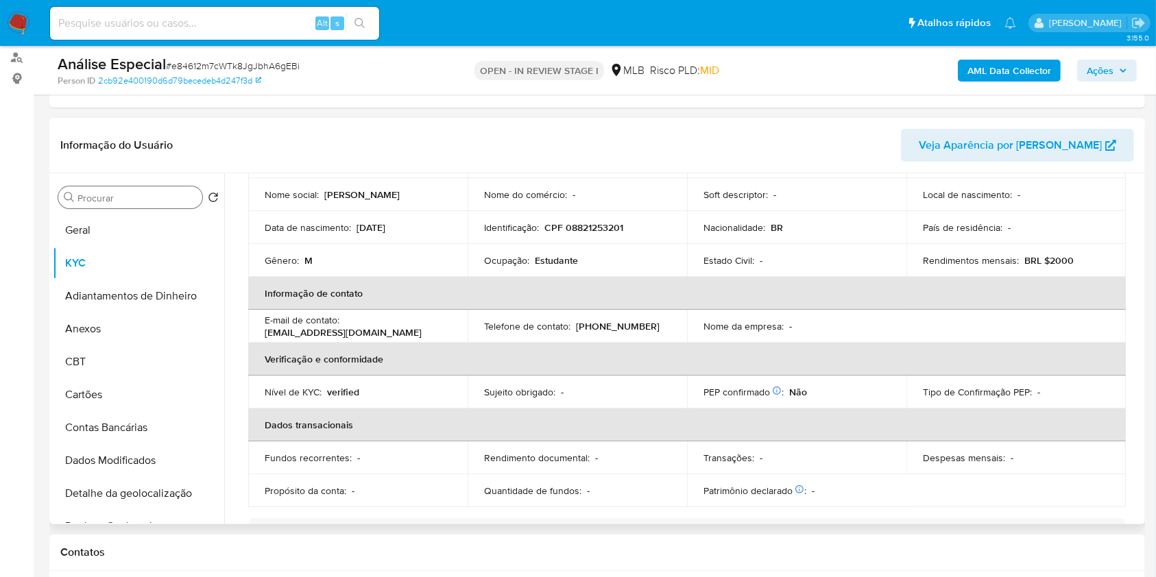
scroll to position [35, 0]
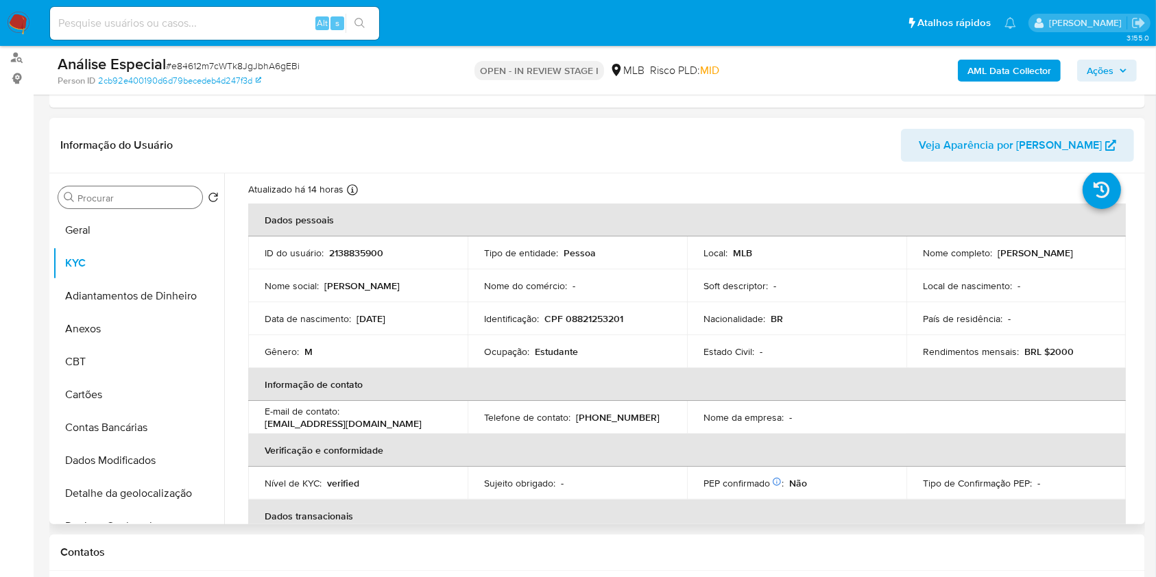
click at [603, 318] on p "CPF 08821253201" at bounding box center [583, 319] width 79 height 12
copy p "08821253201"
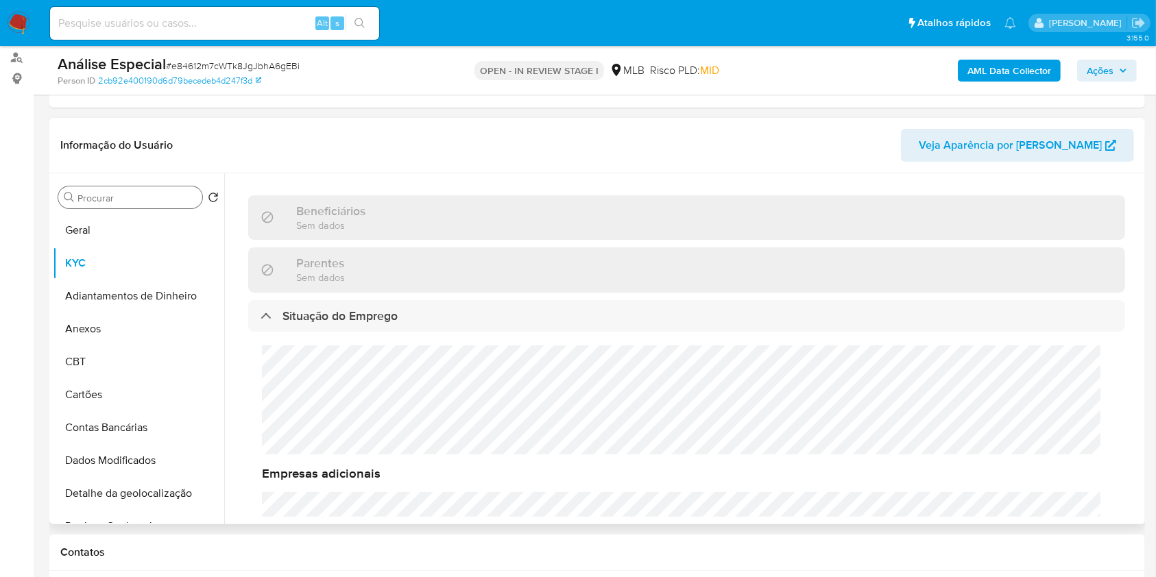
scroll to position [0, 0]
click at [117, 324] on button "Anexos" at bounding box center [133, 329] width 160 height 33
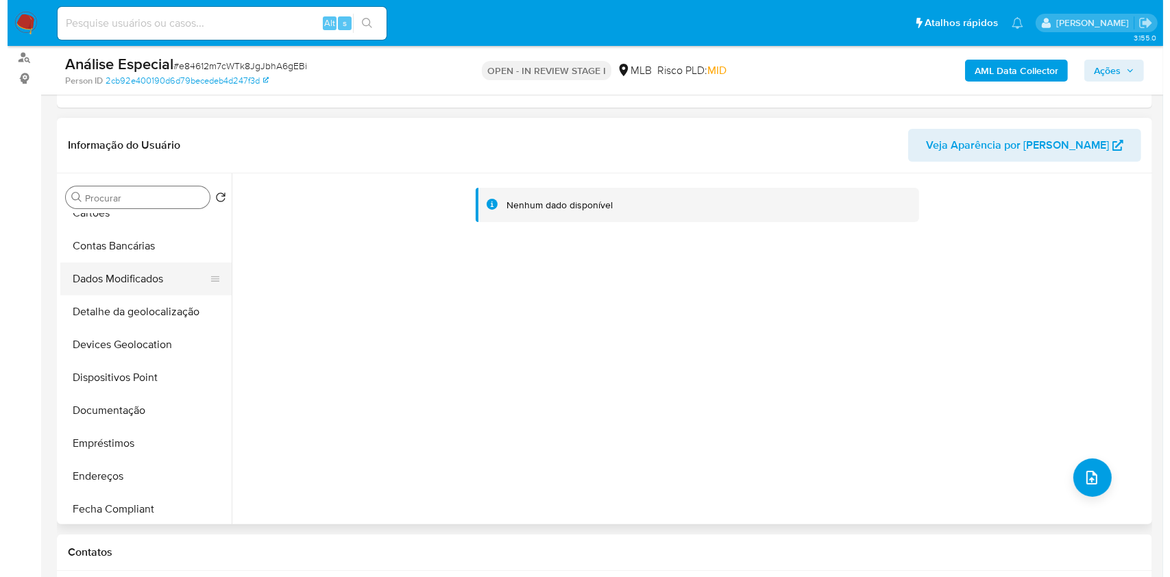
scroll to position [182, 0]
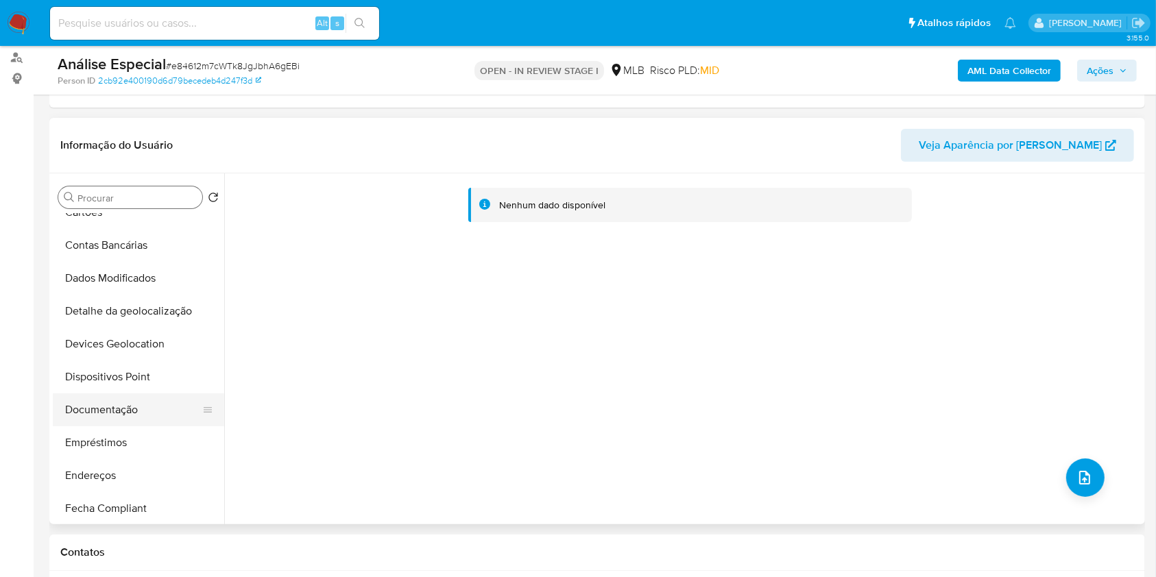
click at [141, 419] on button "Documentação" at bounding box center [133, 409] width 160 height 33
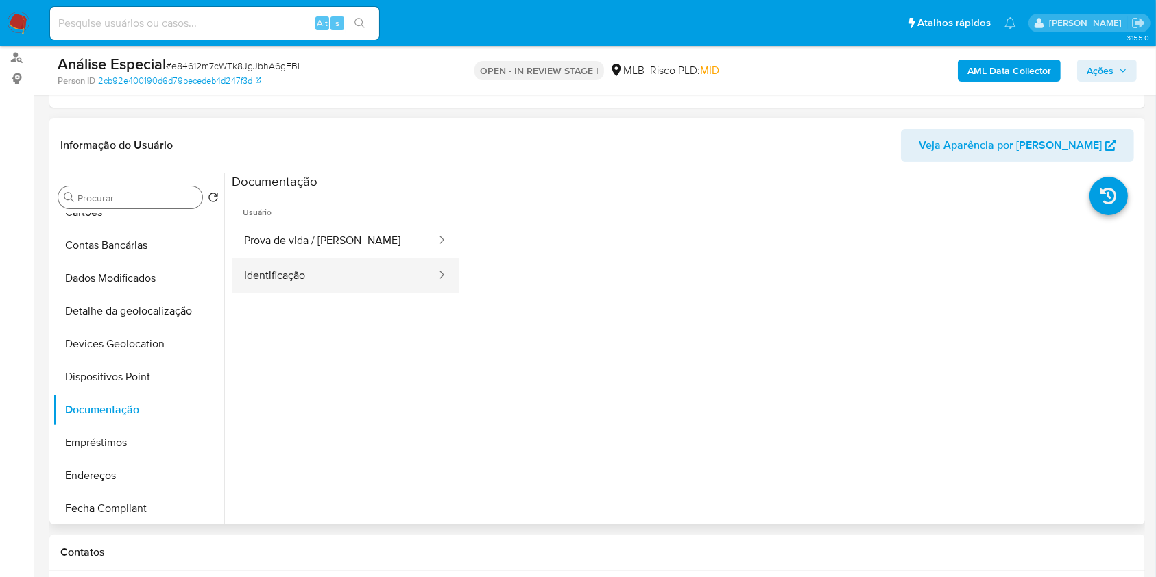
click at [289, 280] on button "Identificação" at bounding box center [335, 275] width 206 height 35
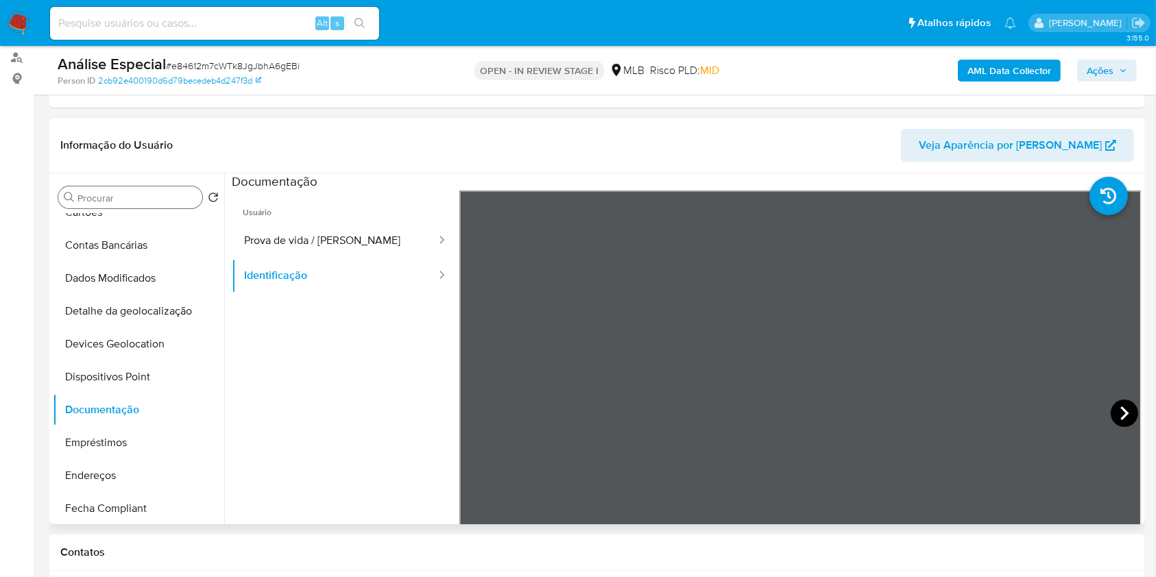
click at [1116, 413] on icon at bounding box center [1123, 413] width 27 height 27
click at [984, 80] on b "AML Data Collector" at bounding box center [1009, 71] width 84 height 22
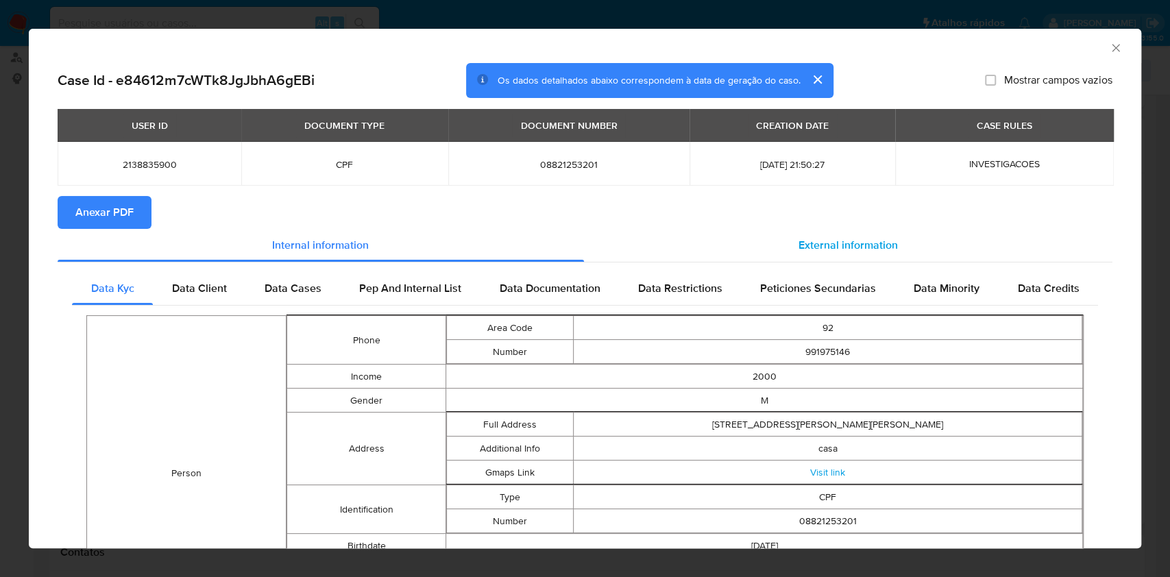
click at [844, 251] on span "External information" at bounding box center [847, 245] width 99 height 16
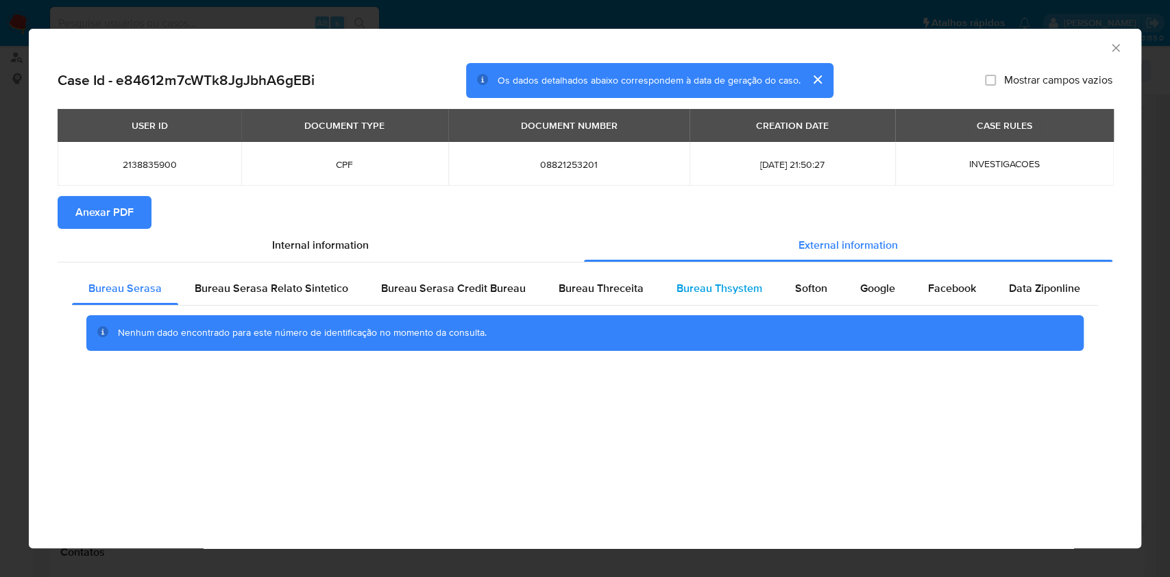
click at [681, 292] on span "Bureau Thsystem" at bounding box center [719, 288] width 86 height 16
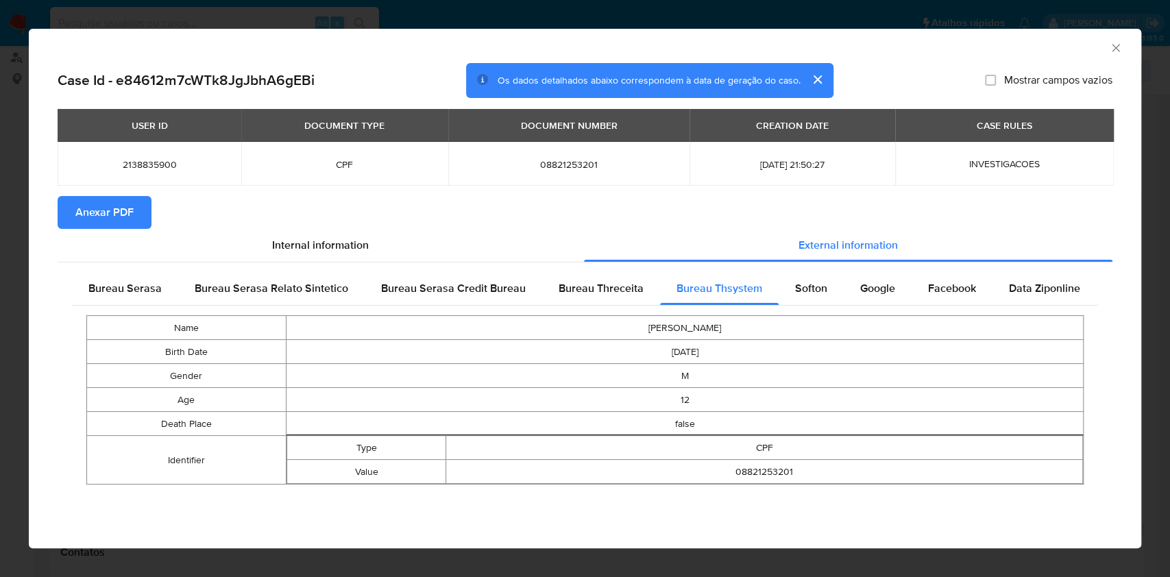
click at [778, 366] on td "M" at bounding box center [684, 376] width 797 height 24
click at [800, 304] on div "Softon" at bounding box center [811, 288] width 65 height 33
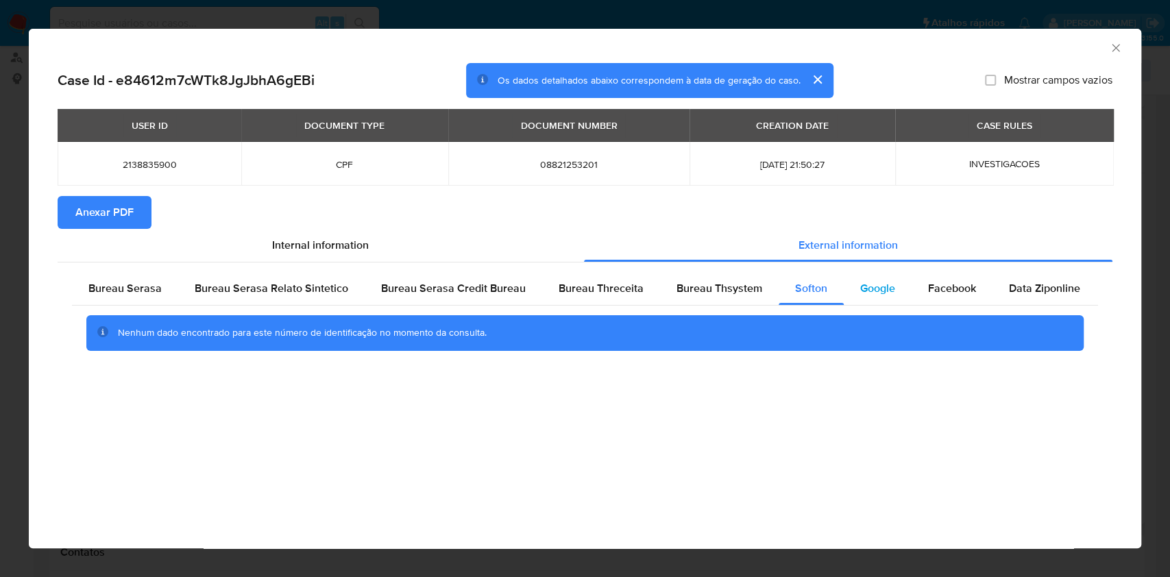
click at [860, 284] on span "Google" at bounding box center [877, 288] width 35 height 16
drag, startPoint x: 905, startPoint y: 334, endPoint x: 914, endPoint y: 332, distance: 9.8
click at [905, 334] on div "Nenhum dado encontrado para este número de identificação no momento da consulta." at bounding box center [584, 333] width 933 height 14
click at [943, 295] on span "Facebook" at bounding box center [952, 288] width 48 height 16
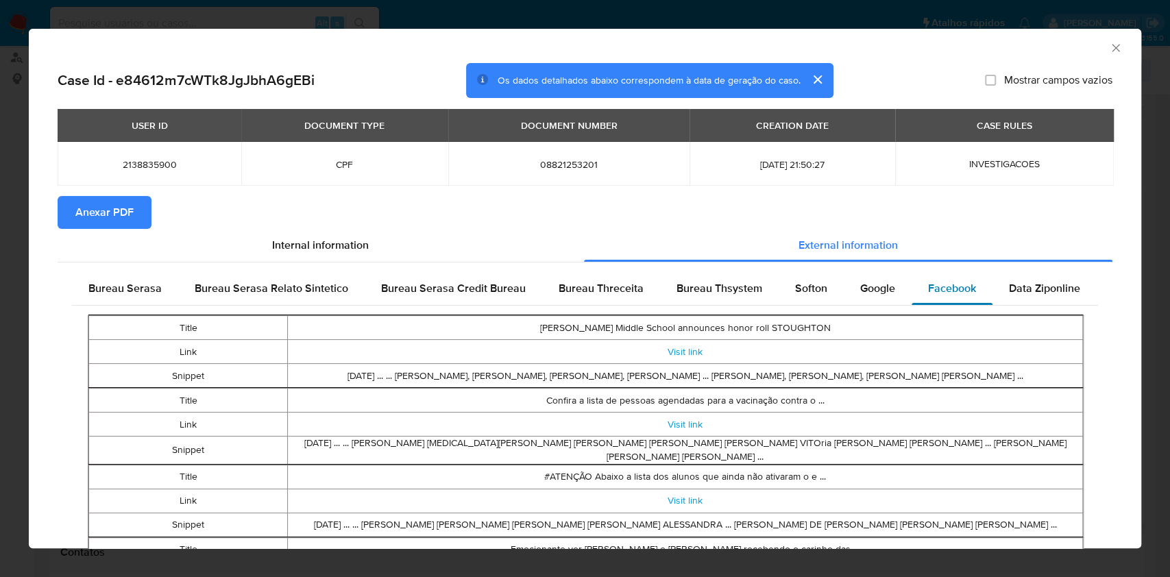
scroll to position [88, 0]
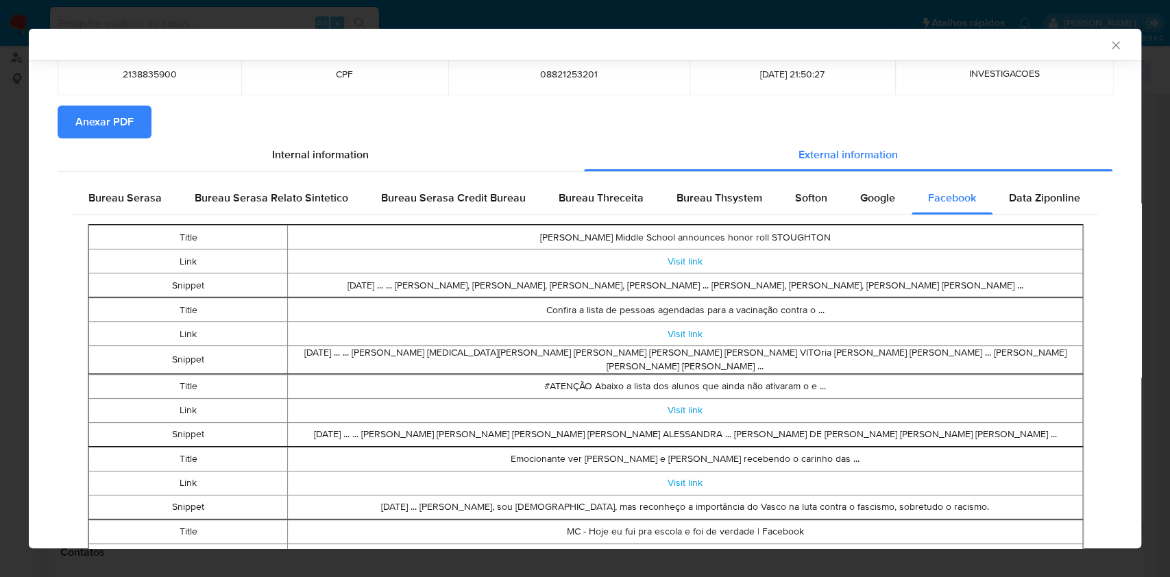
click at [960, 316] on td "Confira a lista de pessoas agendadas para a vacinação contra o ..." at bounding box center [685, 310] width 795 height 24
click at [1027, 188] on div "Data Ziponline" at bounding box center [1044, 198] width 104 height 33
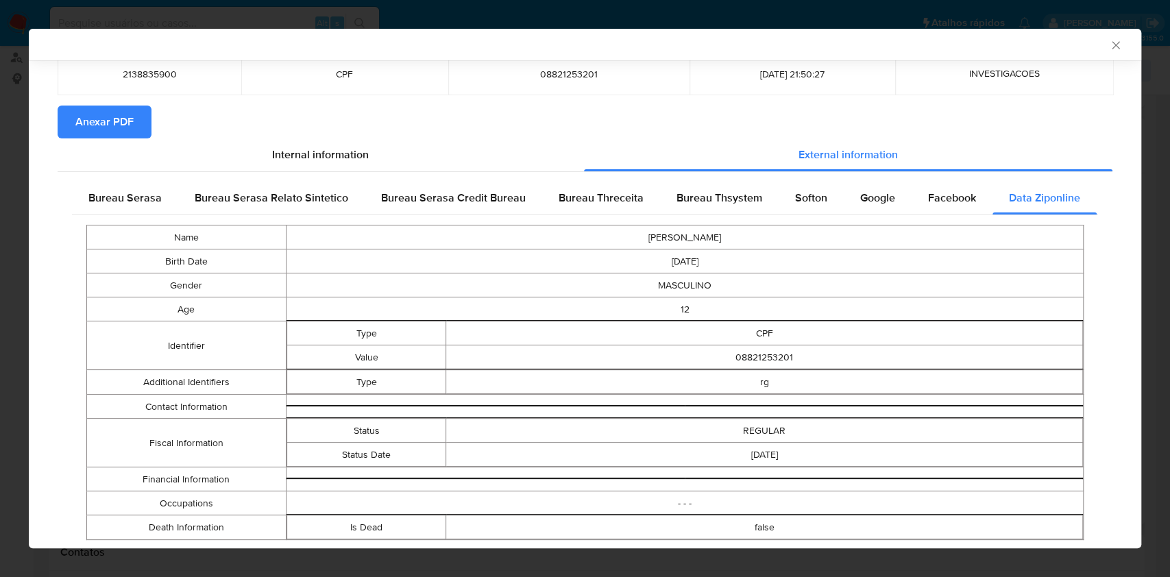
click at [1063, 329] on td "CPF" at bounding box center [764, 333] width 637 height 24
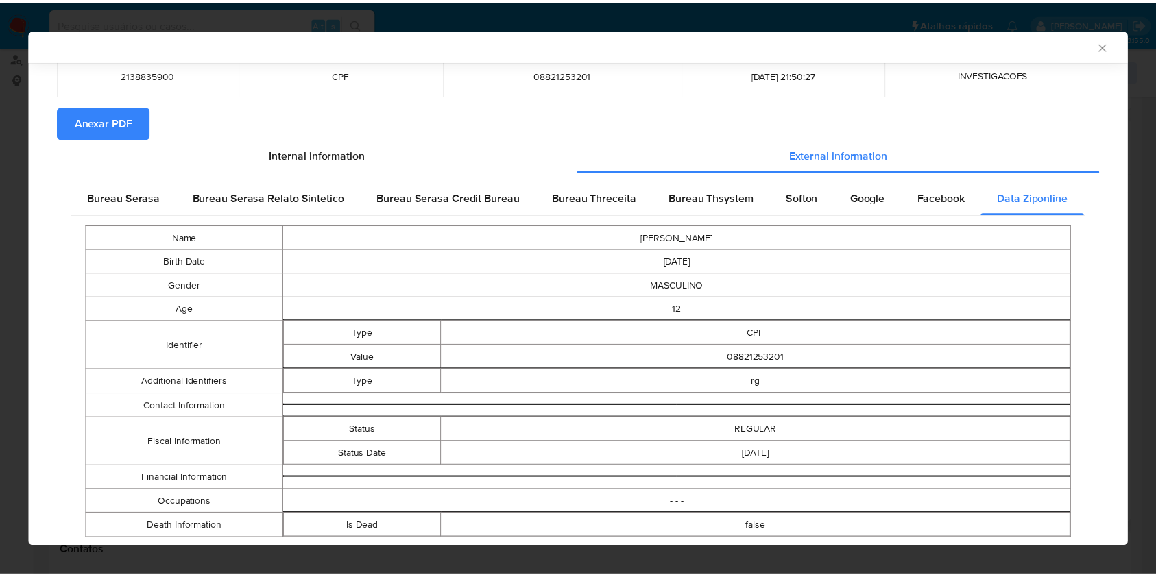
scroll to position [126, 0]
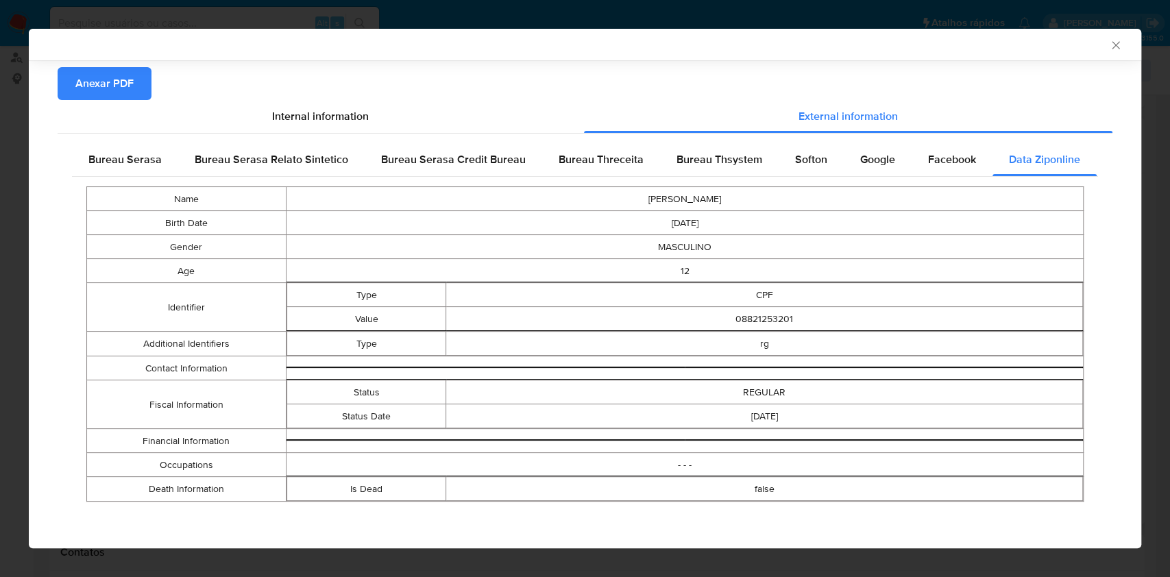
click at [1097, 53] on div "AML Data Collector" at bounding box center [585, 45] width 1112 height 32
click at [1112, 43] on icon "Fechar a janela" at bounding box center [1116, 45] width 8 height 8
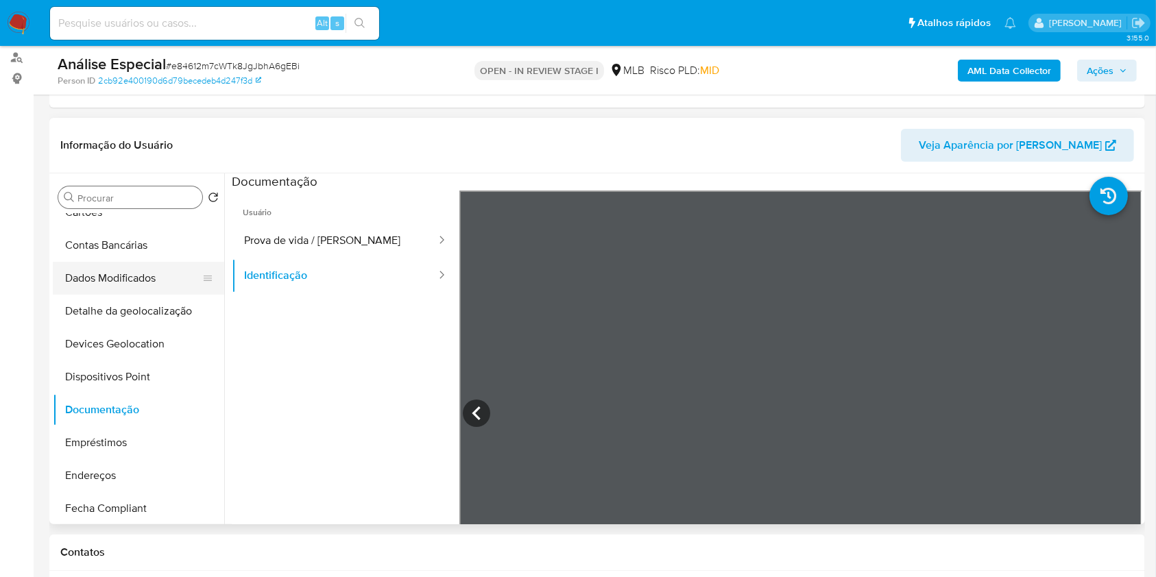
scroll to position [0, 0]
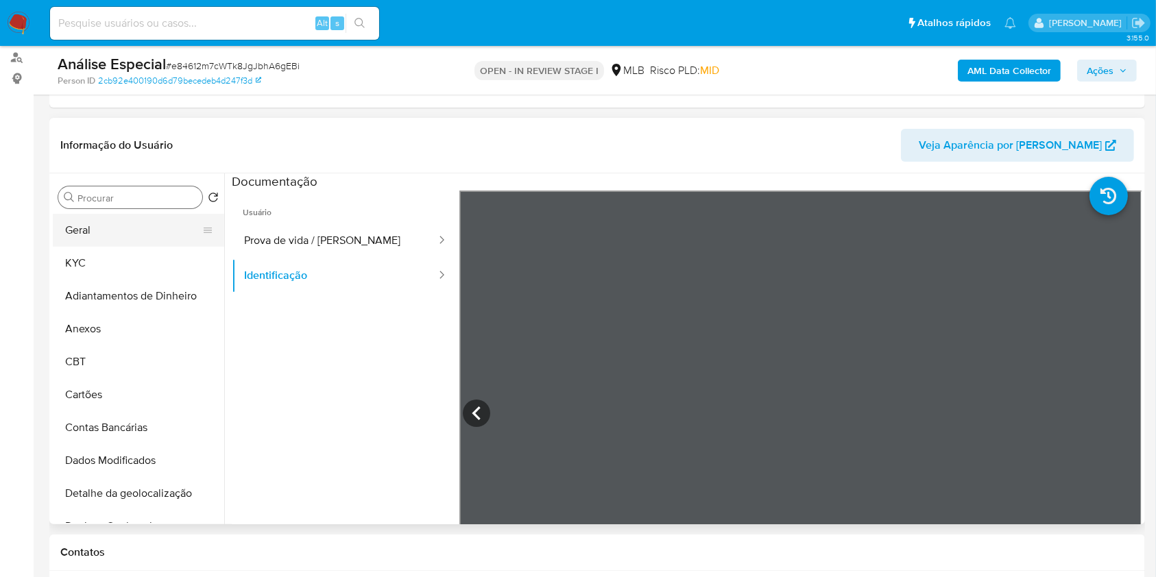
click at [120, 234] on button "Geral" at bounding box center [133, 230] width 160 height 33
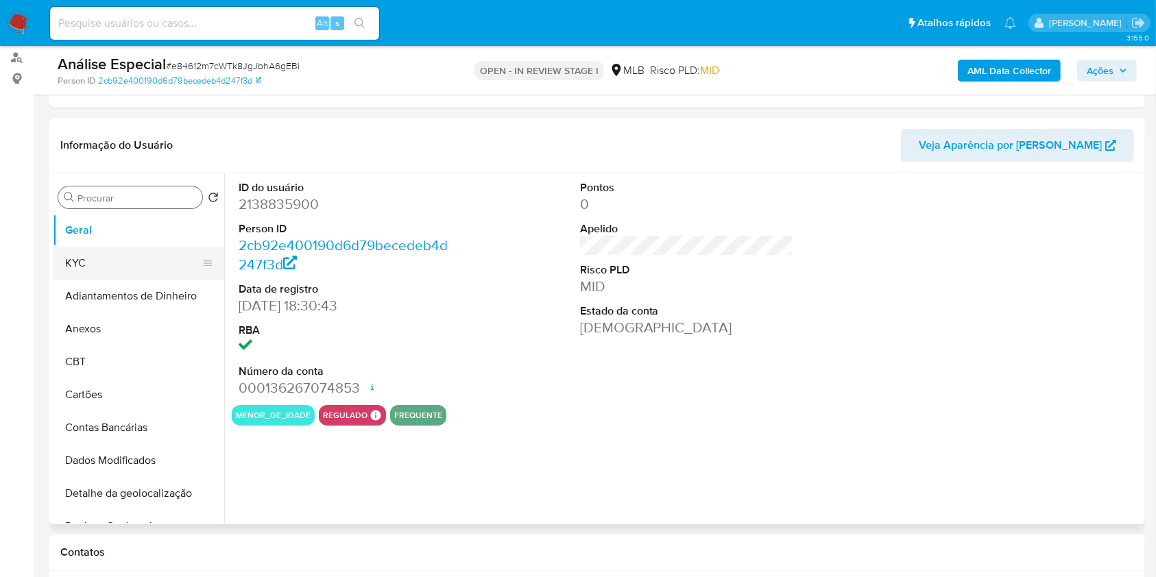
click at [115, 262] on button "KYC" at bounding box center [133, 263] width 160 height 33
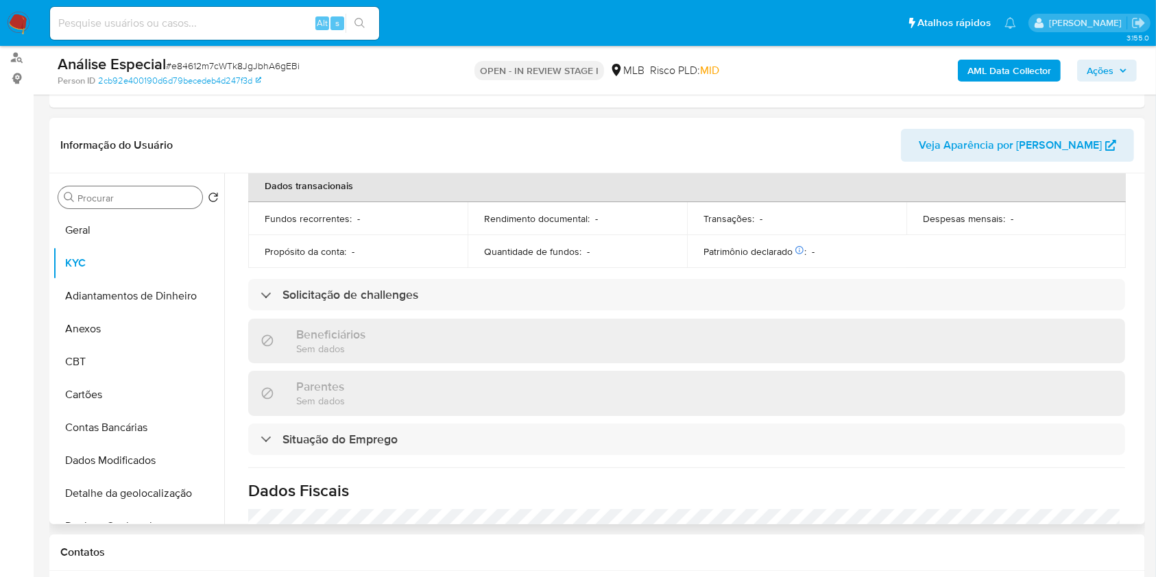
scroll to position [456, 0]
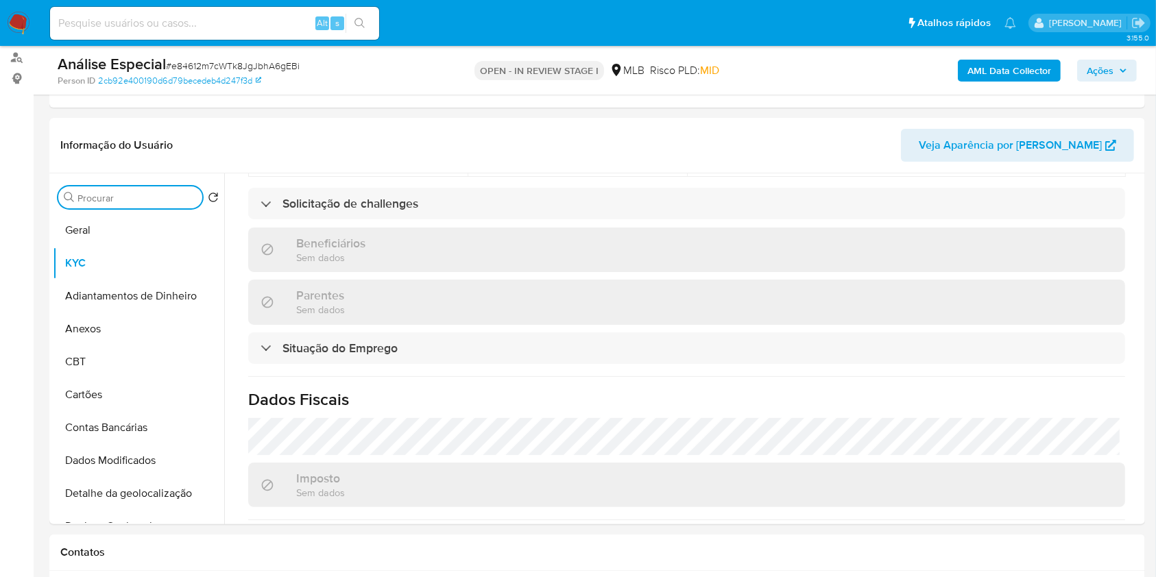
click at [134, 192] on input "Procurar" at bounding box center [136, 198] width 119 height 12
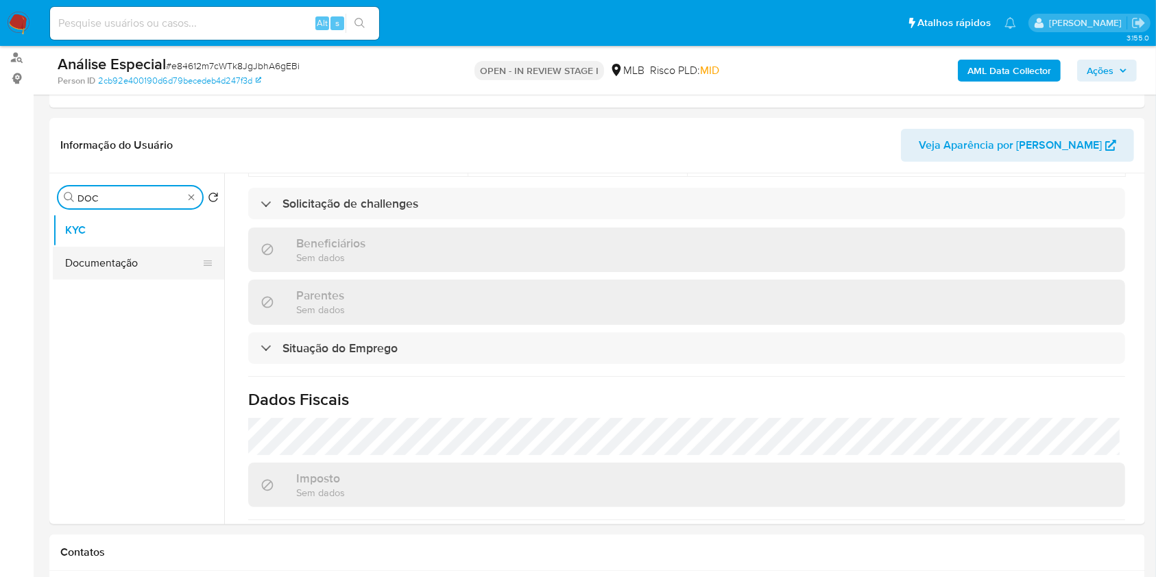
type input "DOC"
click at [84, 277] on button "Documentação" at bounding box center [133, 263] width 160 height 33
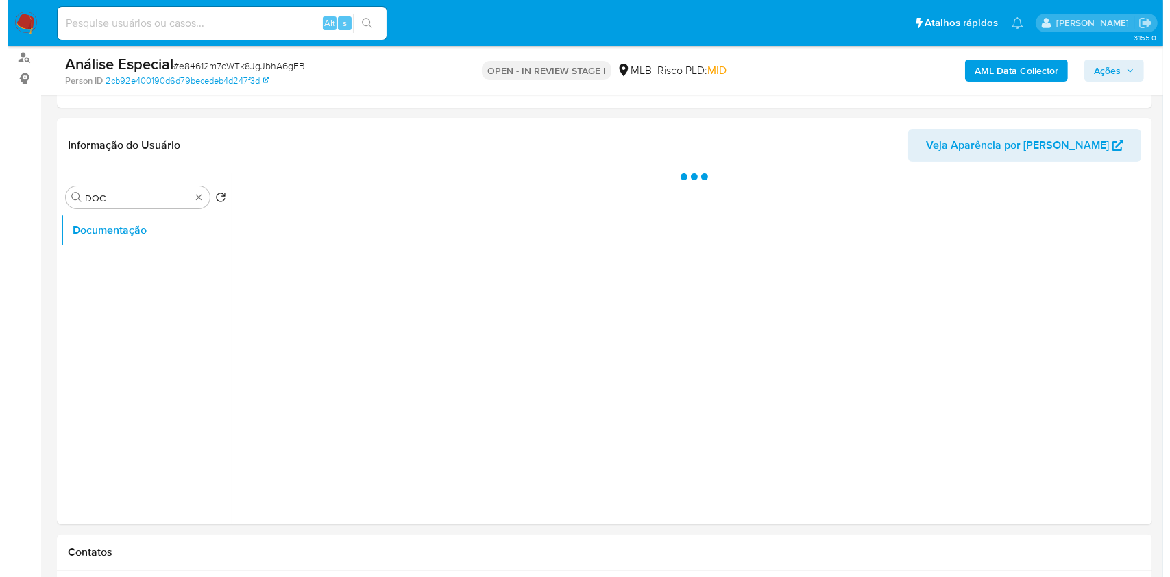
scroll to position [0, 0]
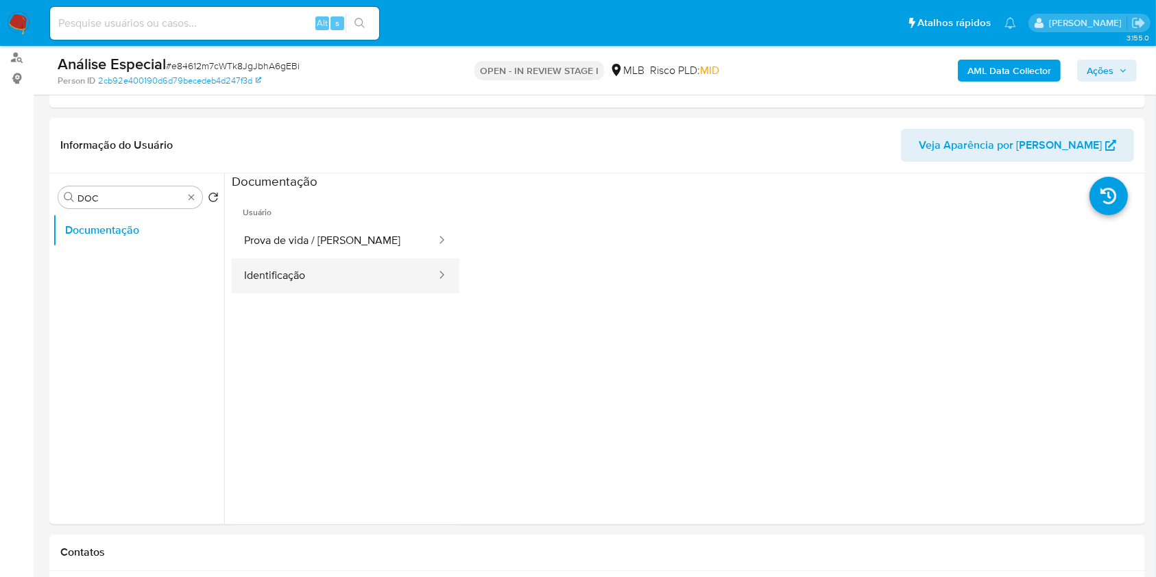
click at [319, 273] on button "Identificação" at bounding box center [335, 275] width 206 height 35
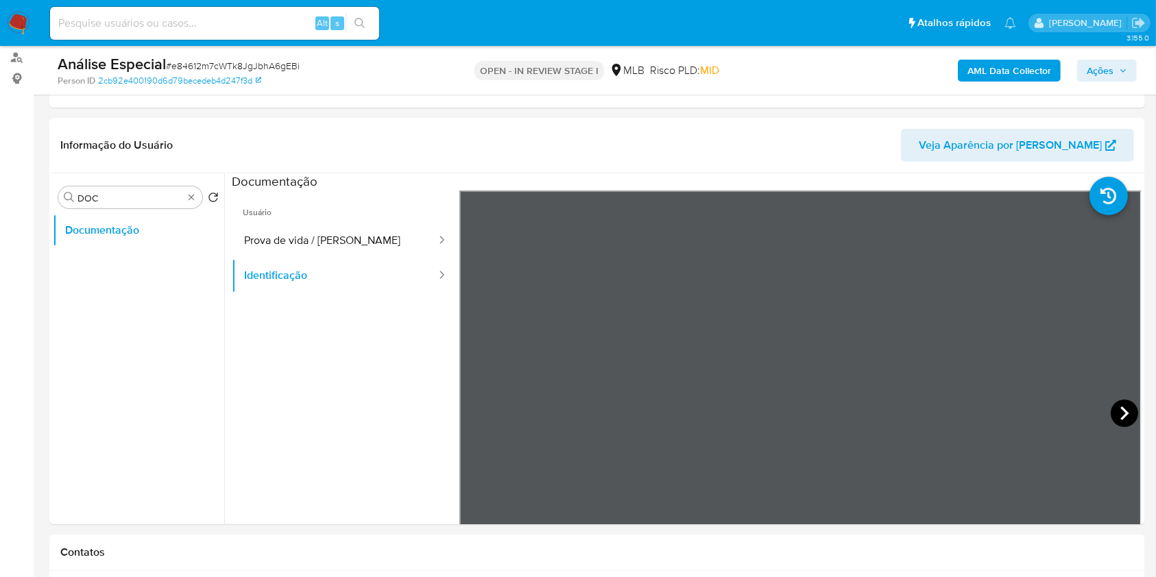
click at [1116, 425] on icon at bounding box center [1123, 413] width 27 height 27
click at [180, 200] on input "DOC" at bounding box center [130, 198] width 106 height 12
click at [188, 202] on div "Procurar DOC" at bounding box center [130, 197] width 144 height 22
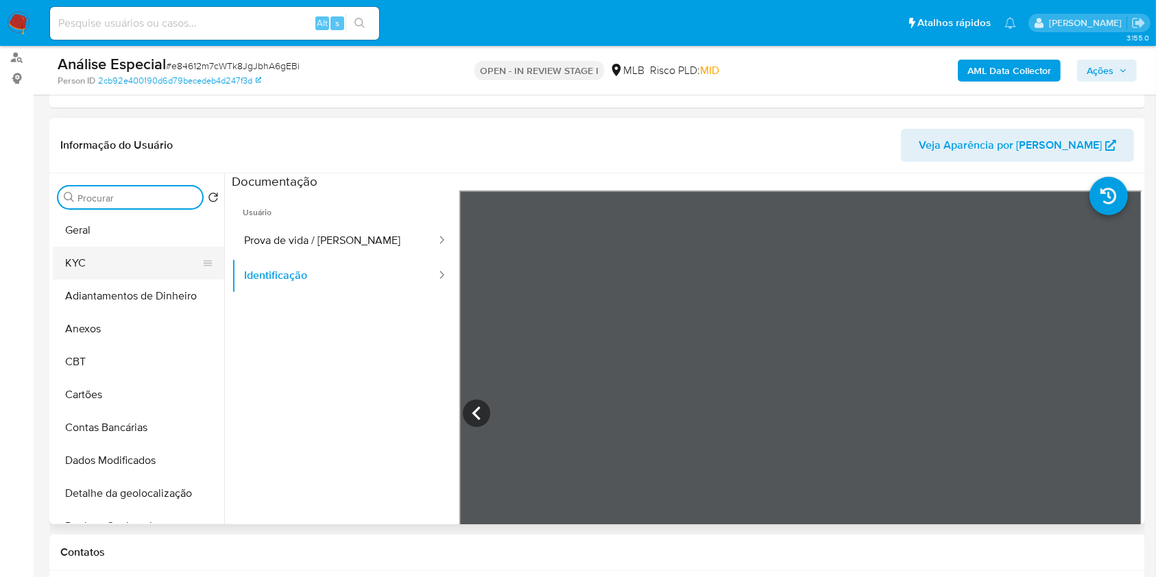
click at [112, 266] on button "KYC" at bounding box center [133, 263] width 160 height 33
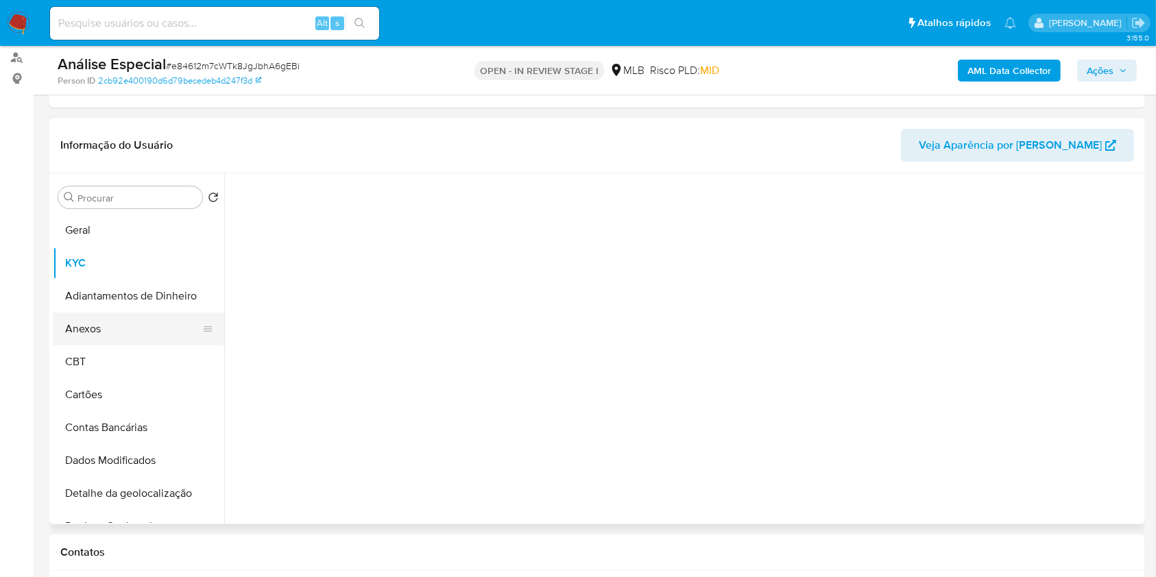
click at [138, 326] on button "Anexos" at bounding box center [133, 329] width 160 height 33
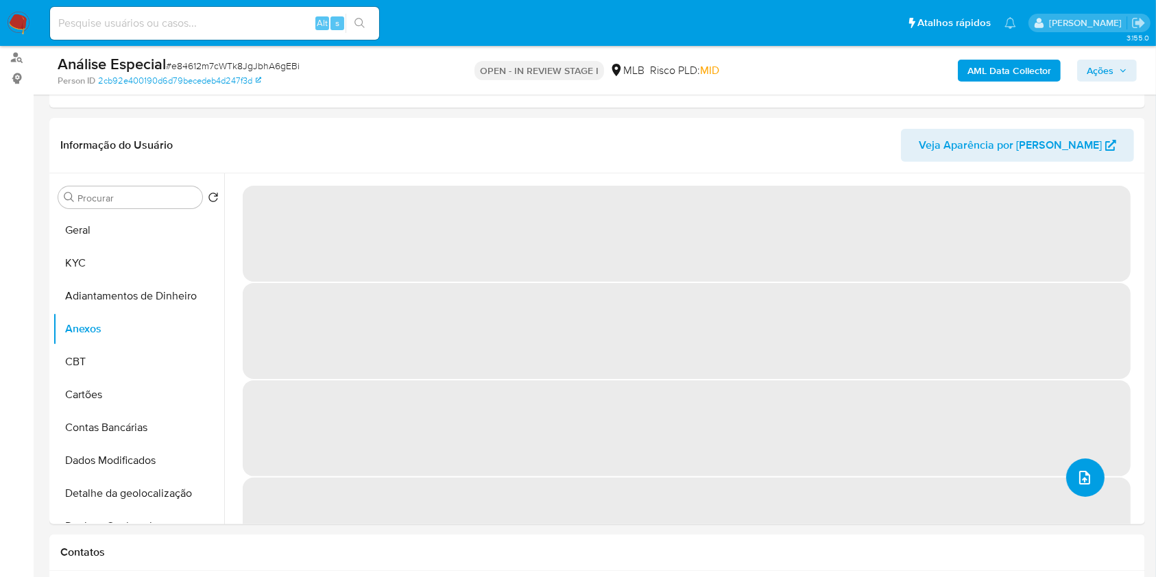
click at [1070, 459] on button "upload-file" at bounding box center [1085, 478] width 38 height 38
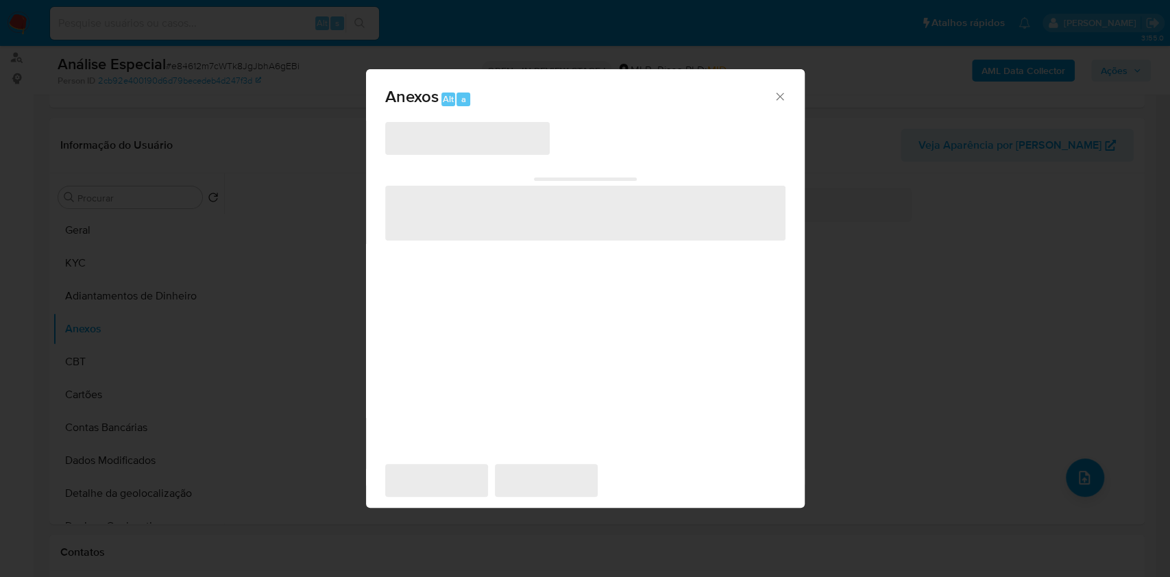
click at [506, 156] on div "‌ ‌ ‌ ‌ ‌" at bounding box center [585, 285] width 400 height 329
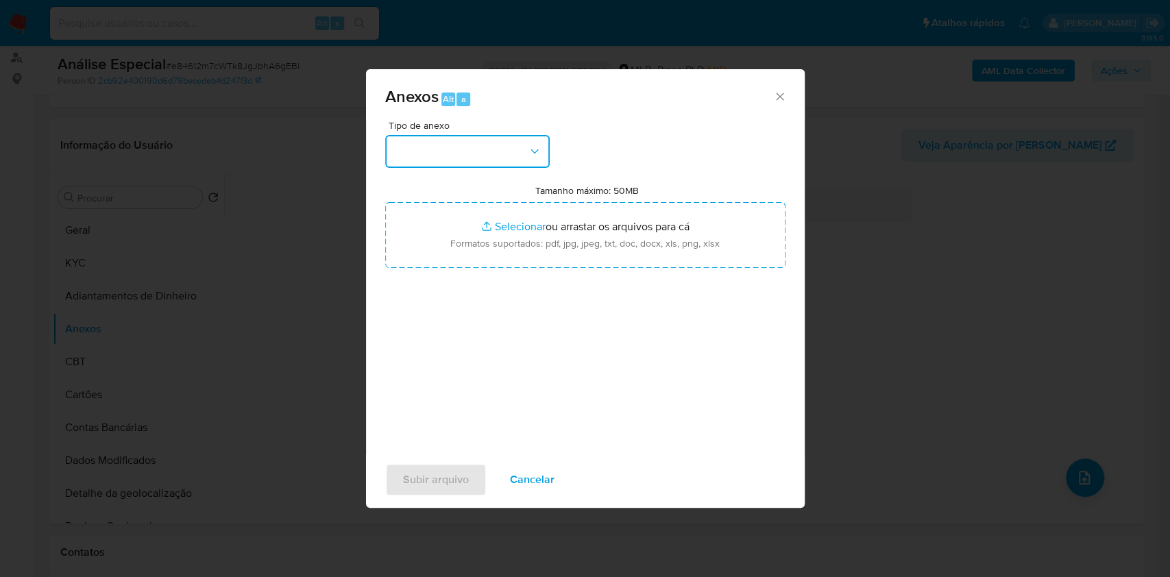
click at [497, 150] on button "button" at bounding box center [467, 151] width 164 height 33
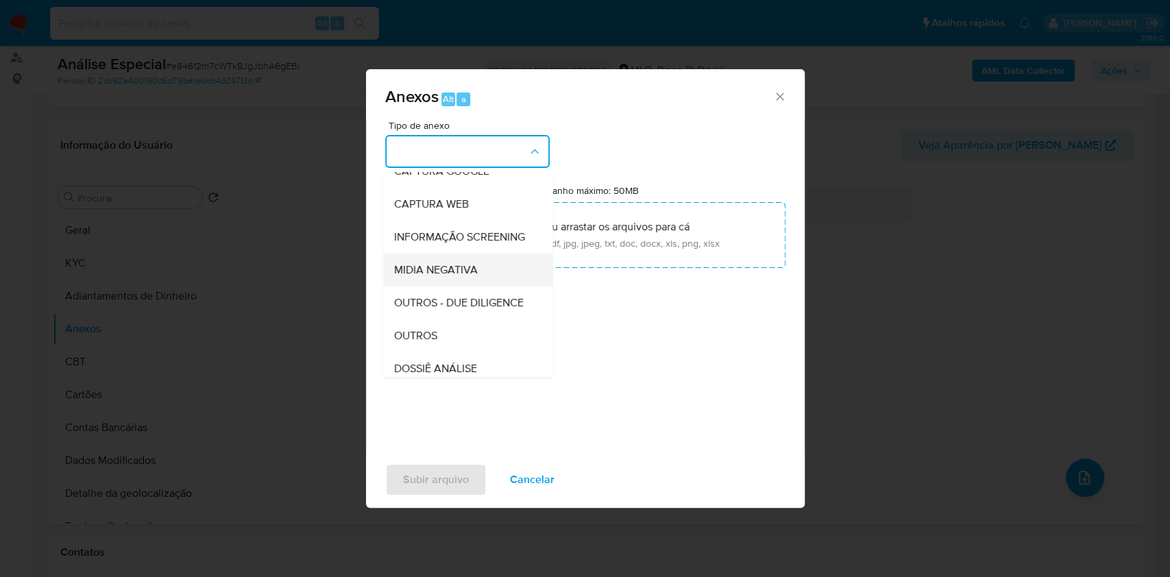
scroll to position [210, 0]
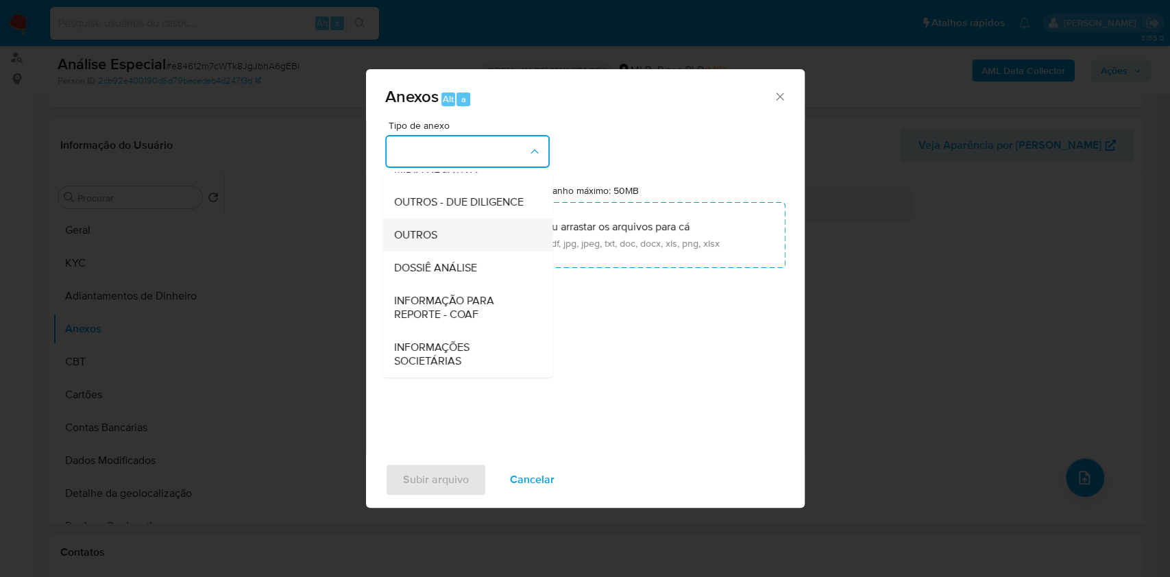
click at [441, 240] on div "OUTROS" at bounding box center [463, 235] width 140 height 33
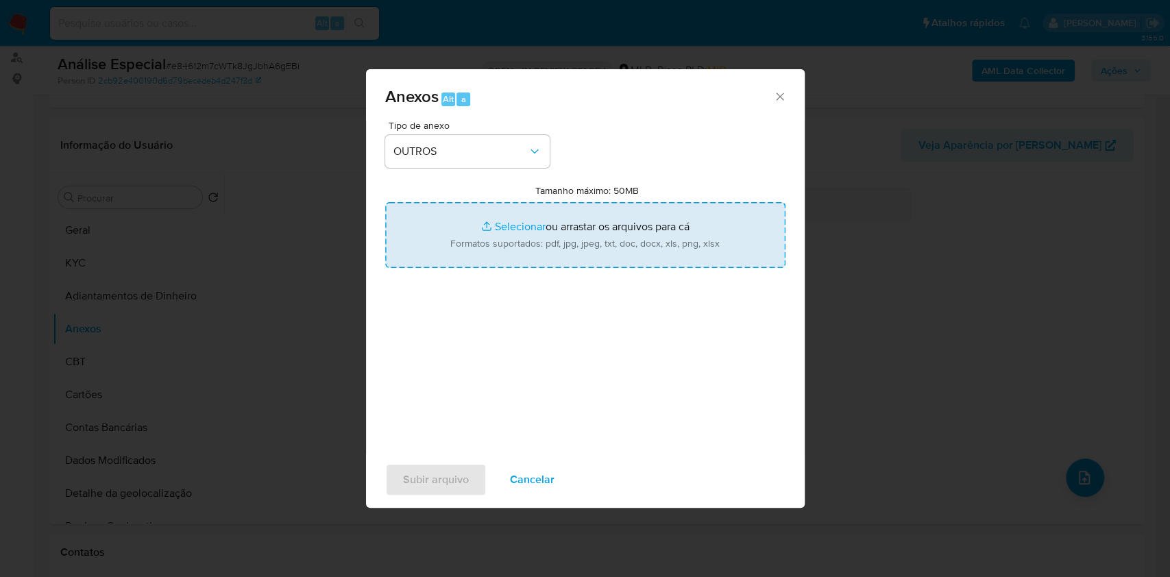
type input "C:\fakepath\Mulan 2138835900_Guilherme Ryan Rodrigues Gomes 2025_08_19_11_22_13…"
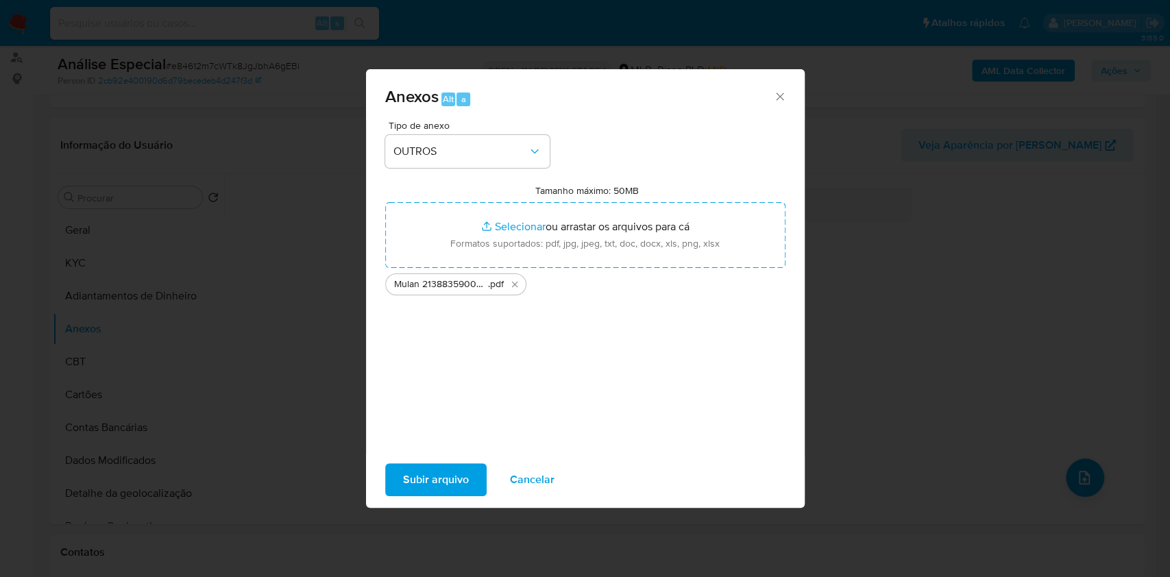
click at [469, 475] on button "Subir arquivo" at bounding box center [435, 479] width 101 height 33
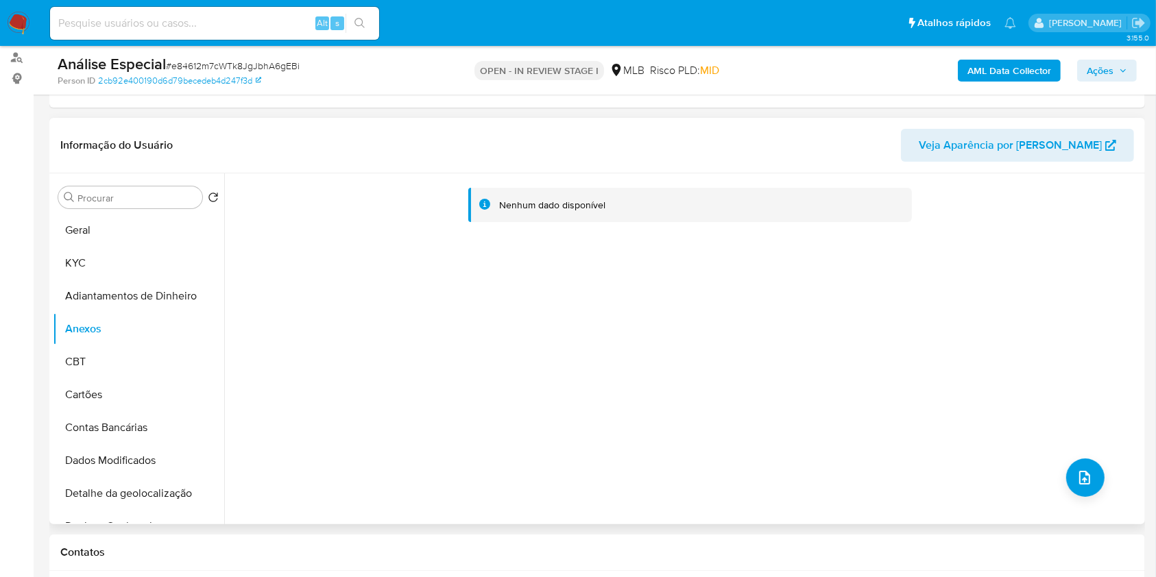
click at [1087, 496] on div "Nenhum dado disponível" at bounding box center [682, 348] width 917 height 351
click at [1097, 478] on div "Nenhum dado disponível" at bounding box center [682, 348] width 917 height 351
click at [1095, 473] on button "upload-file" at bounding box center [1085, 478] width 38 height 38
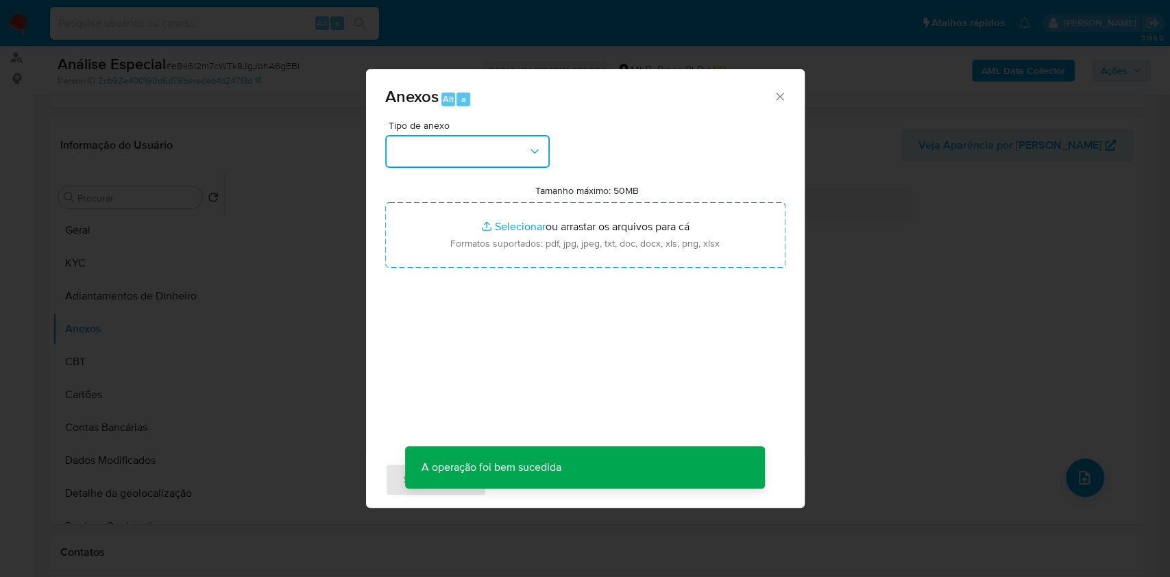
click at [500, 166] on button "button" at bounding box center [467, 151] width 164 height 33
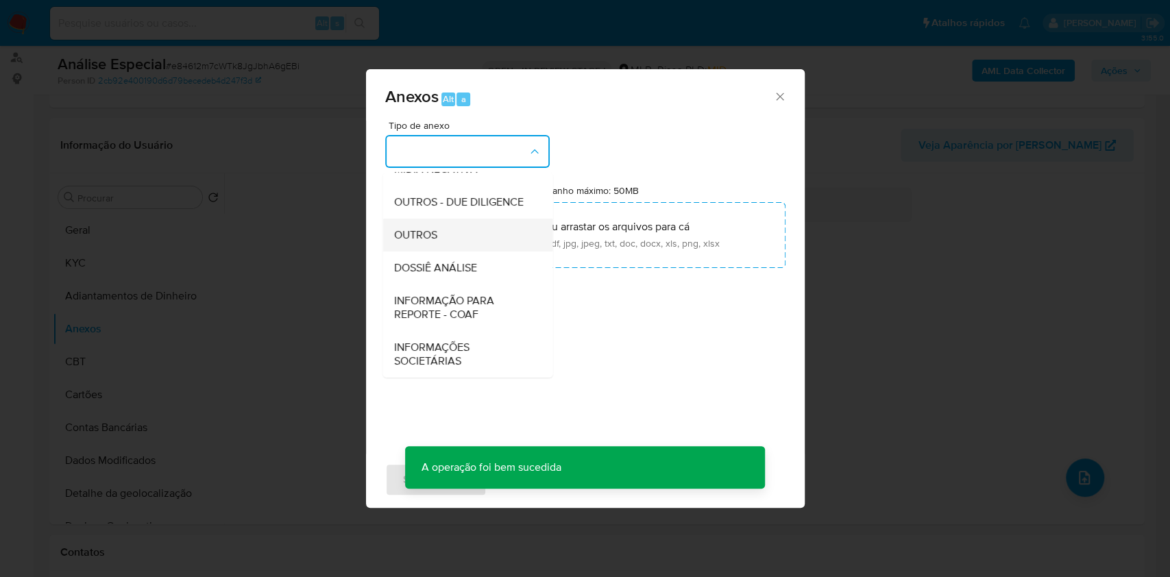
click at [446, 238] on div "OUTROS" at bounding box center [463, 235] width 140 height 33
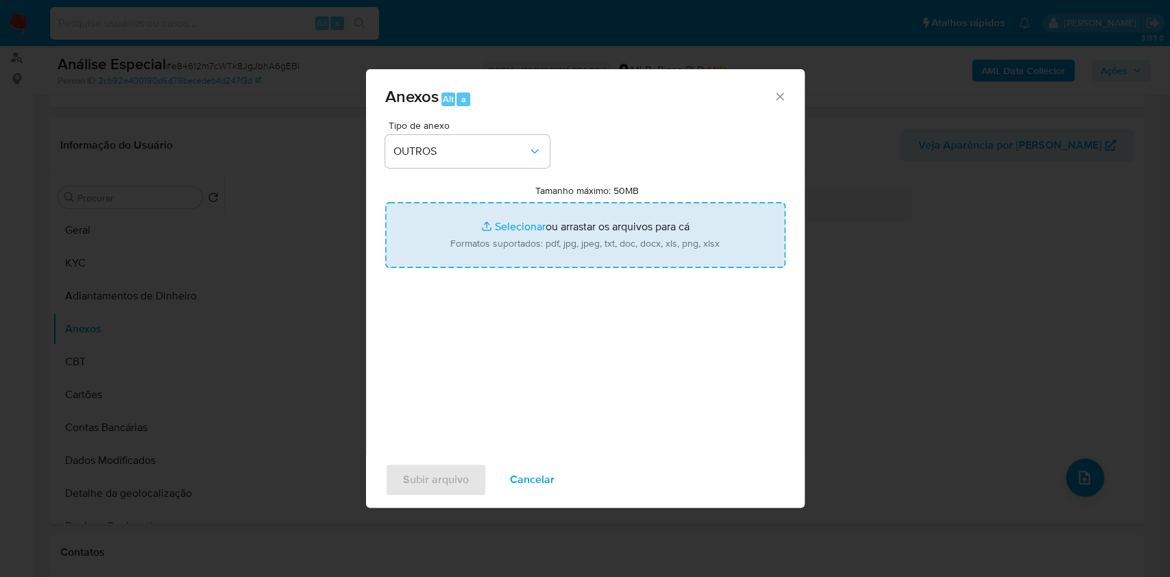
type input "C:\fakepath\SAR - XXXXX - CPF 08821253201 - GUILHERME RYAN RODRIGUES GOMES (1).…"
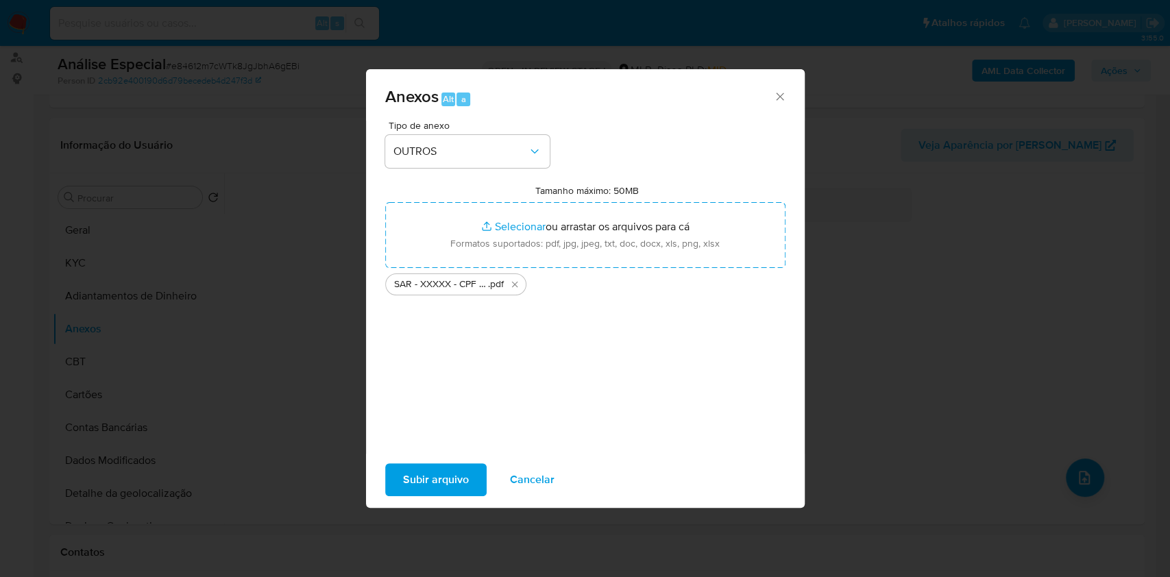
click at [455, 485] on span "Subir arquivo" at bounding box center [436, 480] width 66 height 30
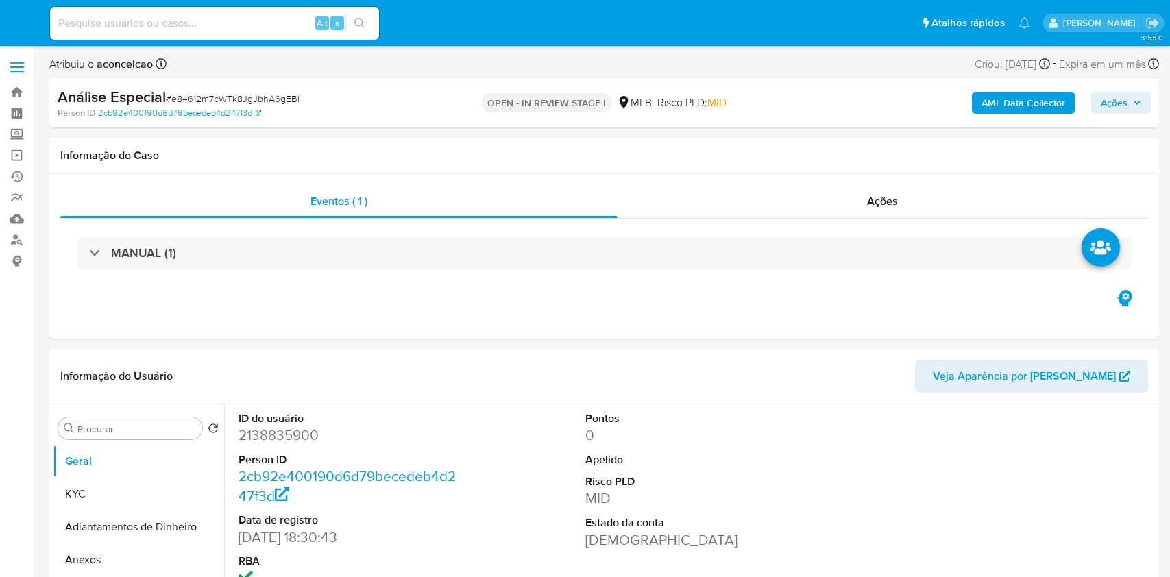
select select "10"
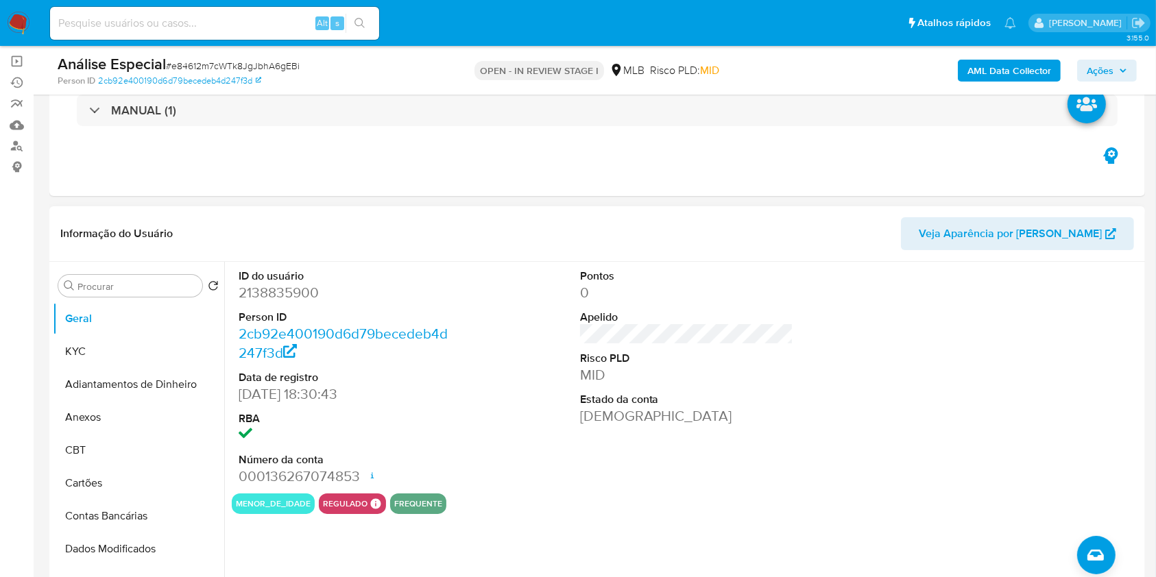
scroll to position [182, 0]
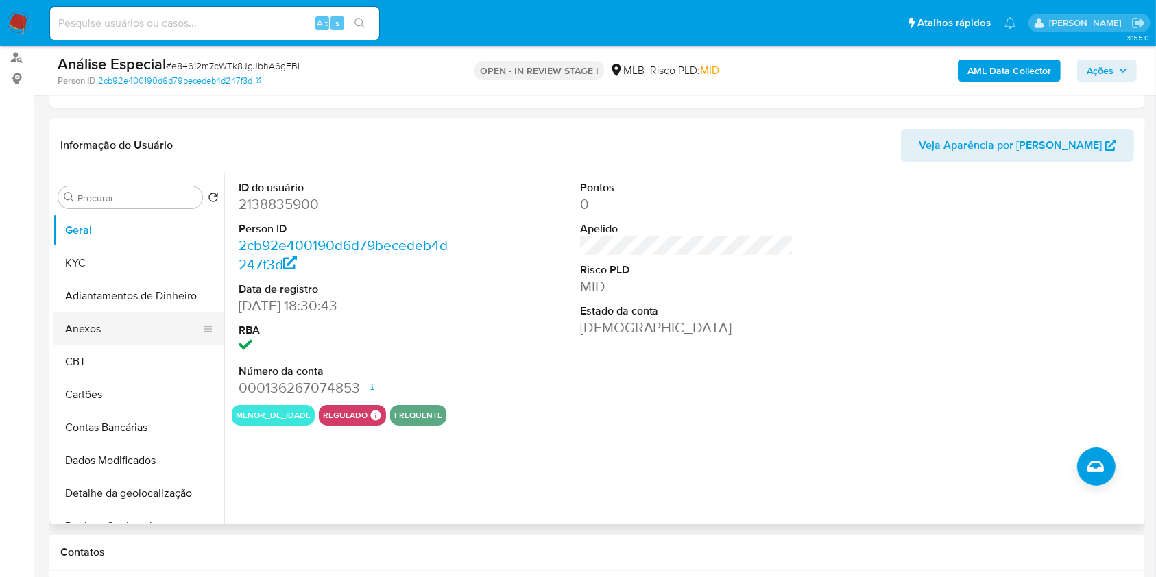
click at [103, 332] on button "Anexos" at bounding box center [133, 329] width 160 height 33
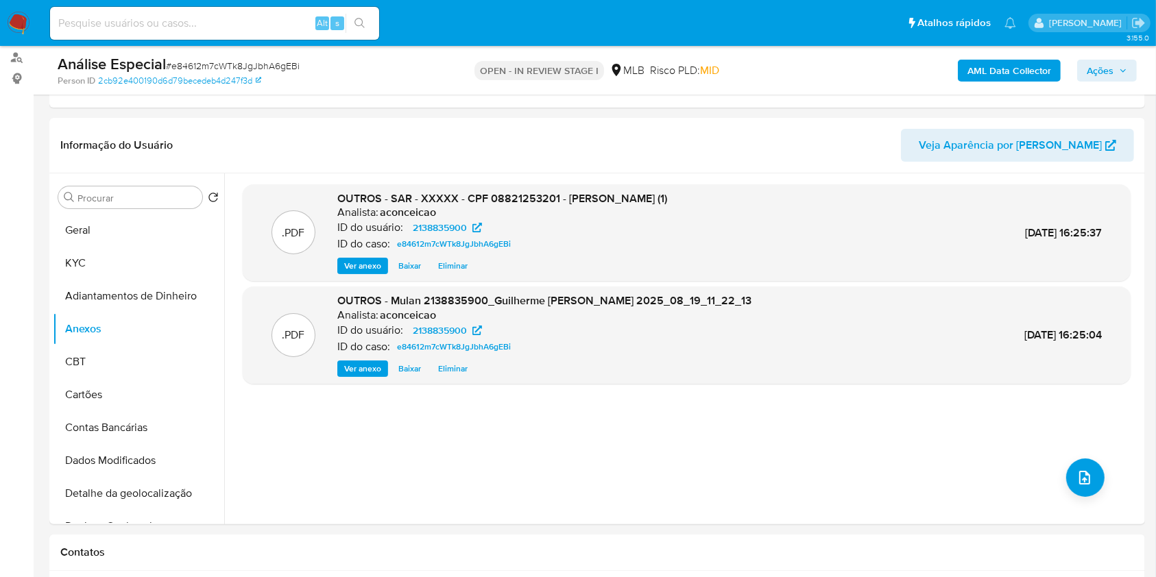
click at [1113, 73] on span "Ações" at bounding box center [1099, 71] width 27 height 22
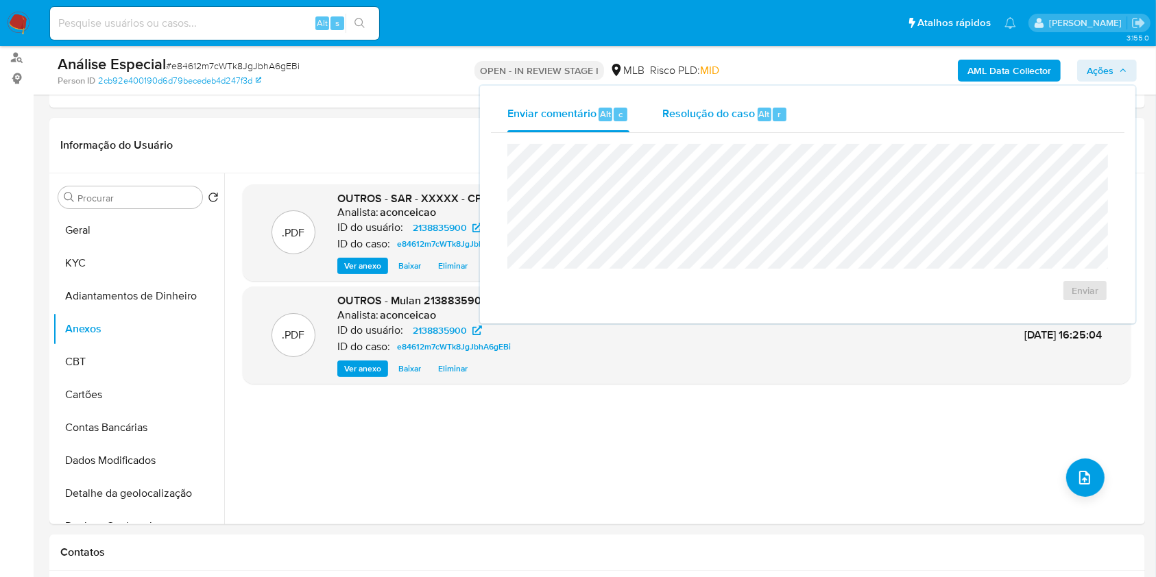
click at [744, 126] on div "Resolução do caso Alt r" at bounding box center [724, 115] width 125 height 36
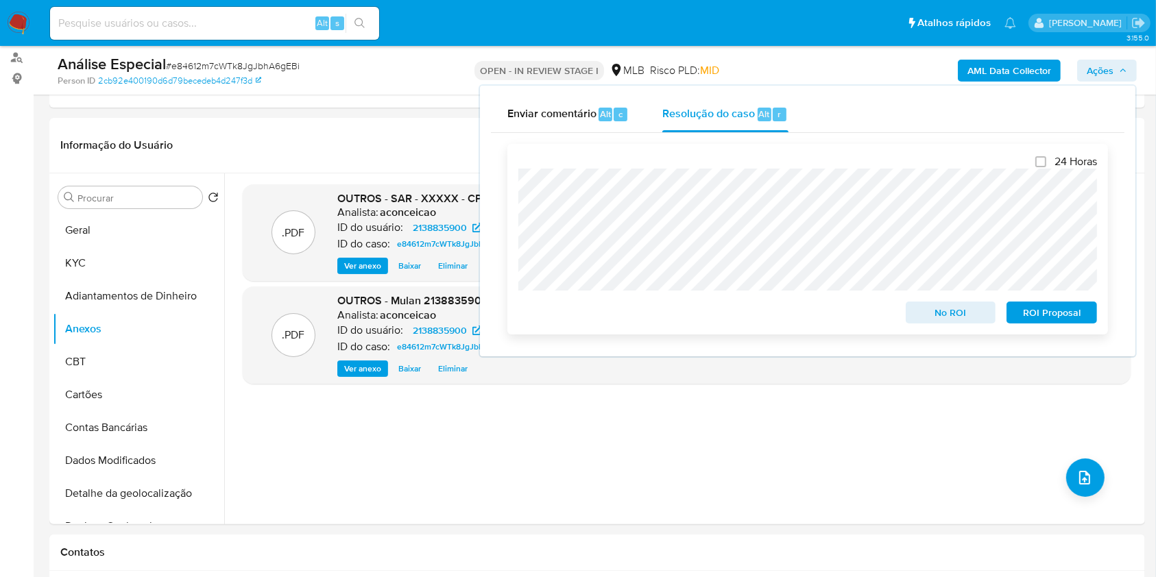
click at [1051, 320] on span "ROI Proposal" at bounding box center [1051, 312] width 71 height 19
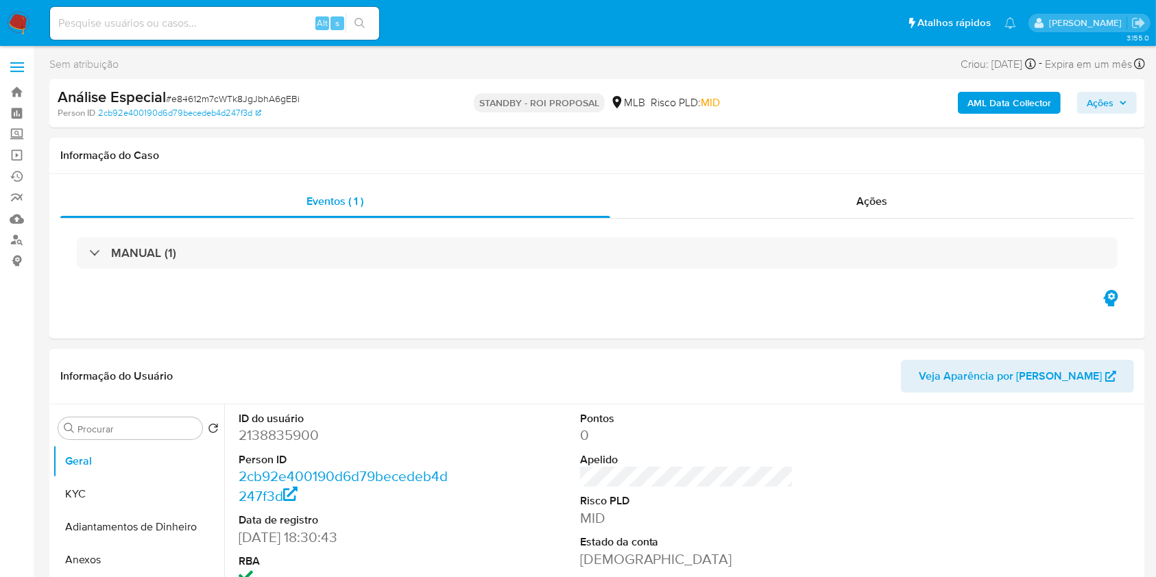
select select "10"
click at [291, 95] on span "# e84612m7cWTk8JgJbhA6gEBi" at bounding box center [233, 99] width 134 height 14
copy span "e84612m7cWTk8JgJbhA6gEBi"
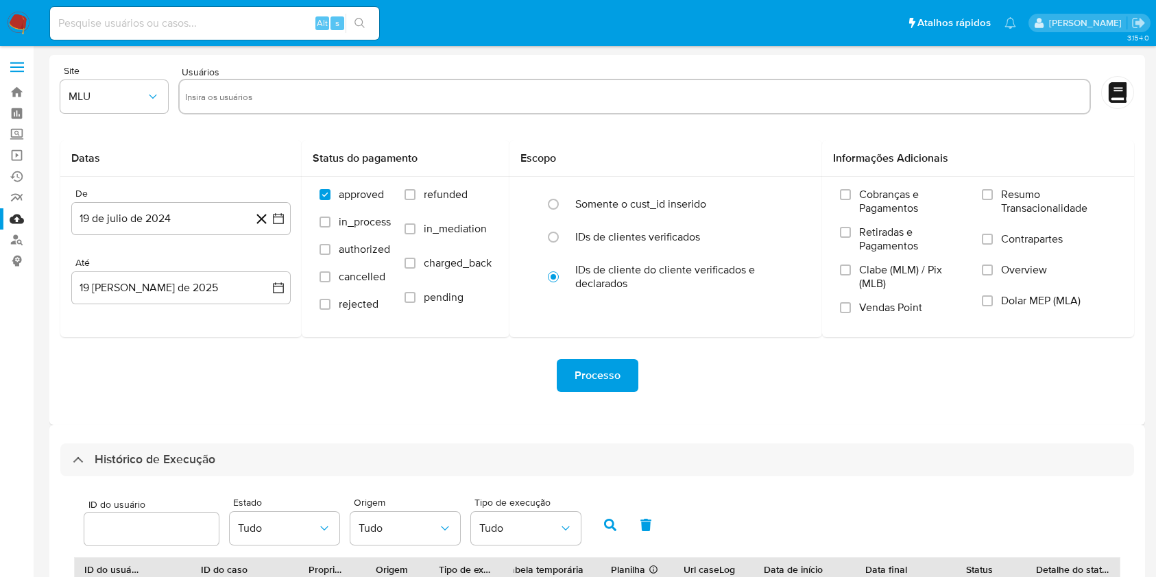
select select "50"
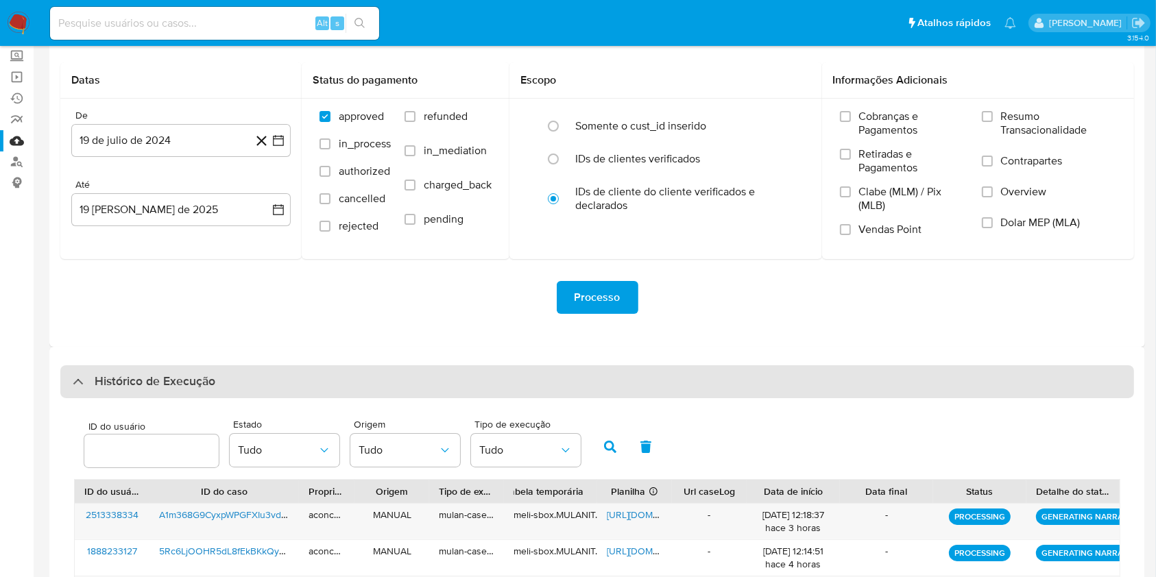
scroll to position [444, 0]
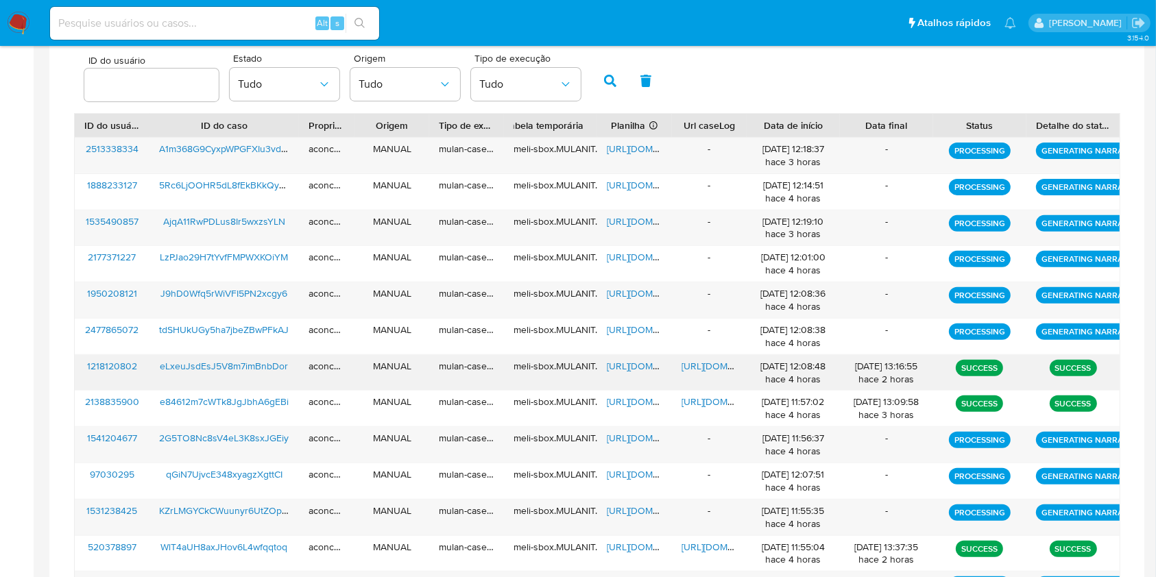
click at [700, 363] on span "[URL][DOMAIN_NAME]" at bounding box center [728, 366] width 95 height 14
click at [627, 369] on span "[URL][DOMAIN_NAME]" at bounding box center [654, 366] width 95 height 14
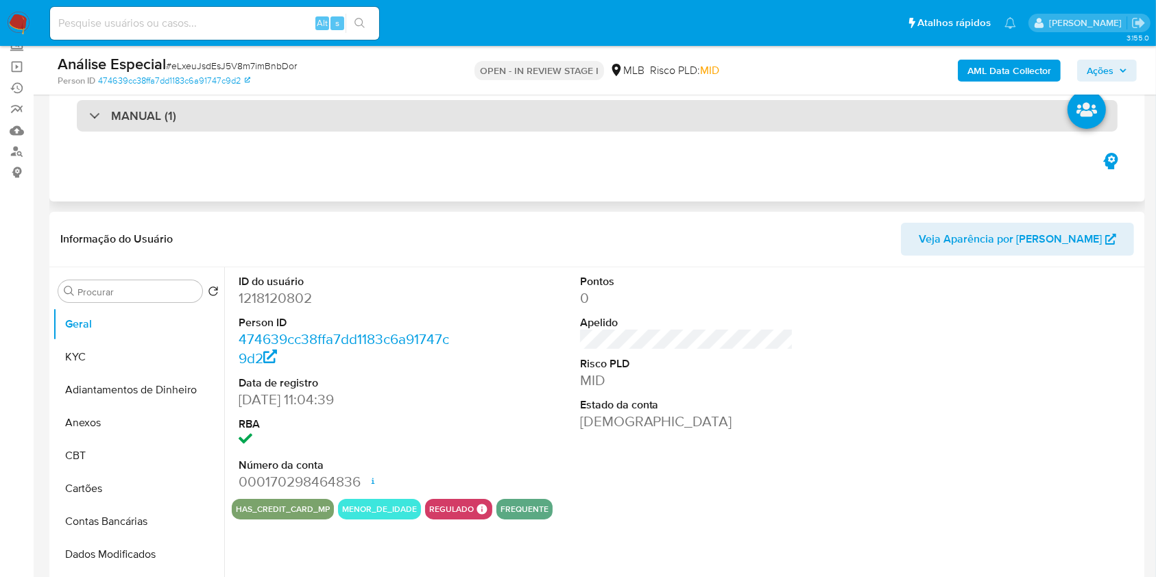
scroll to position [182, 0]
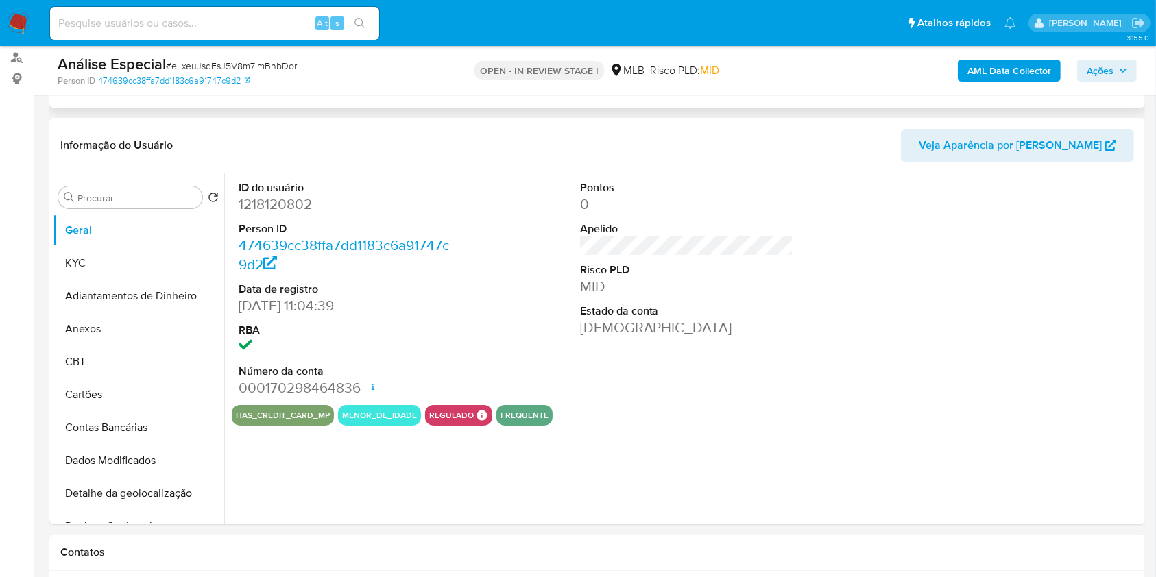
select select "10"
click at [152, 257] on button "KYC" at bounding box center [133, 263] width 160 height 33
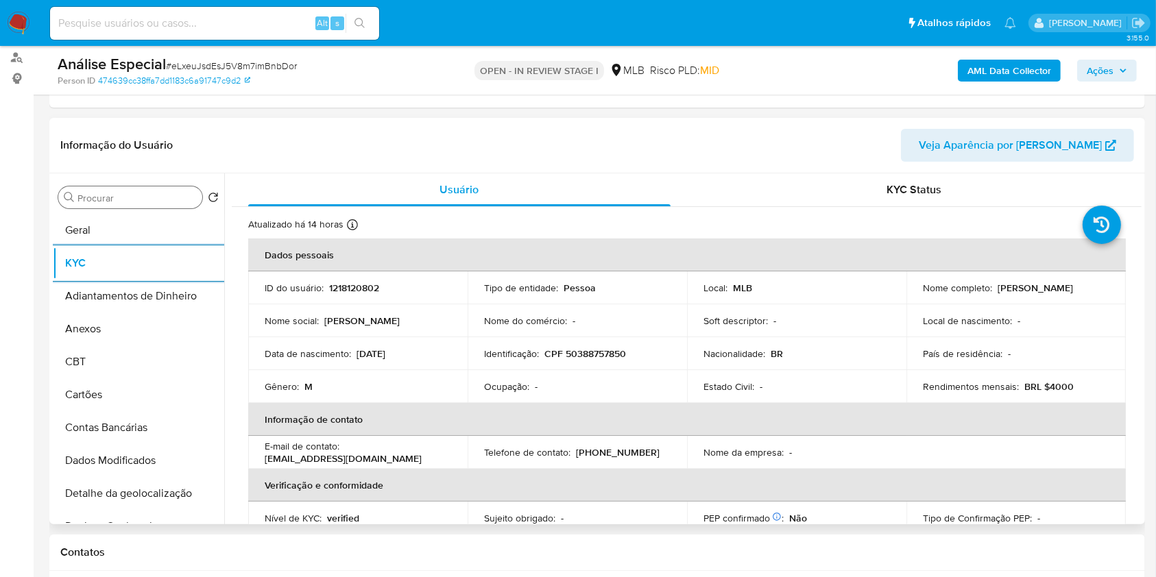
click at [138, 194] on input "Procurar" at bounding box center [136, 198] width 119 height 12
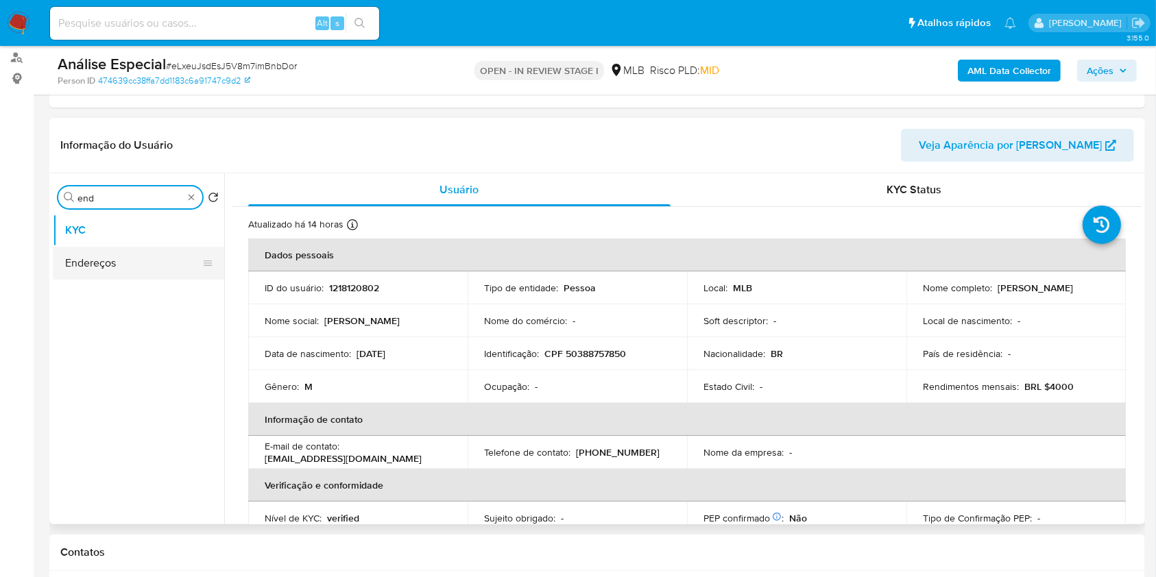
type input "end"
click at [136, 252] on button "Endereços" at bounding box center [133, 263] width 160 height 33
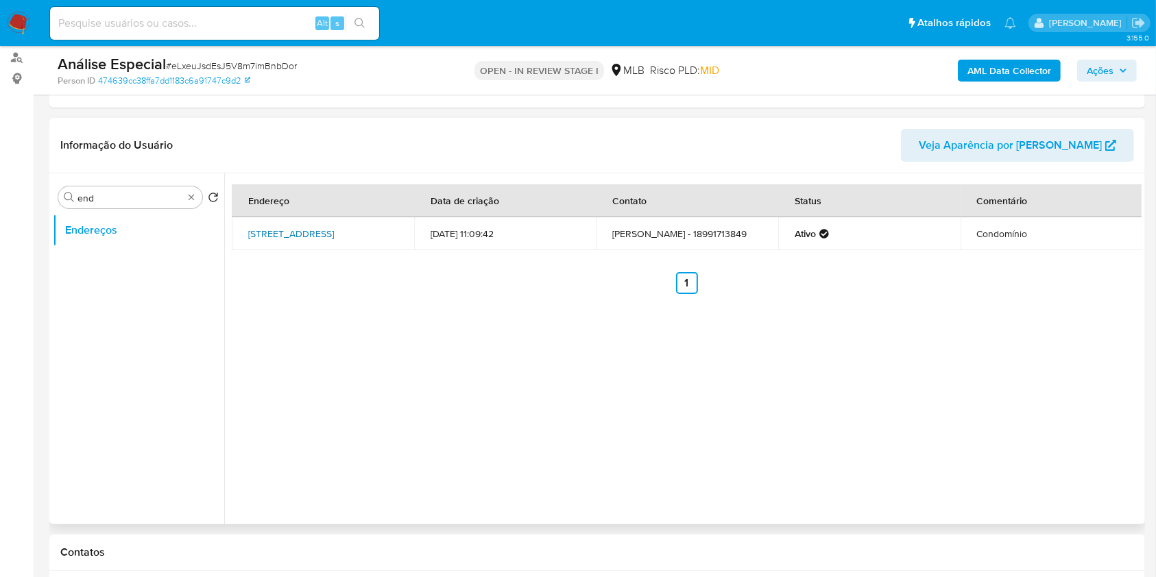
click at [334, 241] on link "[STREET_ADDRESS]" at bounding box center [291, 234] width 86 height 14
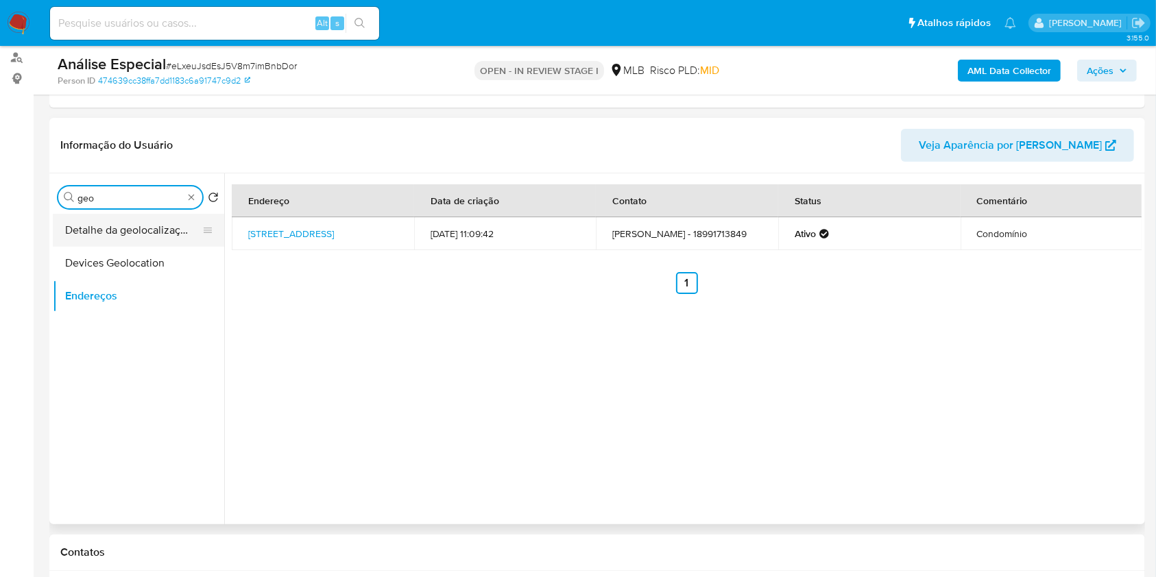
type input "geo"
click at [64, 223] on button "Detalhe da geolocalização" at bounding box center [133, 230] width 160 height 33
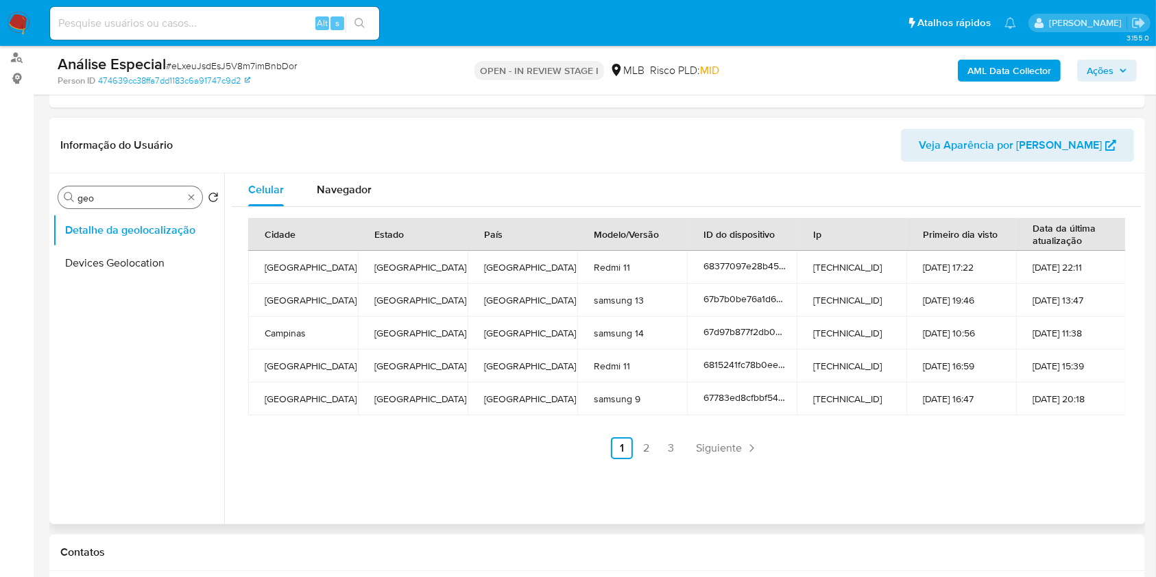
click at [461, 354] on td "[GEOGRAPHIC_DATA]" at bounding box center [413, 366] width 110 height 33
click at [375, 188] on button "Navegador" at bounding box center [344, 189] width 88 height 33
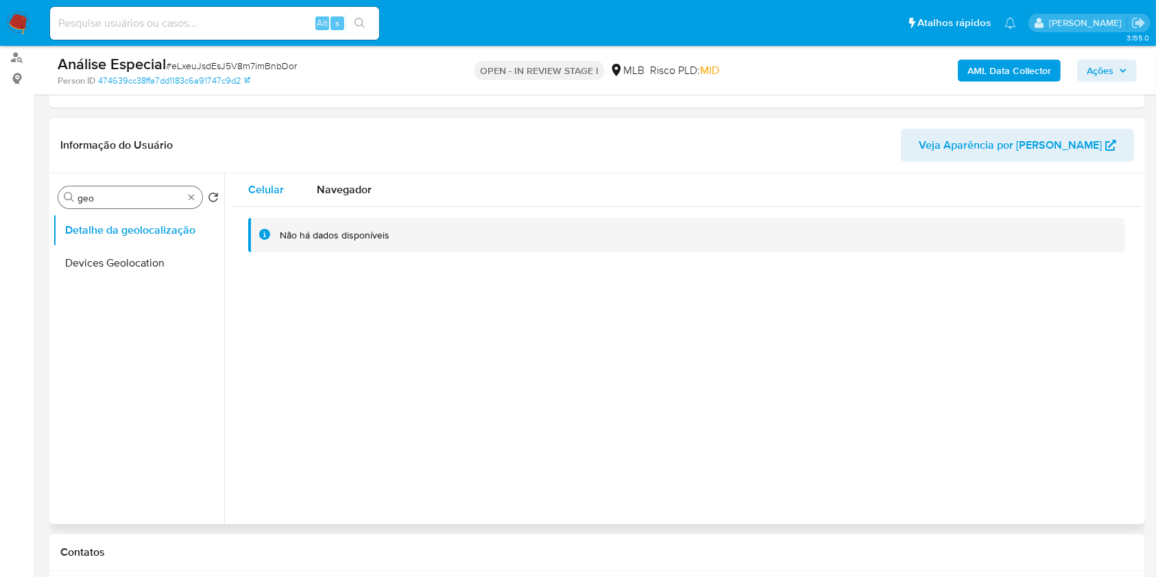
click at [280, 182] on span "Celular" at bounding box center [266, 190] width 36 height 16
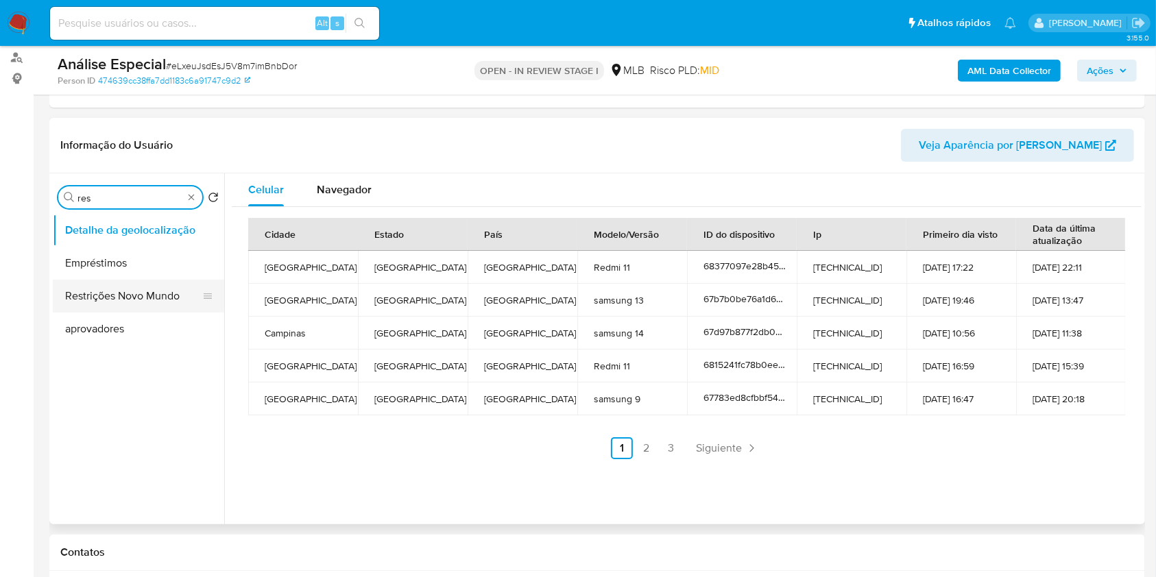
type input "res"
click at [136, 293] on button "Restrições Novo Mundo" at bounding box center [133, 296] width 160 height 33
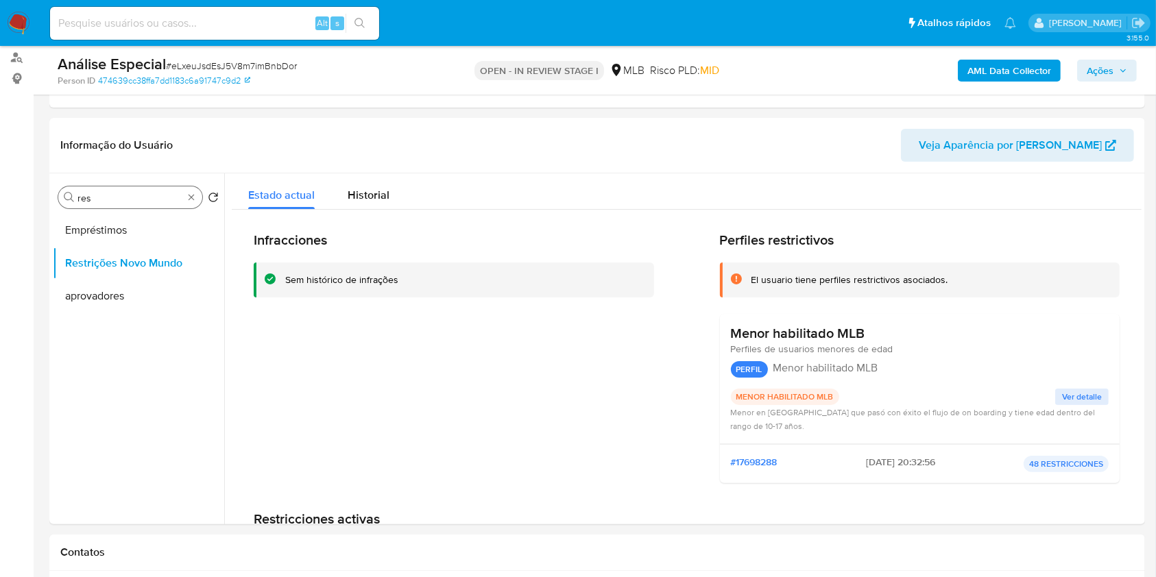
click at [191, 204] on div "Procurar res" at bounding box center [130, 197] width 144 height 22
type input "poi"
click at [156, 235] on button "Dispositivos Point" at bounding box center [133, 230] width 160 height 33
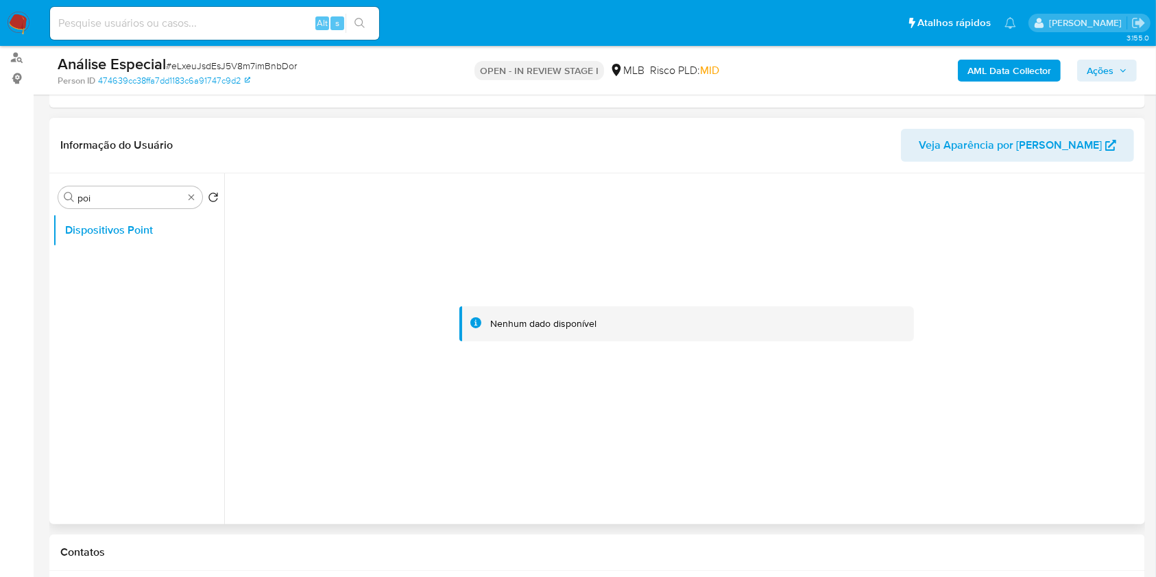
click at [565, 249] on div at bounding box center [686, 324] width 909 height 302
type input "doc"
click at [162, 241] on button "Dispositivos Point" at bounding box center [133, 230] width 160 height 33
click at [159, 248] on button "Documentação" at bounding box center [133, 263] width 160 height 33
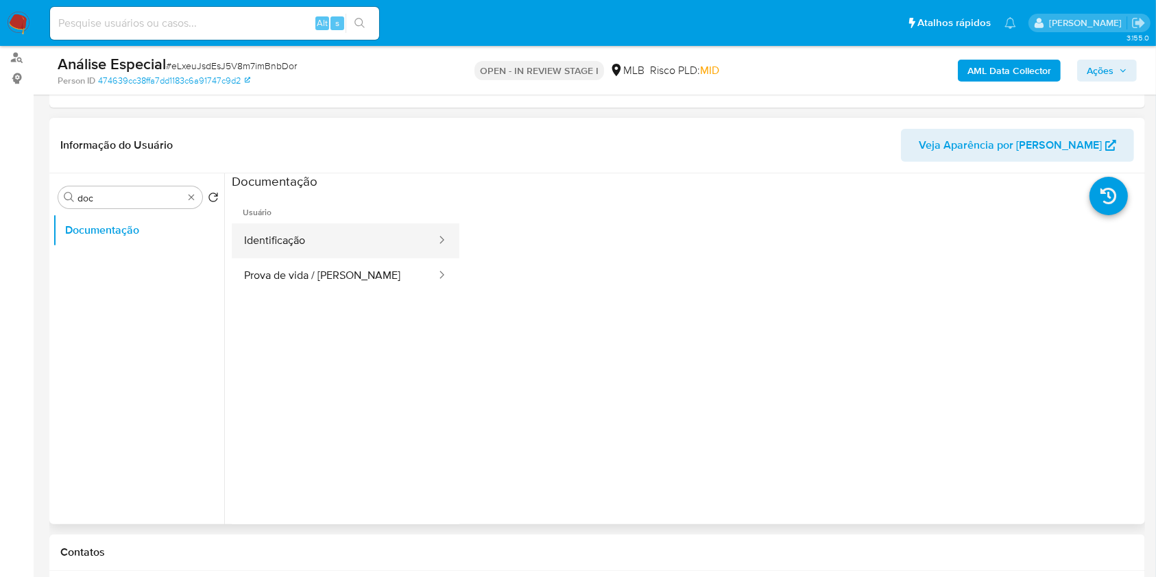
click at [375, 244] on button "Identificação" at bounding box center [335, 240] width 206 height 35
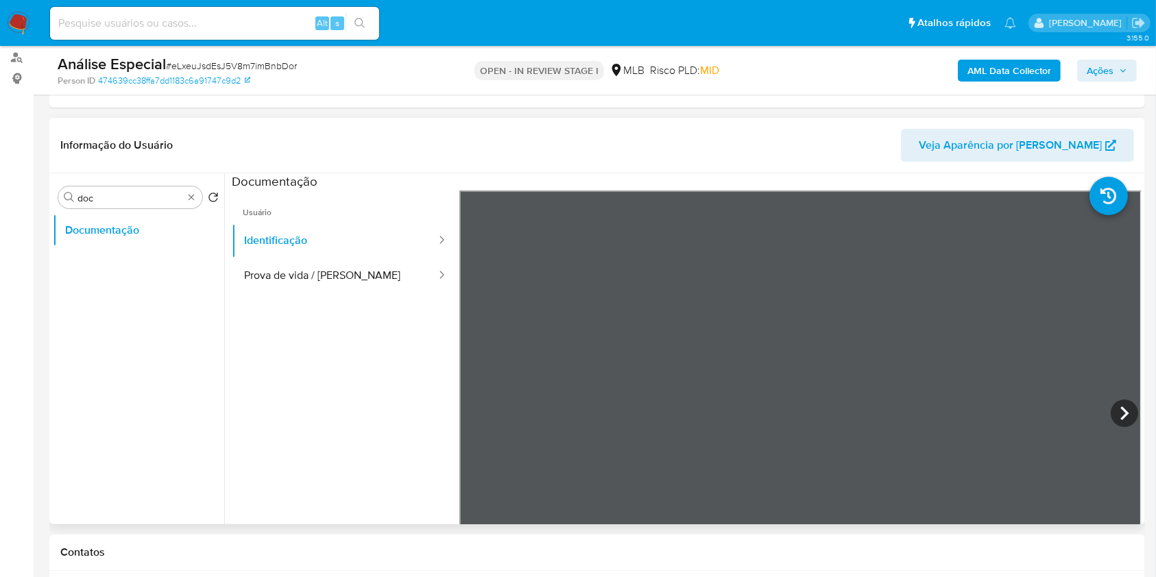
scroll to position [121, 0]
click at [1121, 403] on icon at bounding box center [1123, 413] width 27 height 27
click at [373, 270] on button "Prova de vida / [PERSON_NAME]" at bounding box center [335, 275] width 206 height 35
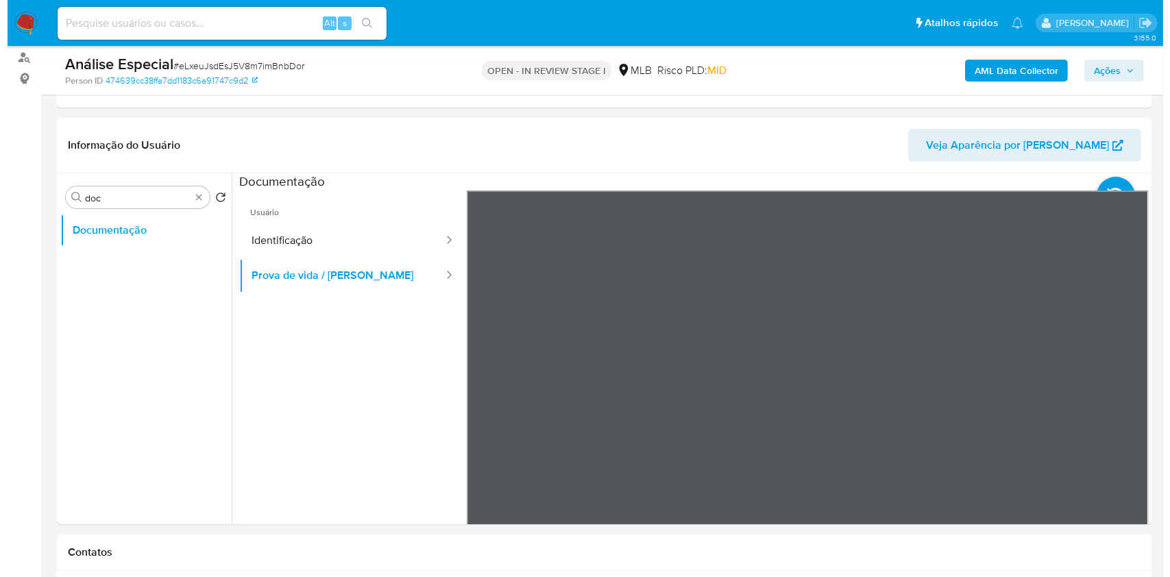
scroll to position [43, 0]
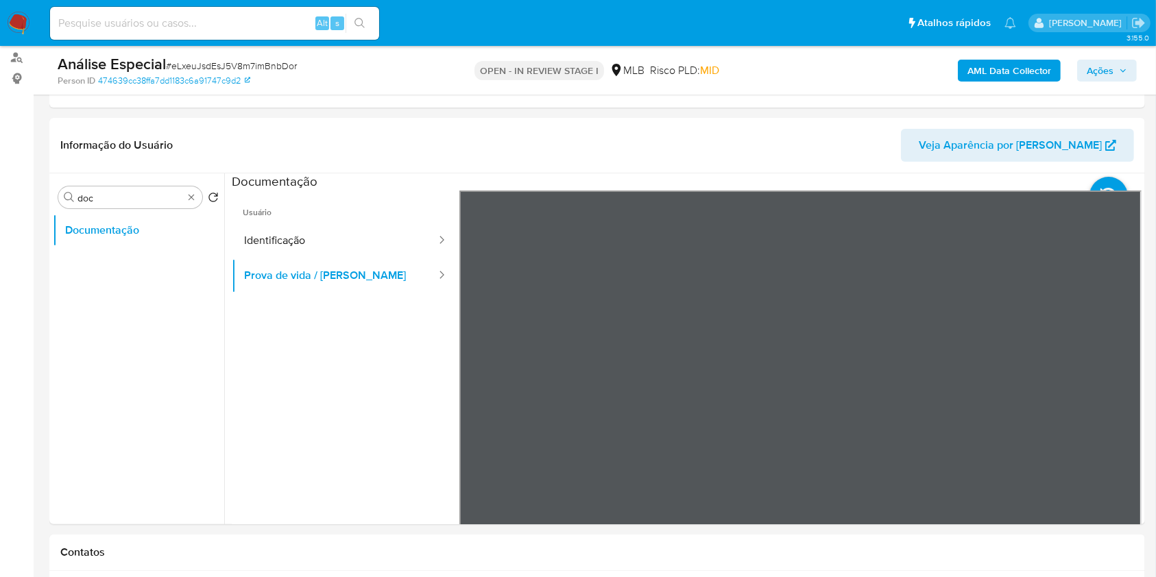
drag, startPoint x: 207, startPoint y: 389, endPoint x: 271, endPoint y: 392, distance: 63.8
click at [229, 390] on div "Procurar doc Retornar ao pedido padrão Documentação" at bounding box center [597, 348] width 1088 height 351
click at [188, 200] on div "Procurar doc" at bounding box center [130, 197] width 144 height 22
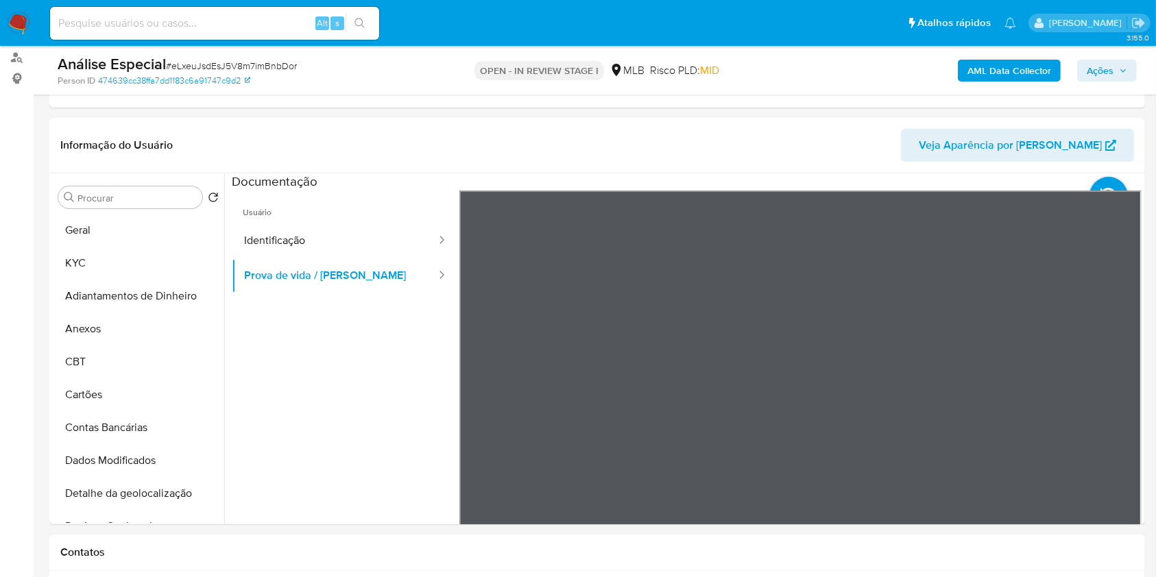
click at [983, 64] on b "AML Data Collector" at bounding box center [1009, 71] width 84 height 22
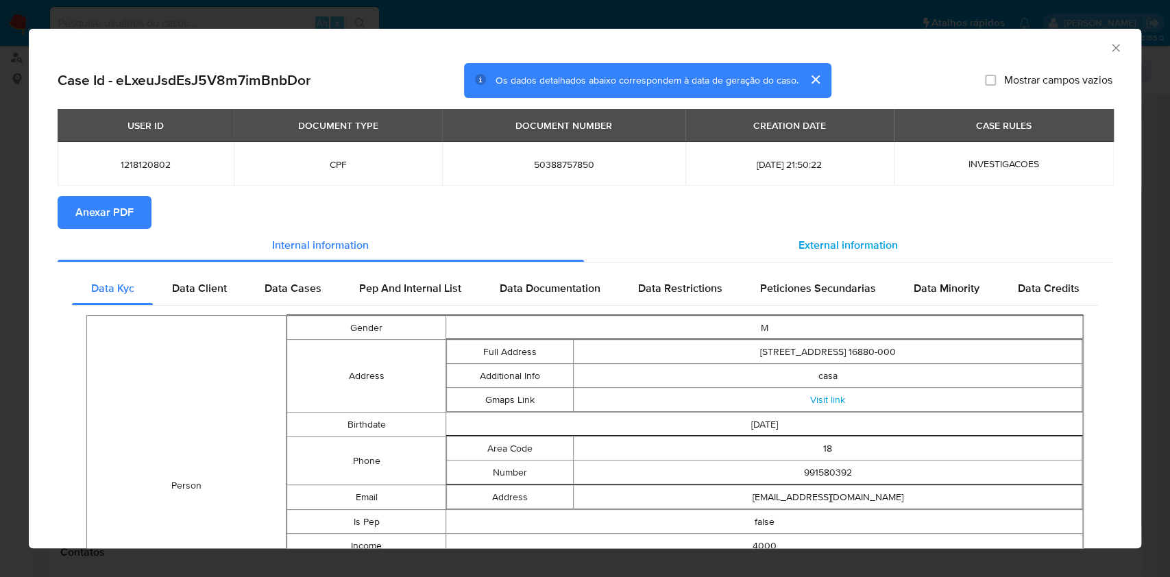
click at [842, 245] on span "External information" at bounding box center [847, 245] width 99 height 16
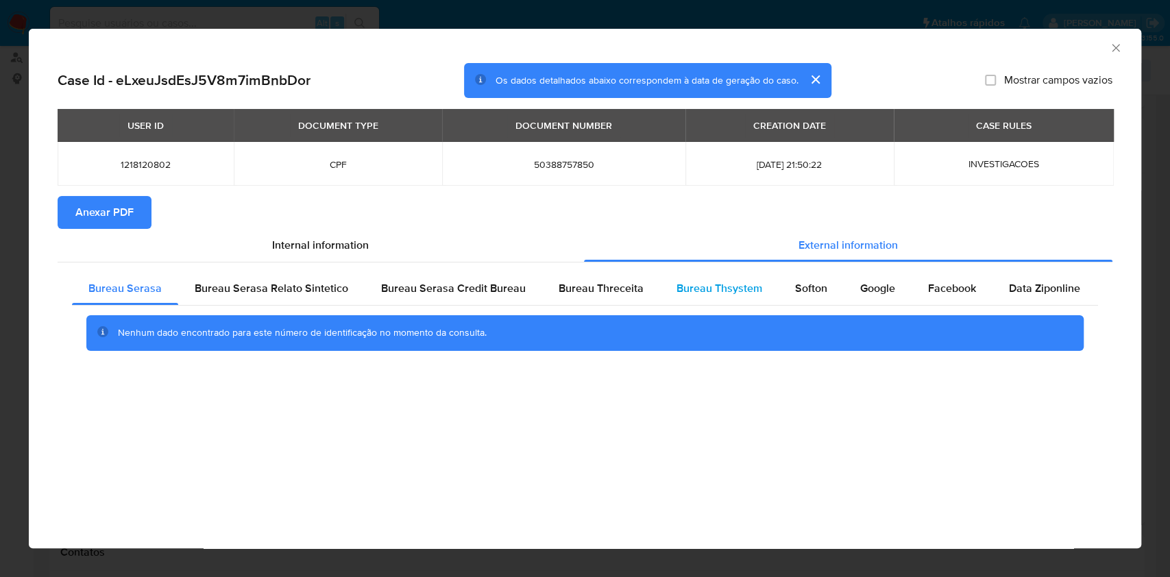
click at [731, 289] on span "Bureau Thsystem" at bounding box center [719, 288] width 86 height 16
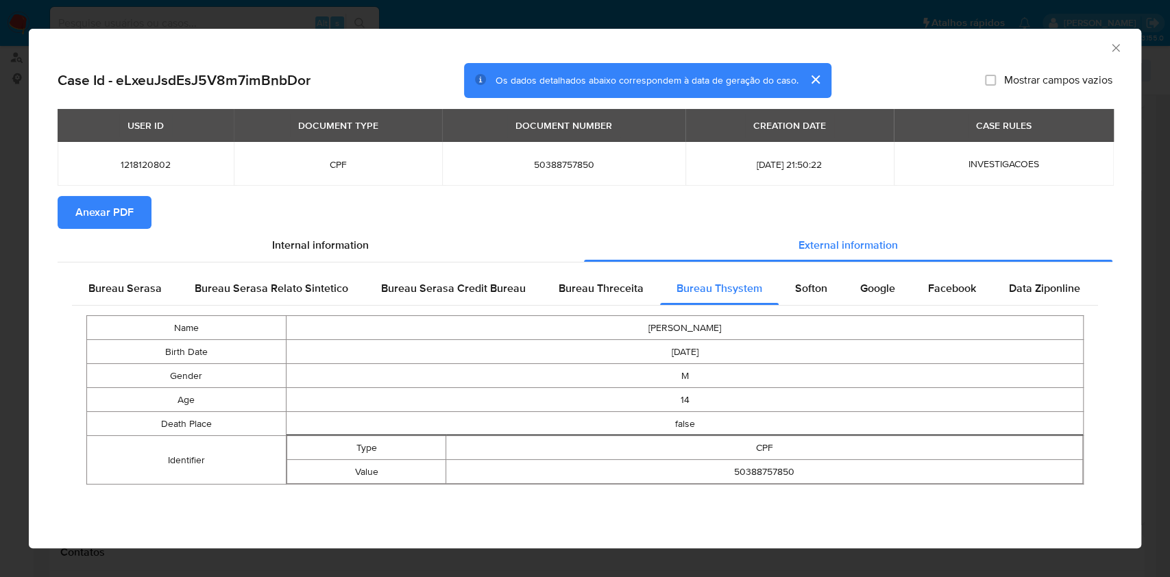
click at [756, 345] on td "[DATE]" at bounding box center [684, 352] width 797 height 24
click at [774, 330] on td "[PERSON_NAME]" at bounding box center [684, 328] width 797 height 24
click at [803, 289] on span "Softon" at bounding box center [811, 288] width 32 height 16
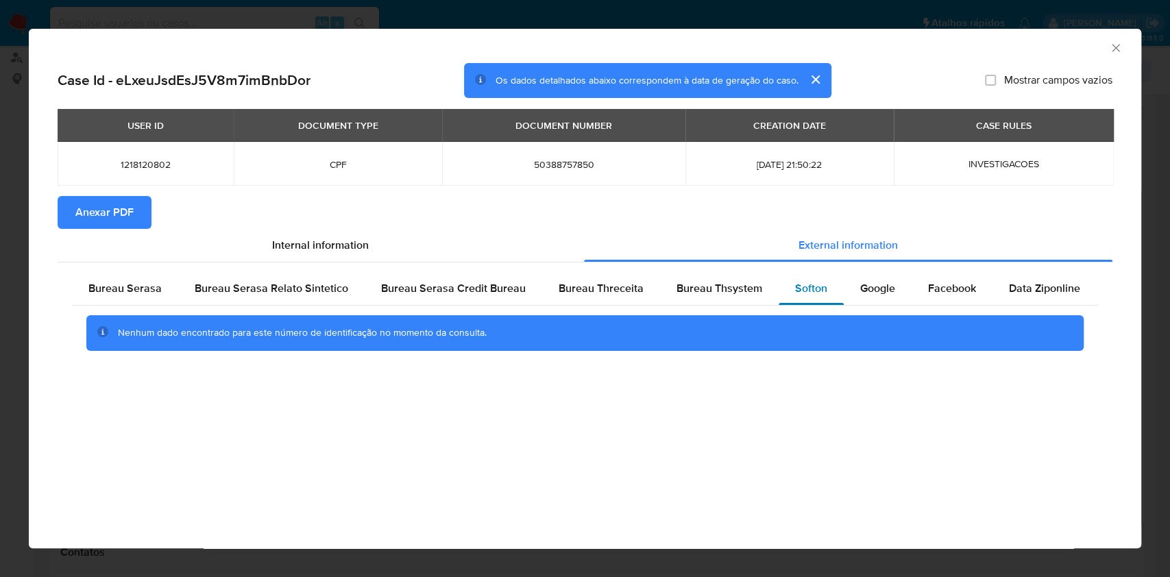
click at [790, 304] on div "Softon" at bounding box center [811, 288] width 65 height 33
click at [883, 293] on span "Google" at bounding box center [877, 288] width 35 height 16
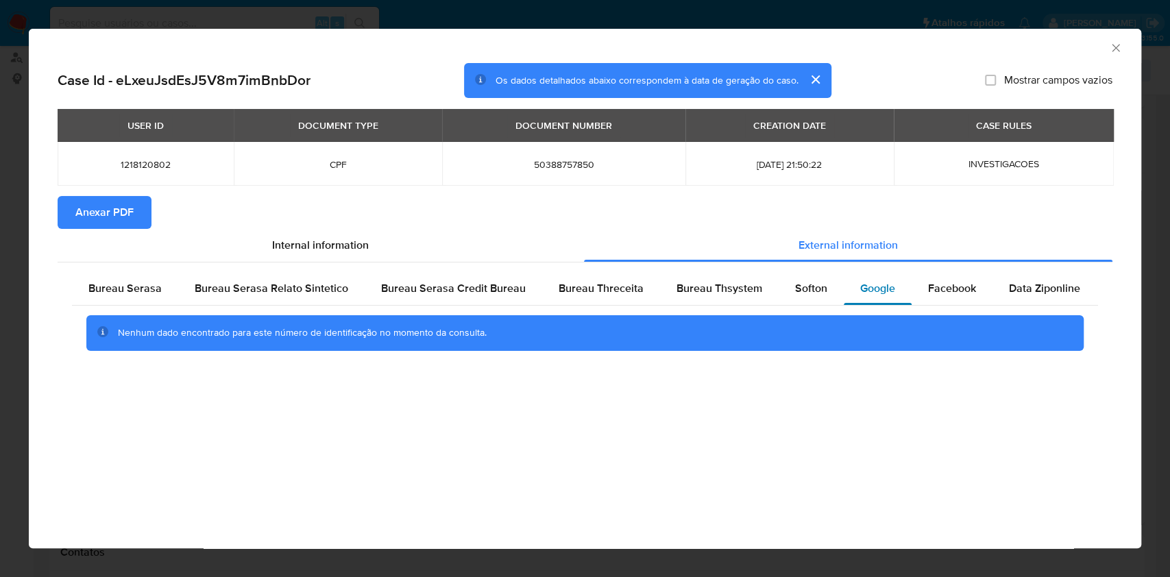
click at [883, 293] on span "Google" at bounding box center [877, 288] width 35 height 16
click at [937, 302] on div "Facebook" at bounding box center [952, 288] width 81 height 33
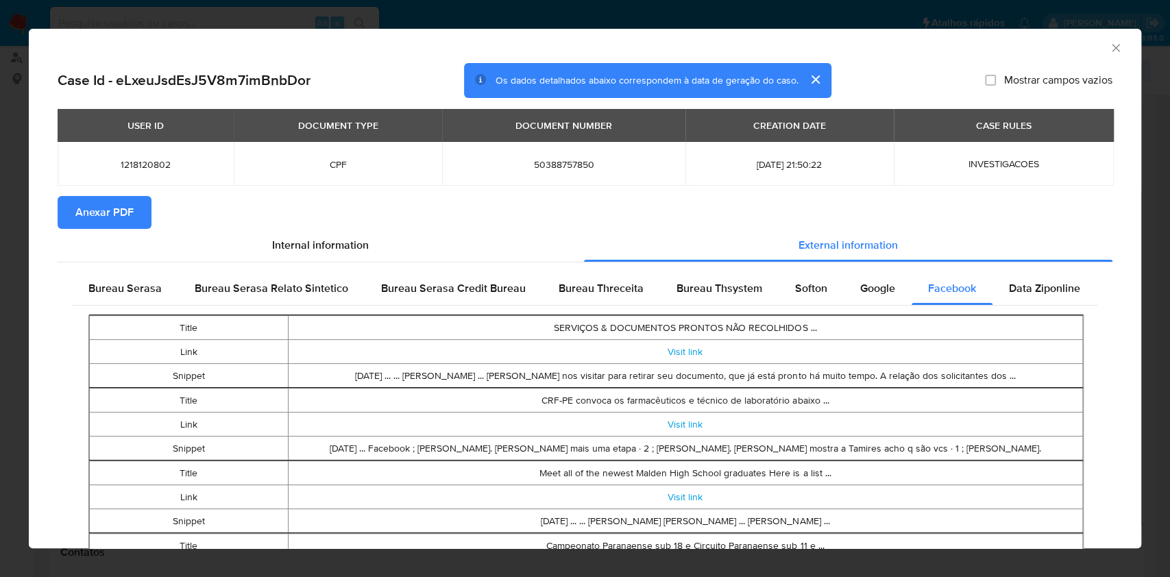
click at [941, 325] on td "SERVIÇOS & DOCUMENTOS PRONTOS NÃO RECOLHIDOS ..." at bounding box center [685, 328] width 794 height 24
click at [1009, 293] on span "Data Ziponline" at bounding box center [1044, 288] width 71 height 16
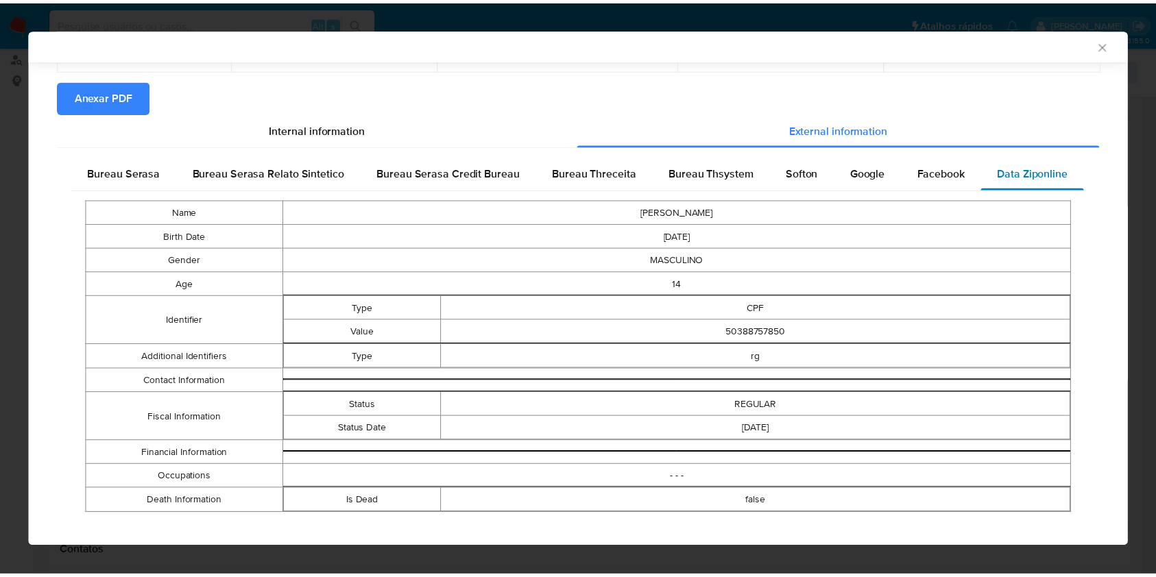
scroll to position [126, 0]
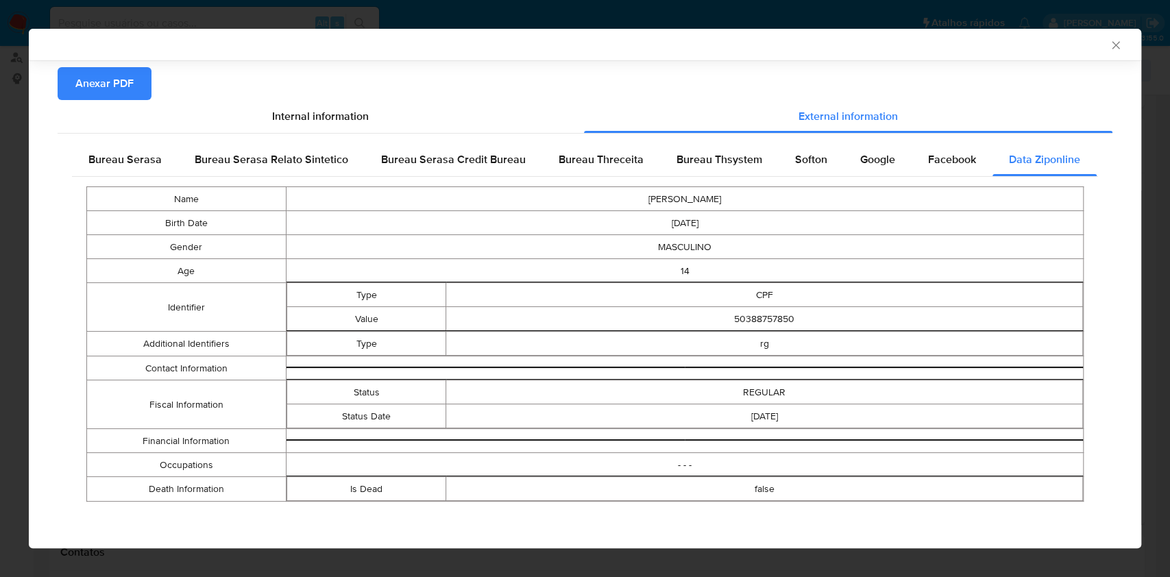
click at [985, 320] on td "50388757850" at bounding box center [764, 319] width 637 height 24
click at [1109, 45] on icon "Fechar a janela" at bounding box center [1116, 45] width 14 height 14
